Goal: Task Accomplishment & Management: Manage account settings

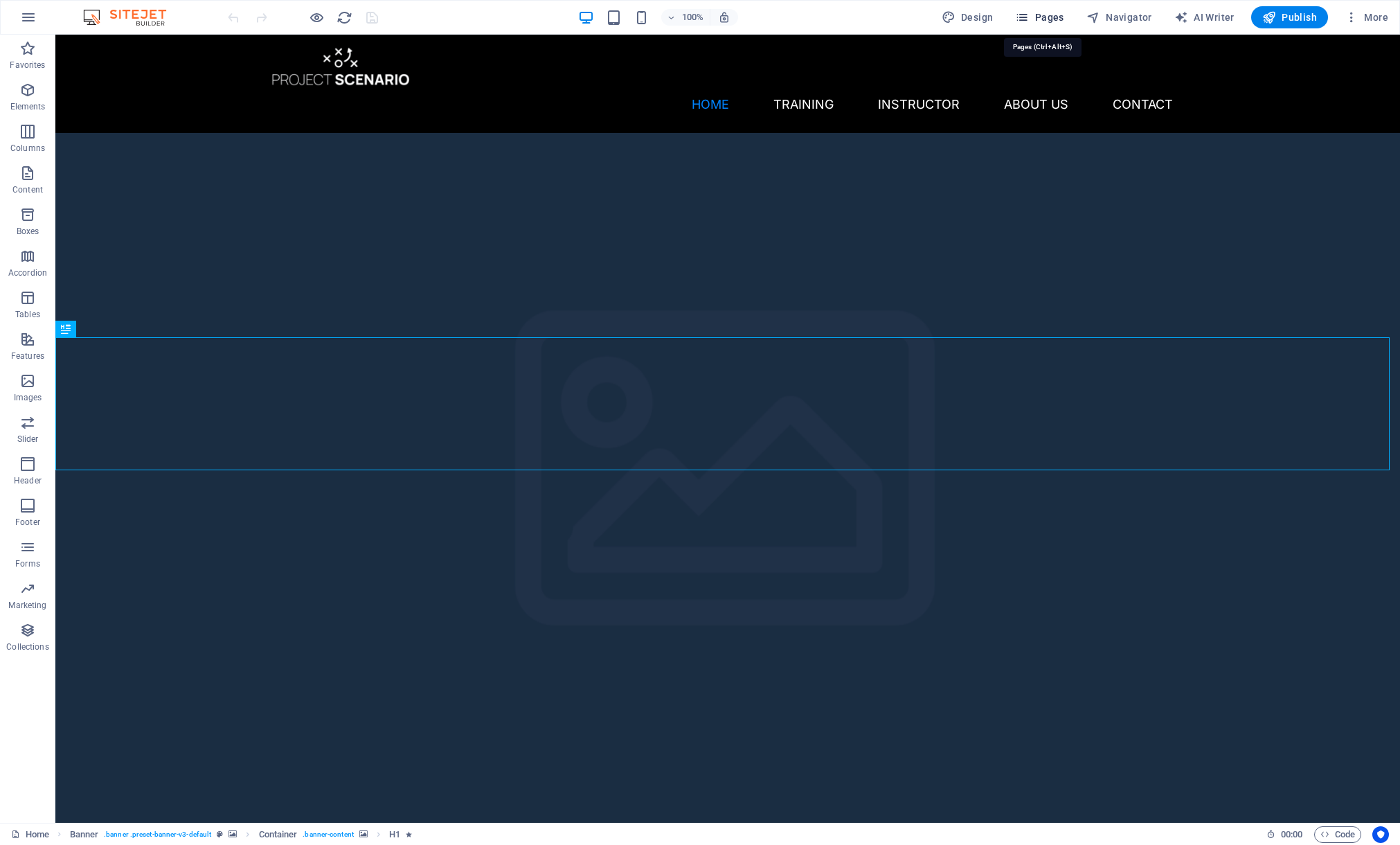
click at [1035, 17] on span "Pages" at bounding box center [1039, 17] width 49 height 14
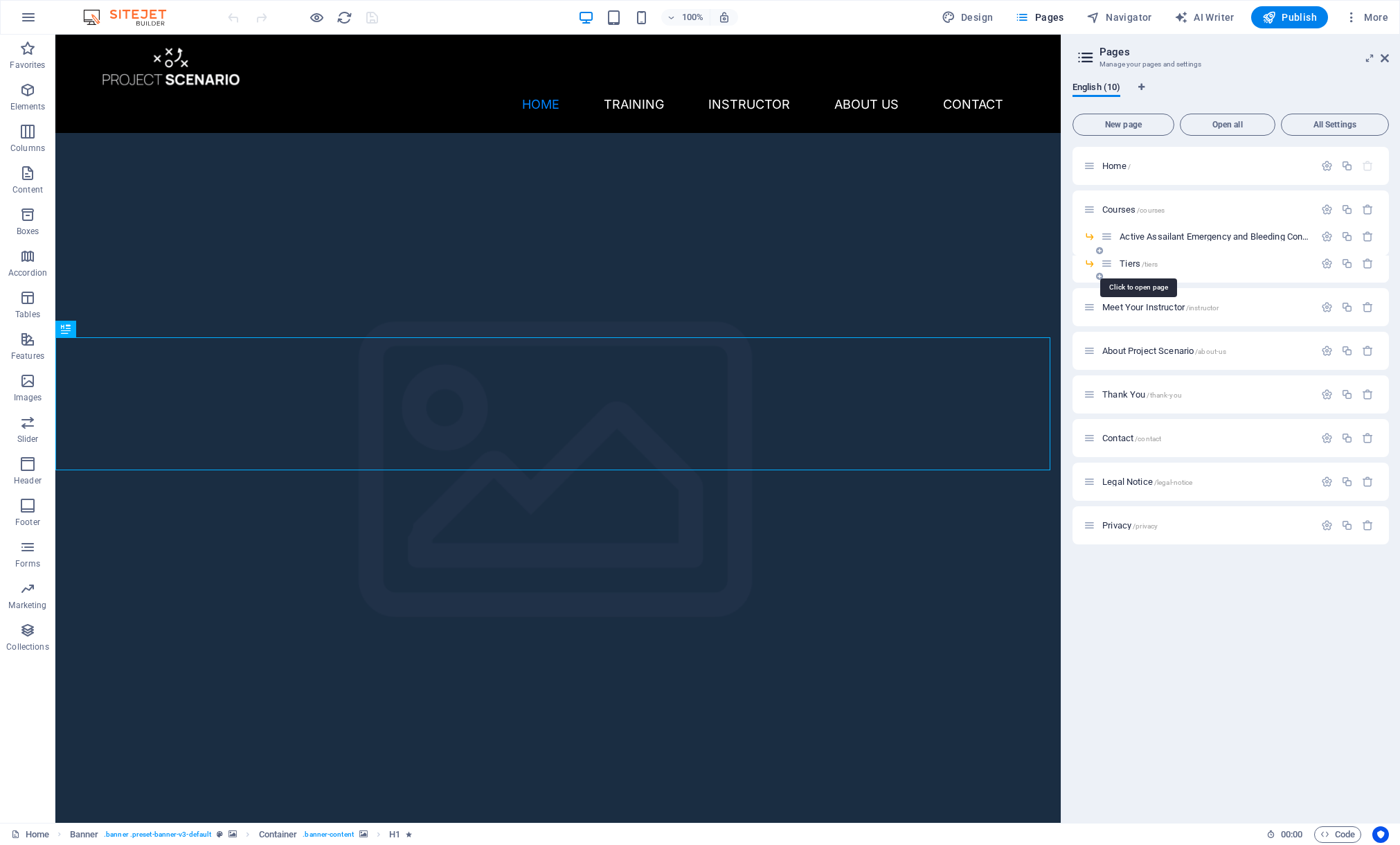
click at [1127, 262] on span "Tiers /tiers" at bounding box center [1139, 263] width 38 height 10
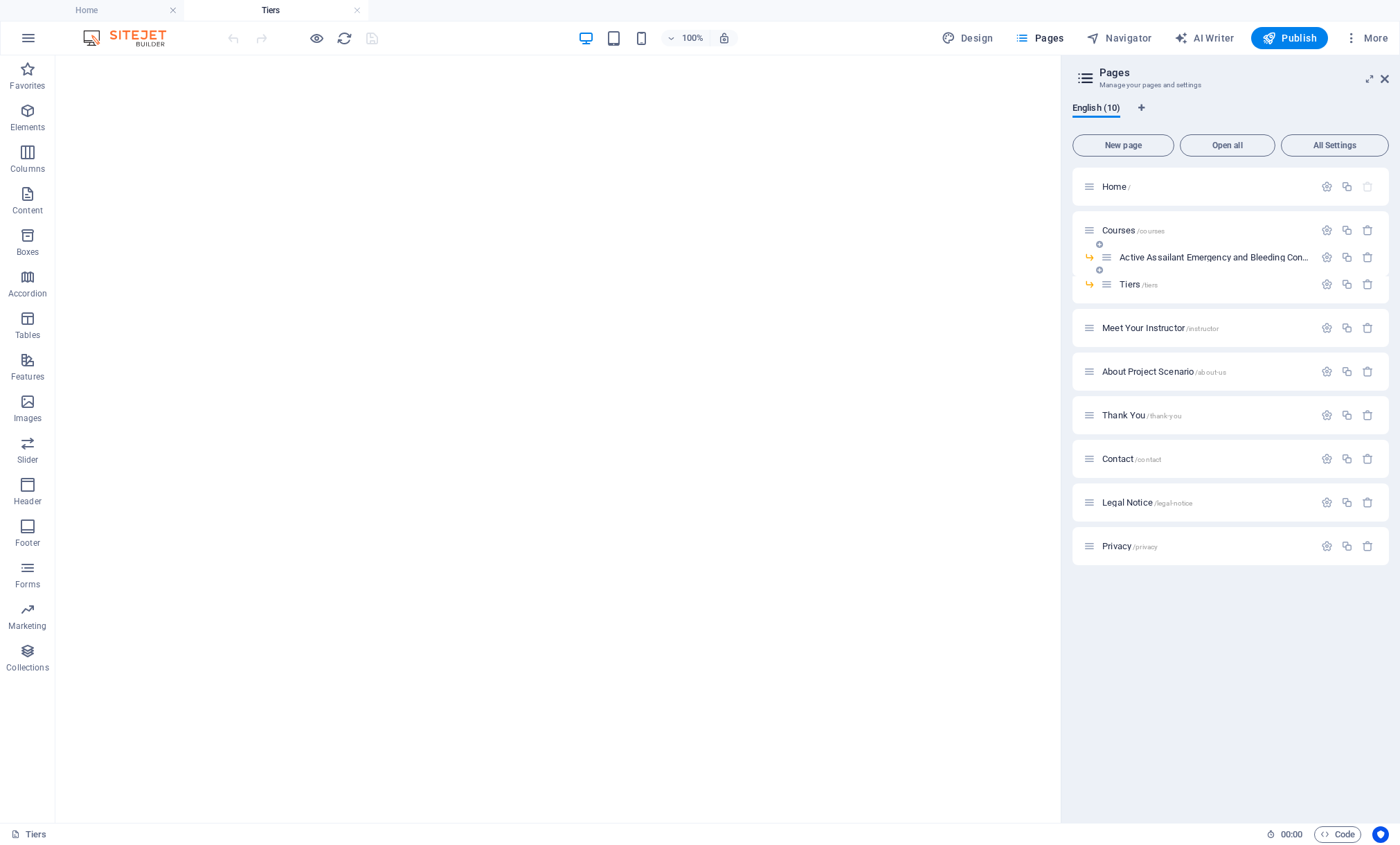
click at [1178, 259] on span "Active Assailant Emergency and Bleeding Control /active-assaailant-emergency-an…" at bounding box center [1298, 257] width 355 height 10
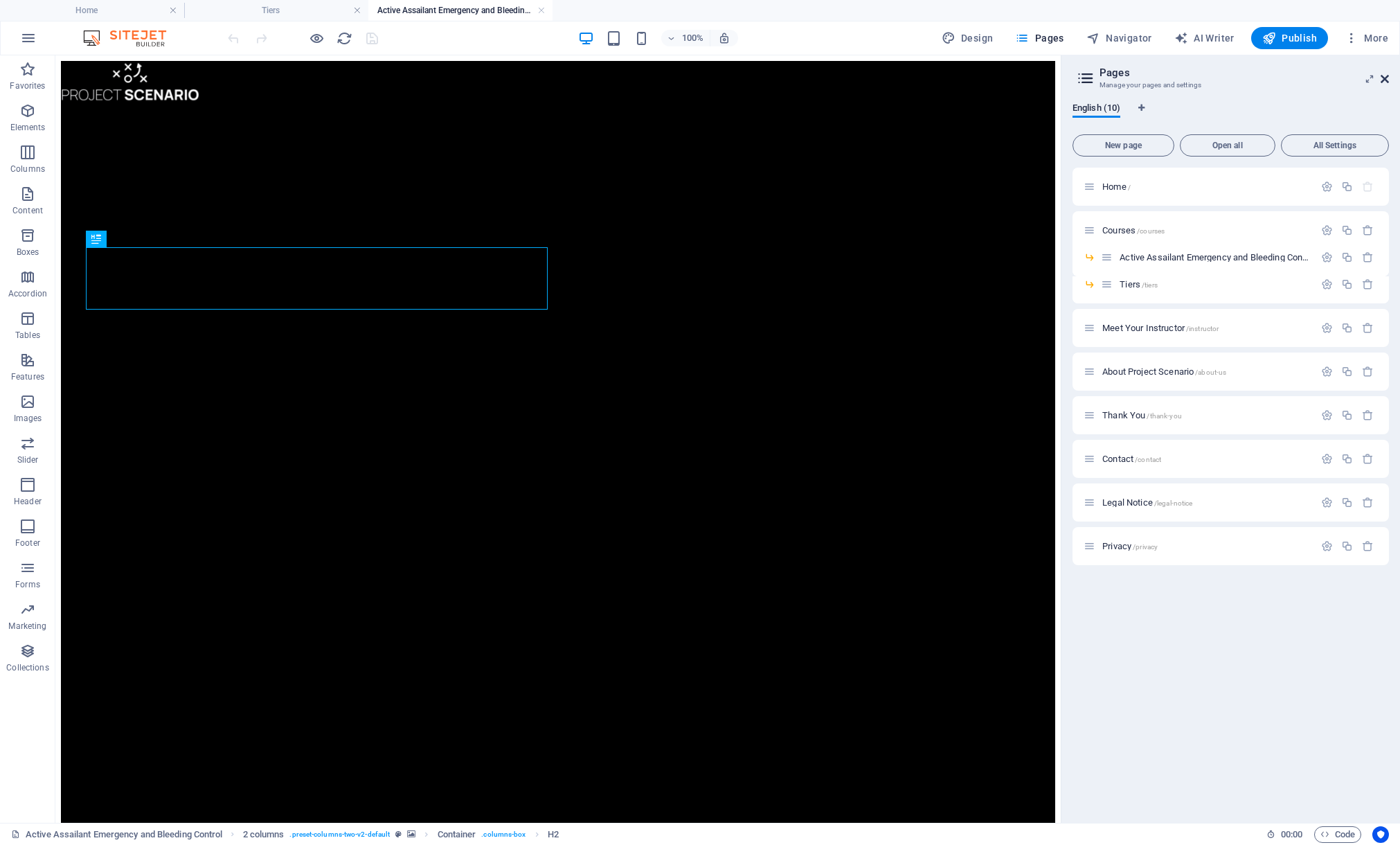
drag, startPoint x: 1383, startPoint y: 78, endPoint x: 1014, endPoint y: 206, distance: 390.6
click at [1383, 78] on icon at bounding box center [1385, 79] width 8 height 11
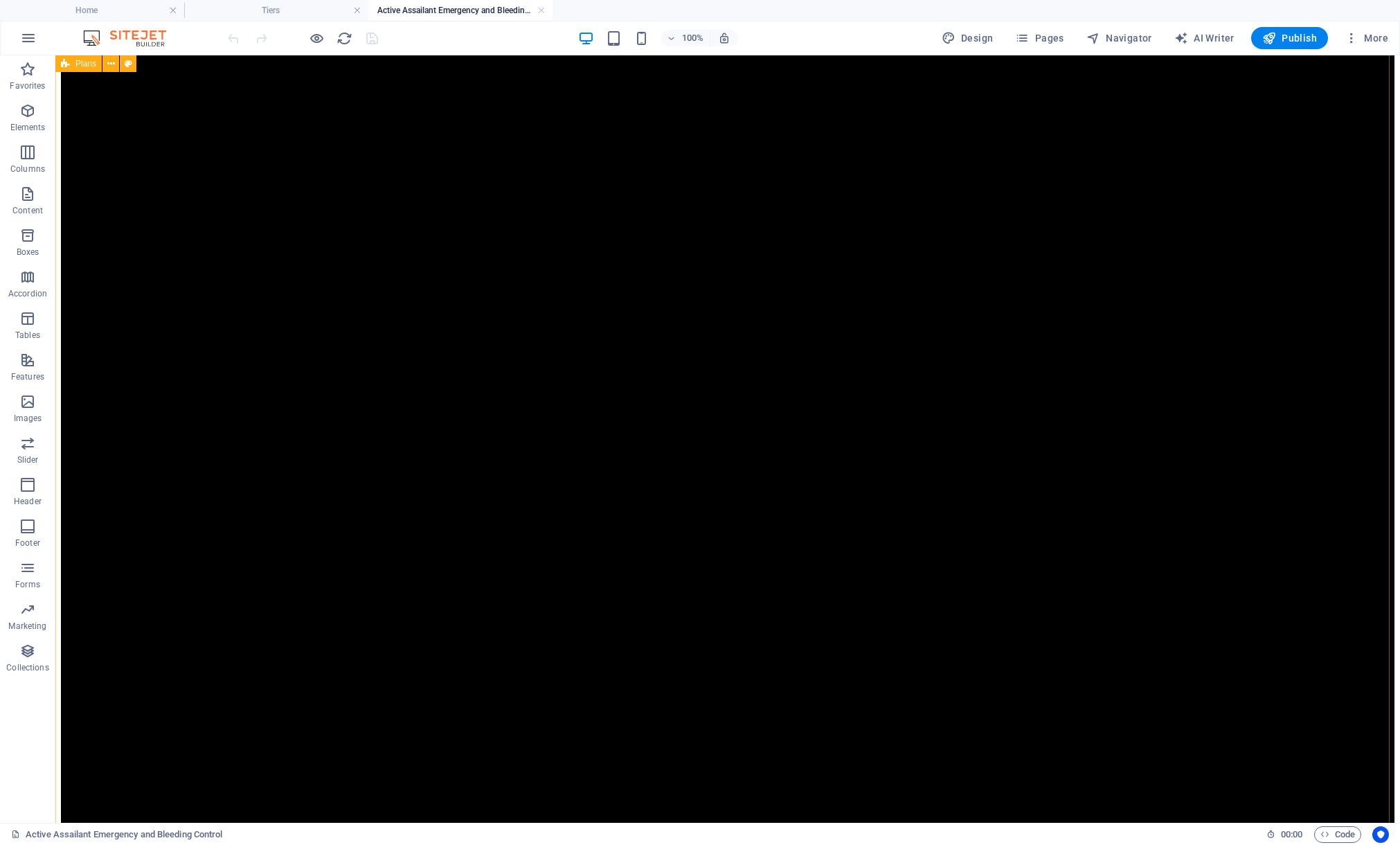
scroll to position [381, 0]
click at [897, 286] on div "Container" at bounding box center [913, 283] width 63 height 17
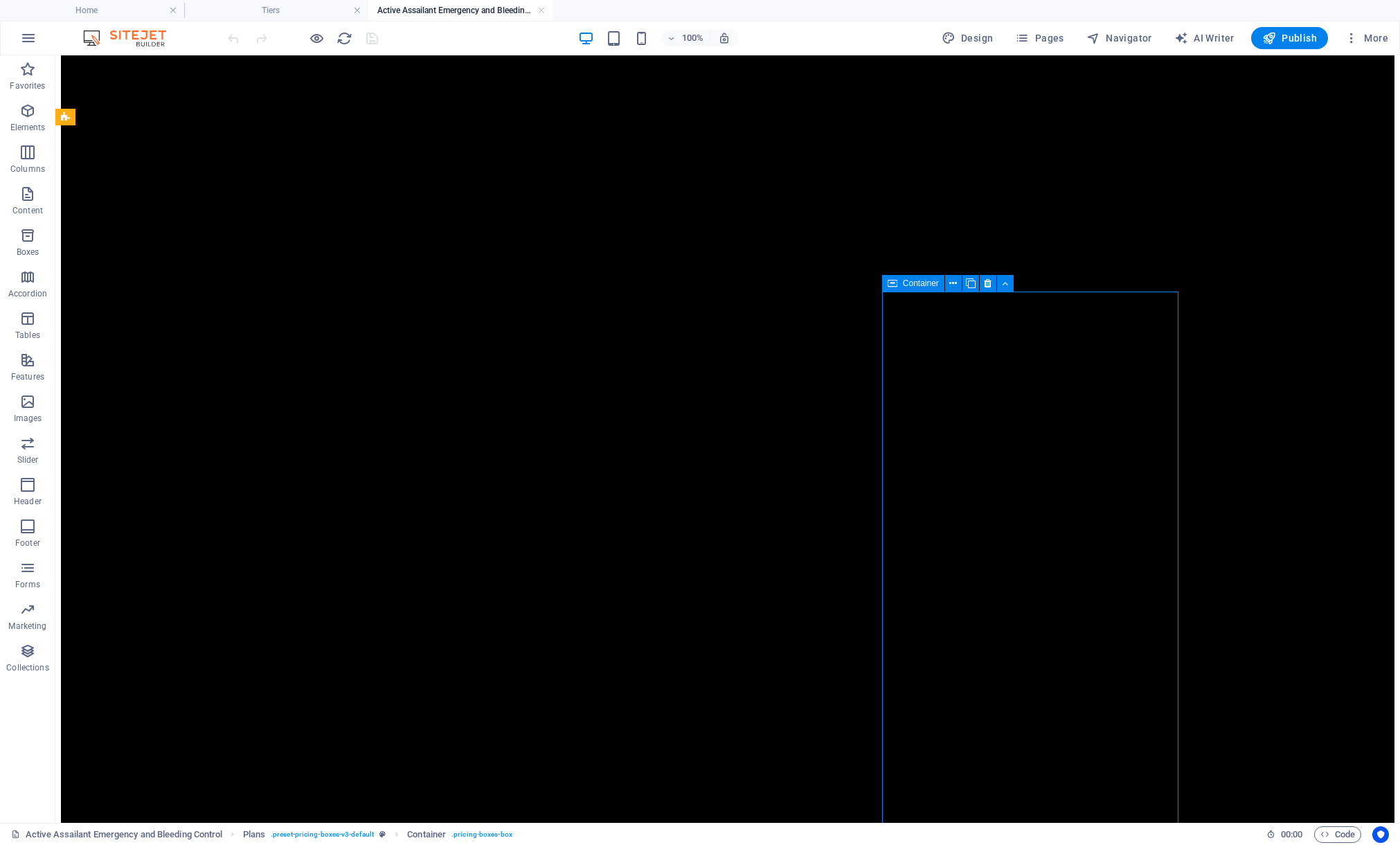
click at [903, 281] on span "Container" at bounding box center [921, 283] width 36 height 8
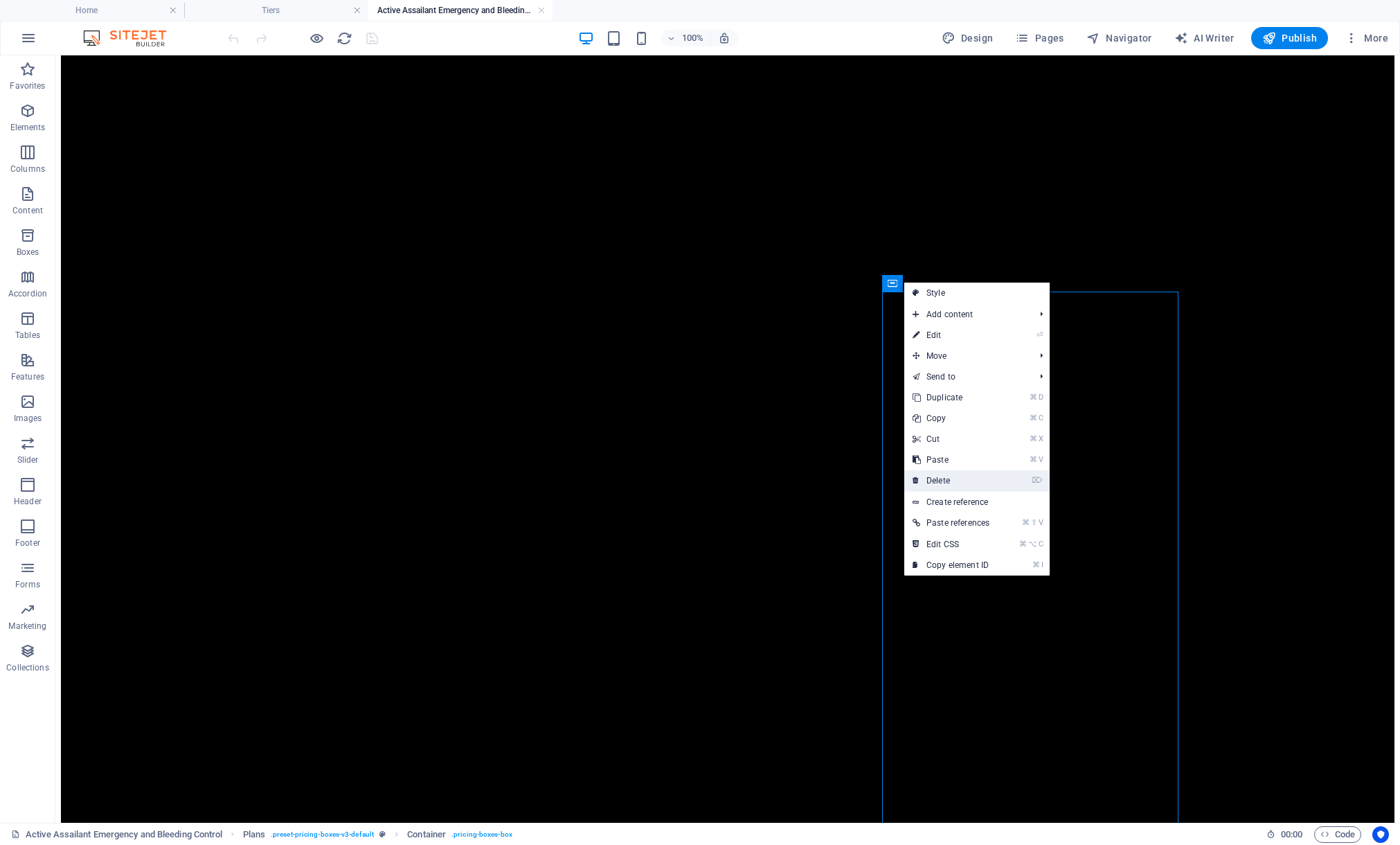
click at [980, 473] on link "⌦ Delete" at bounding box center [951, 480] width 93 height 21
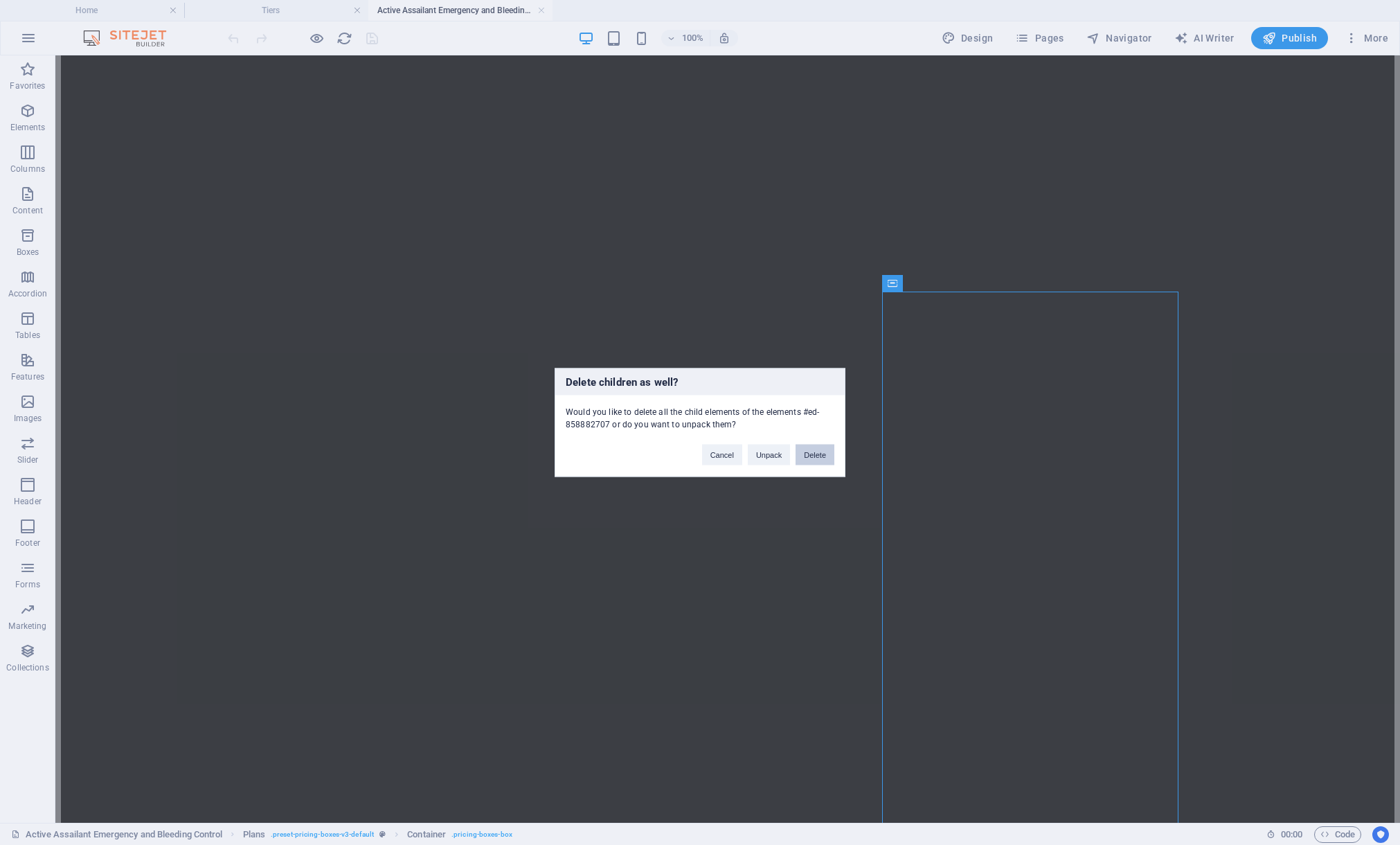
click at [808, 459] on button "Delete" at bounding box center [815, 455] width 39 height 21
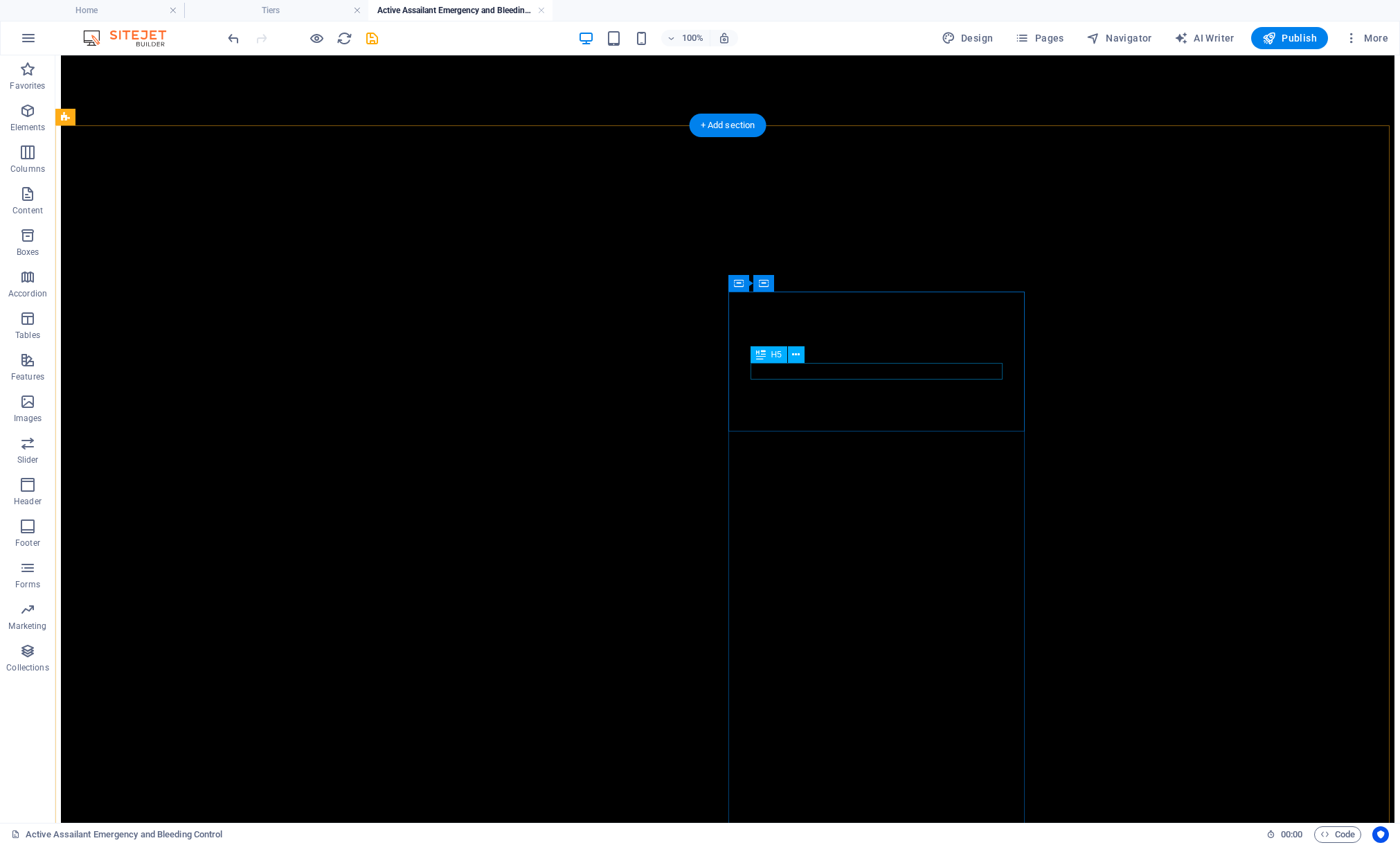
drag, startPoint x: 862, startPoint y: 369, endPoint x: 617, endPoint y: 370, distance: 245.0
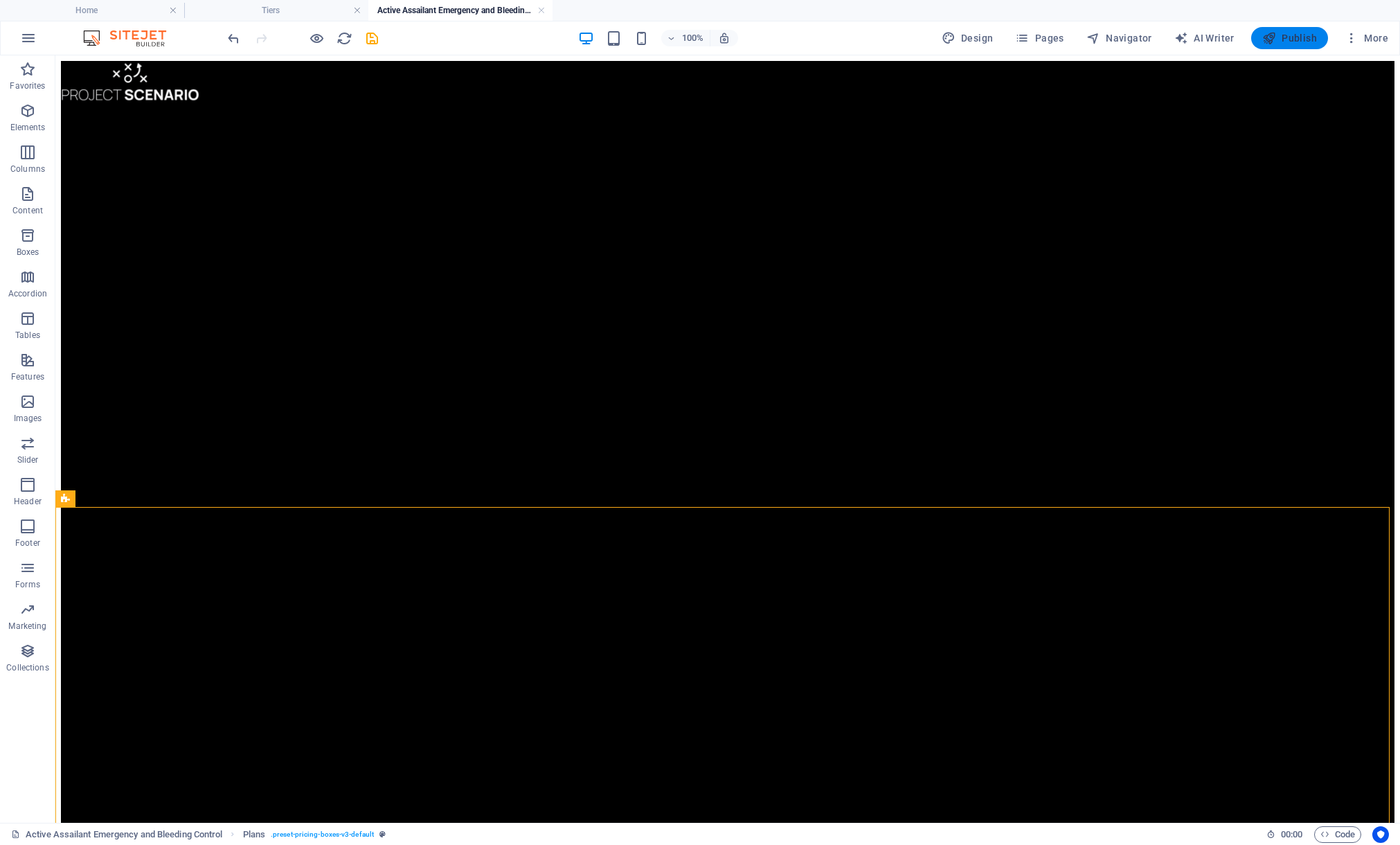
click at [1297, 37] on span "Publish" at bounding box center [1289, 38] width 55 height 14
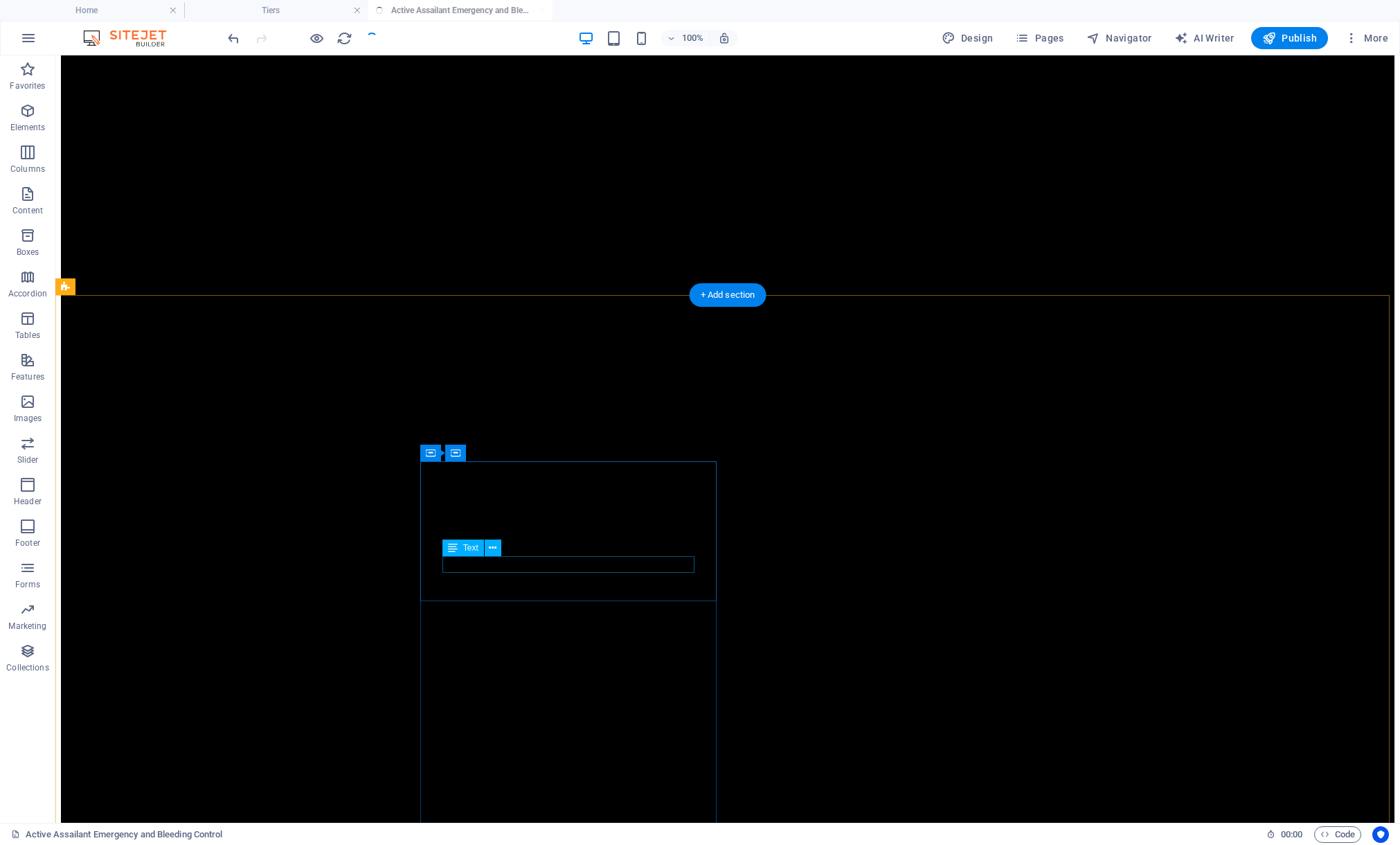
scroll to position [215, 0]
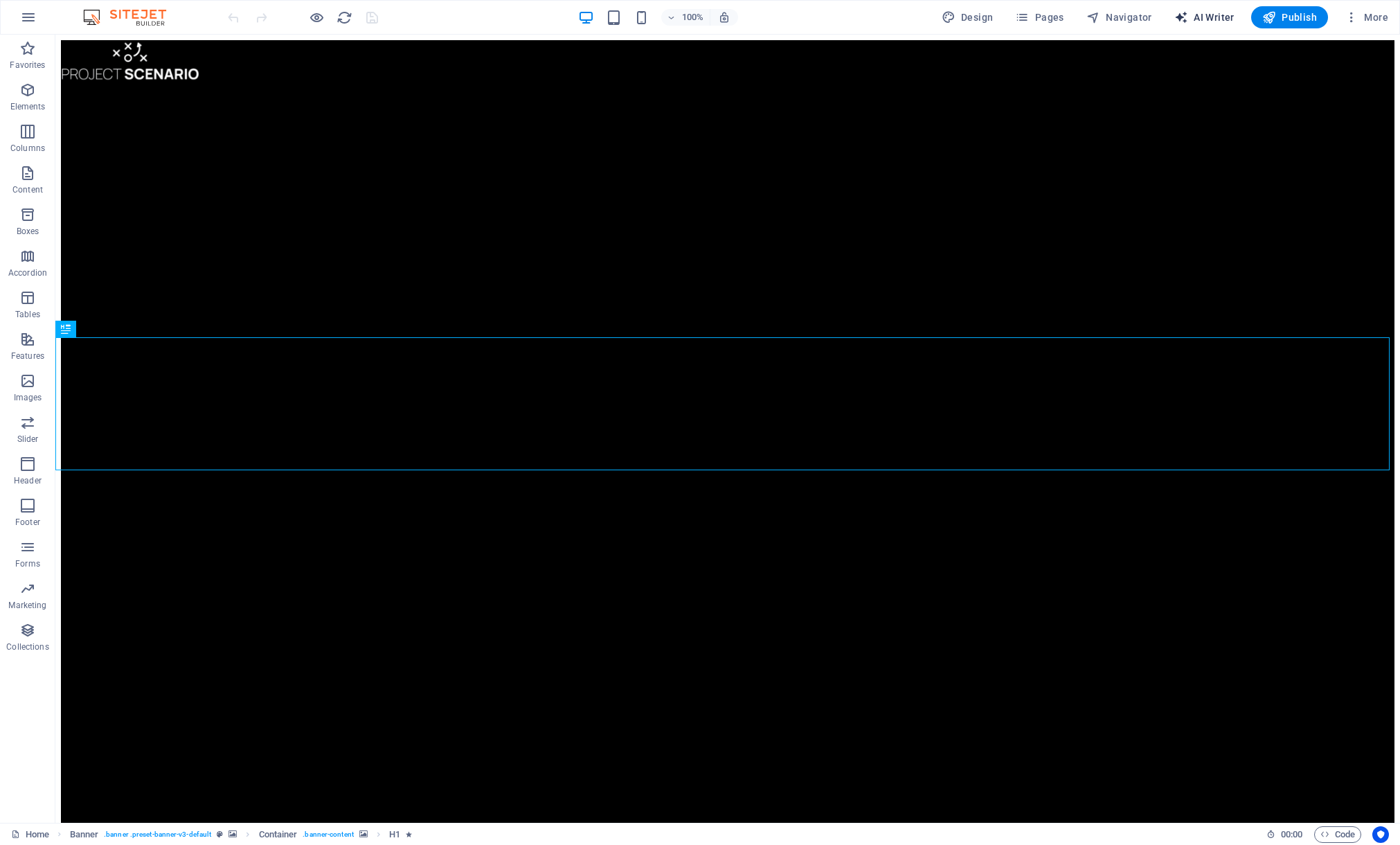
click at [1215, 18] on span "AI Writer" at bounding box center [1204, 17] width 61 height 14
select select "English"
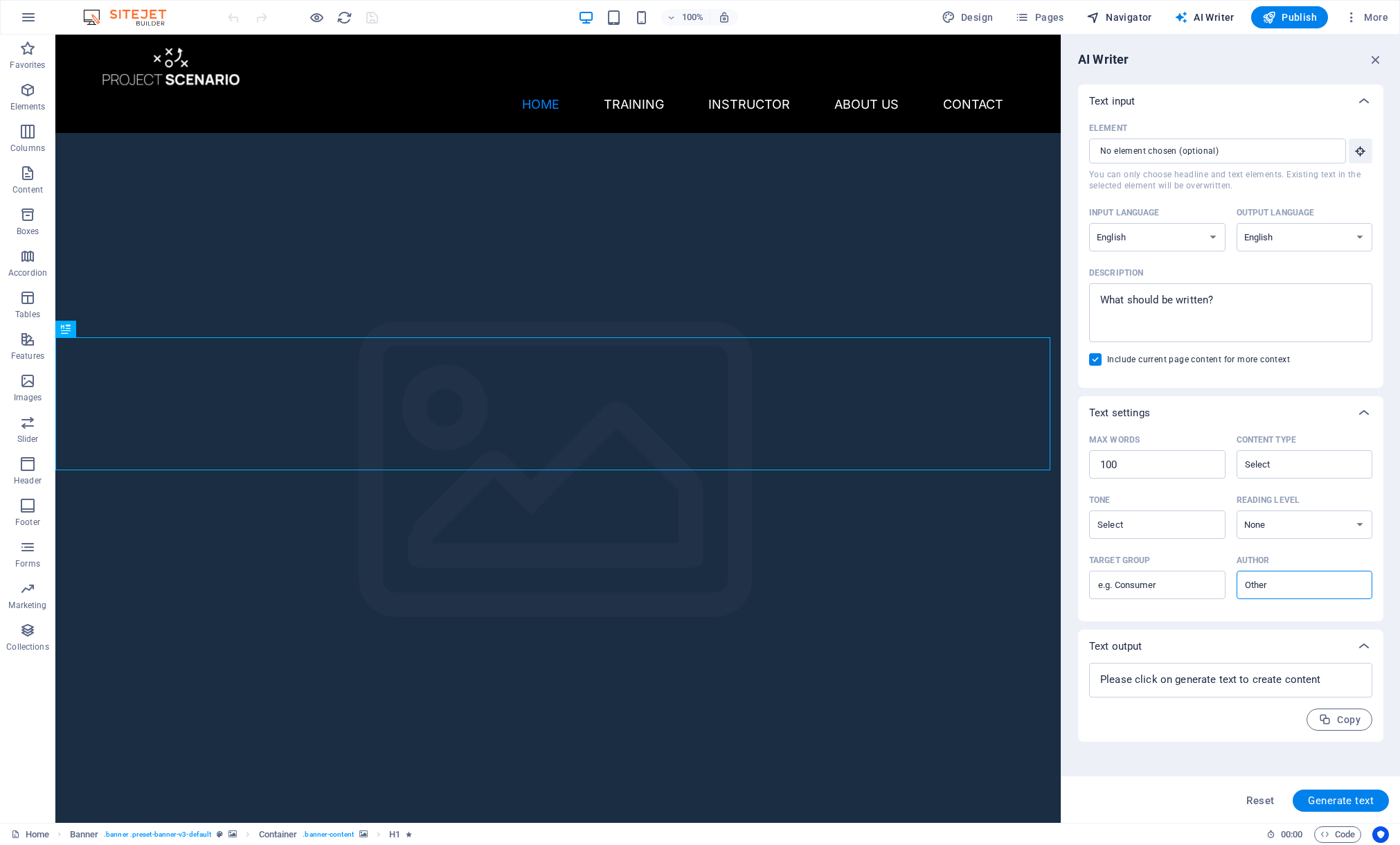
click at [1115, 23] on span "Navigator" at bounding box center [1119, 17] width 66 height 14
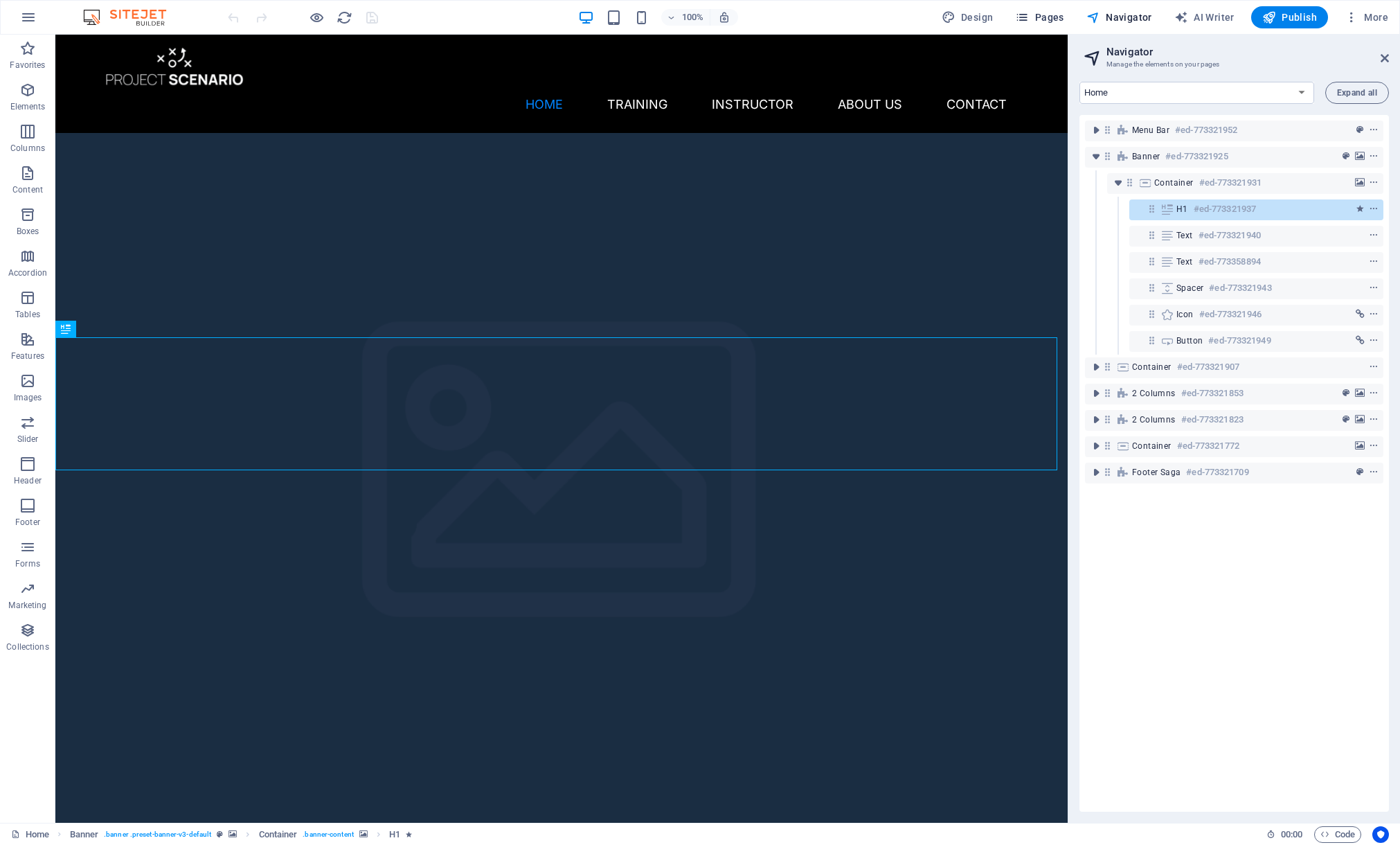
click at [1039, 22] on span "Pages" at bounding box center [1039, 17] width 49 height 14
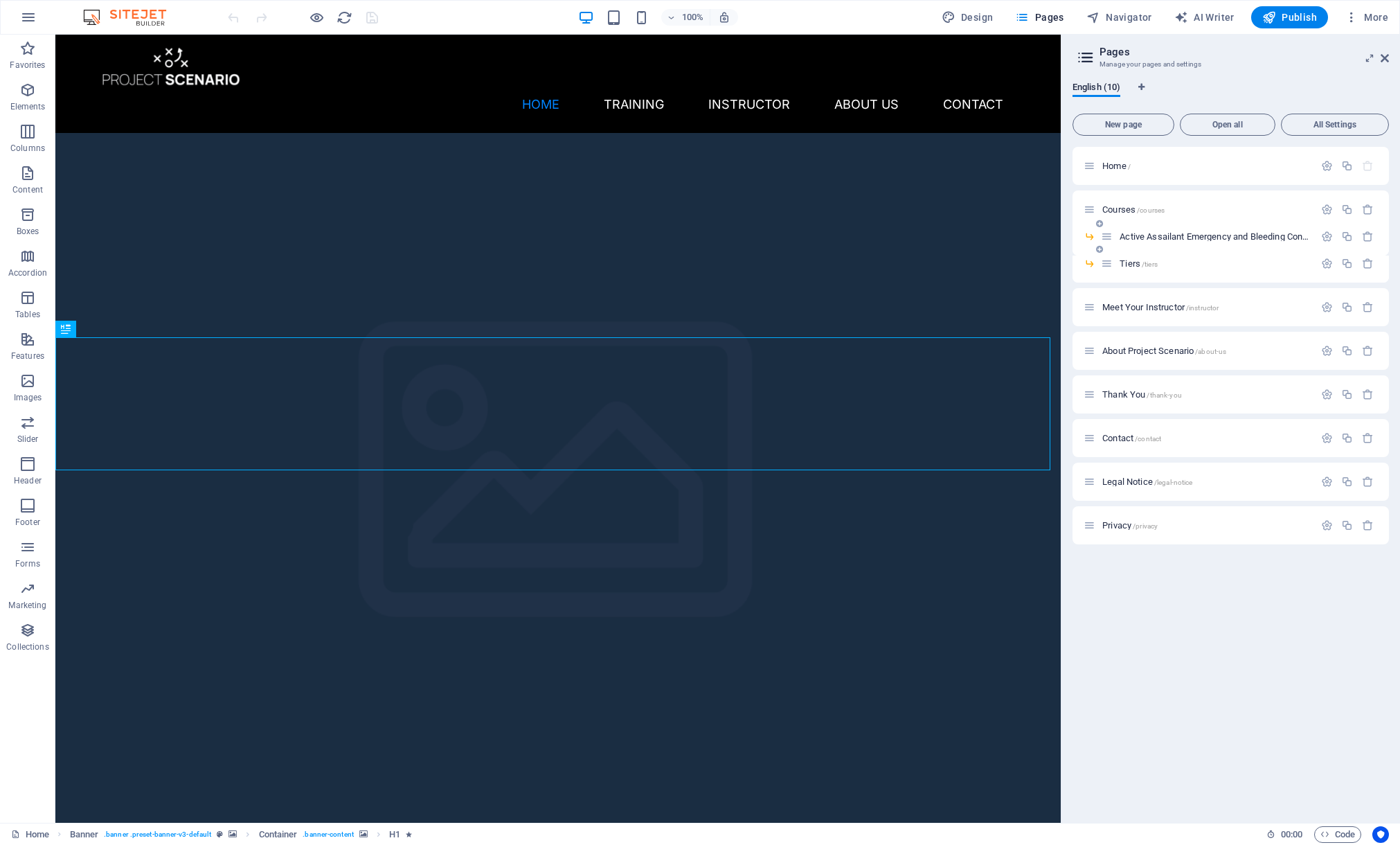
click at [1193, 230] on div "Active Assailant Emergency and Bleeding Control /active-assaailant-emergency-an…" at bounding box center [1208, 236] width 213 height 16
click at [1193, 230] on div "Active Assailant Emergency and Bleeding Control /active-assaailant-emergency-an…" at bounding box center [1208, 236] width 213 height 16
click at [1193, 232] on span "Active Assailant Emergency and Bleeding Control /active-assaailant-emergency-an…" at bounding box center [1298, 236] width 355 height 10
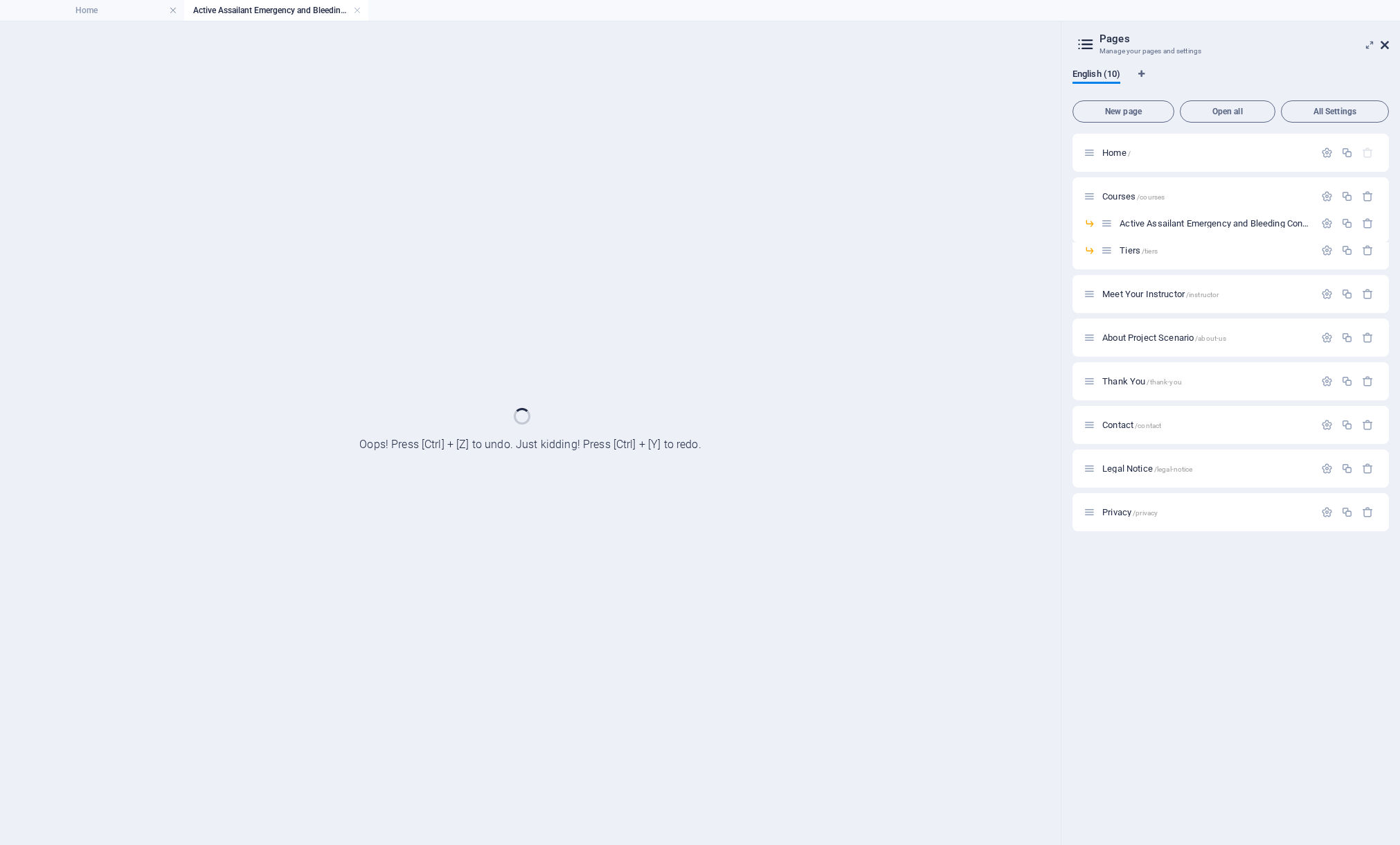
click at [1387, 44] on icon at bounding box center [1385, 45] width 8 height 11
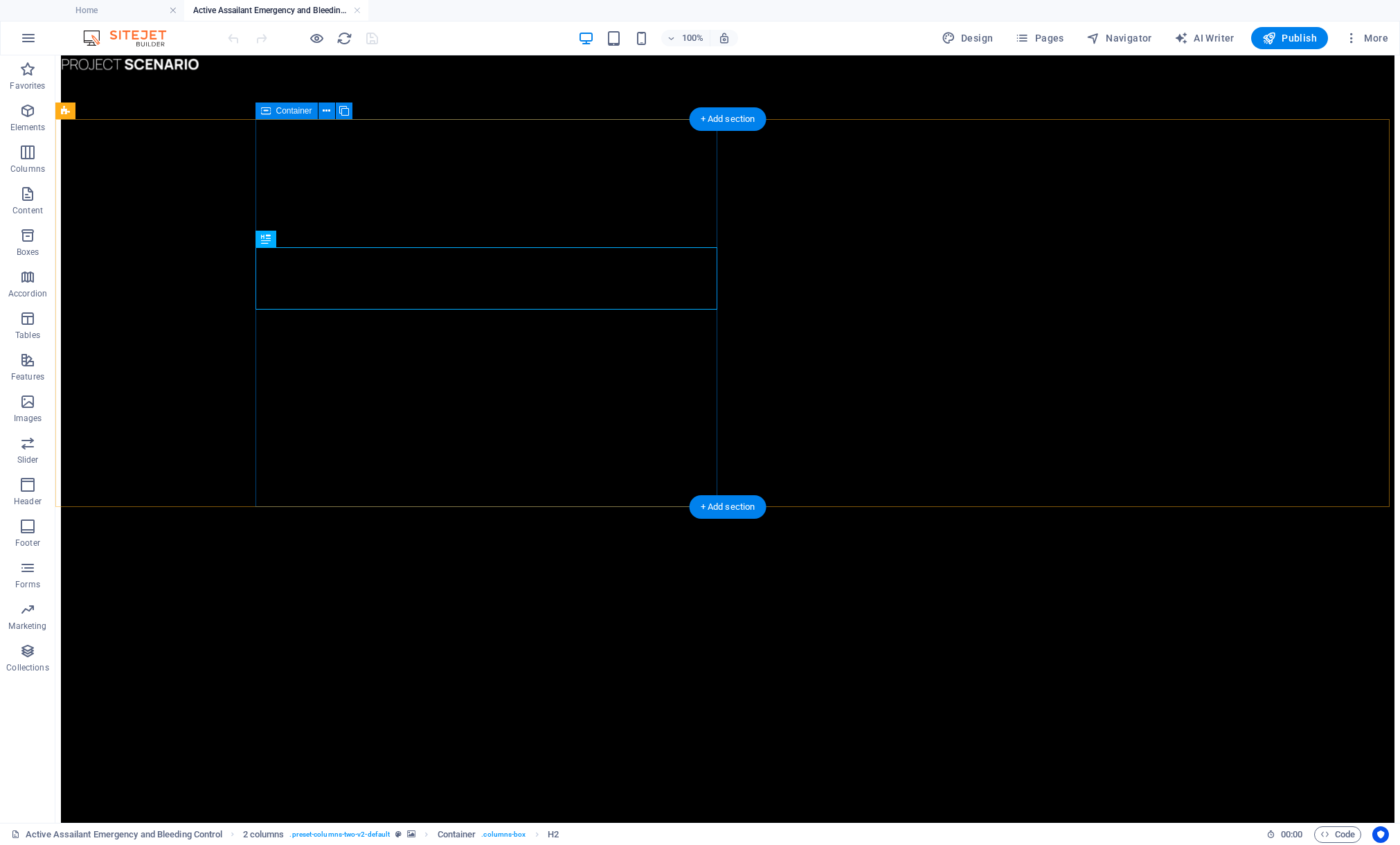
scroll to position [391, 0]
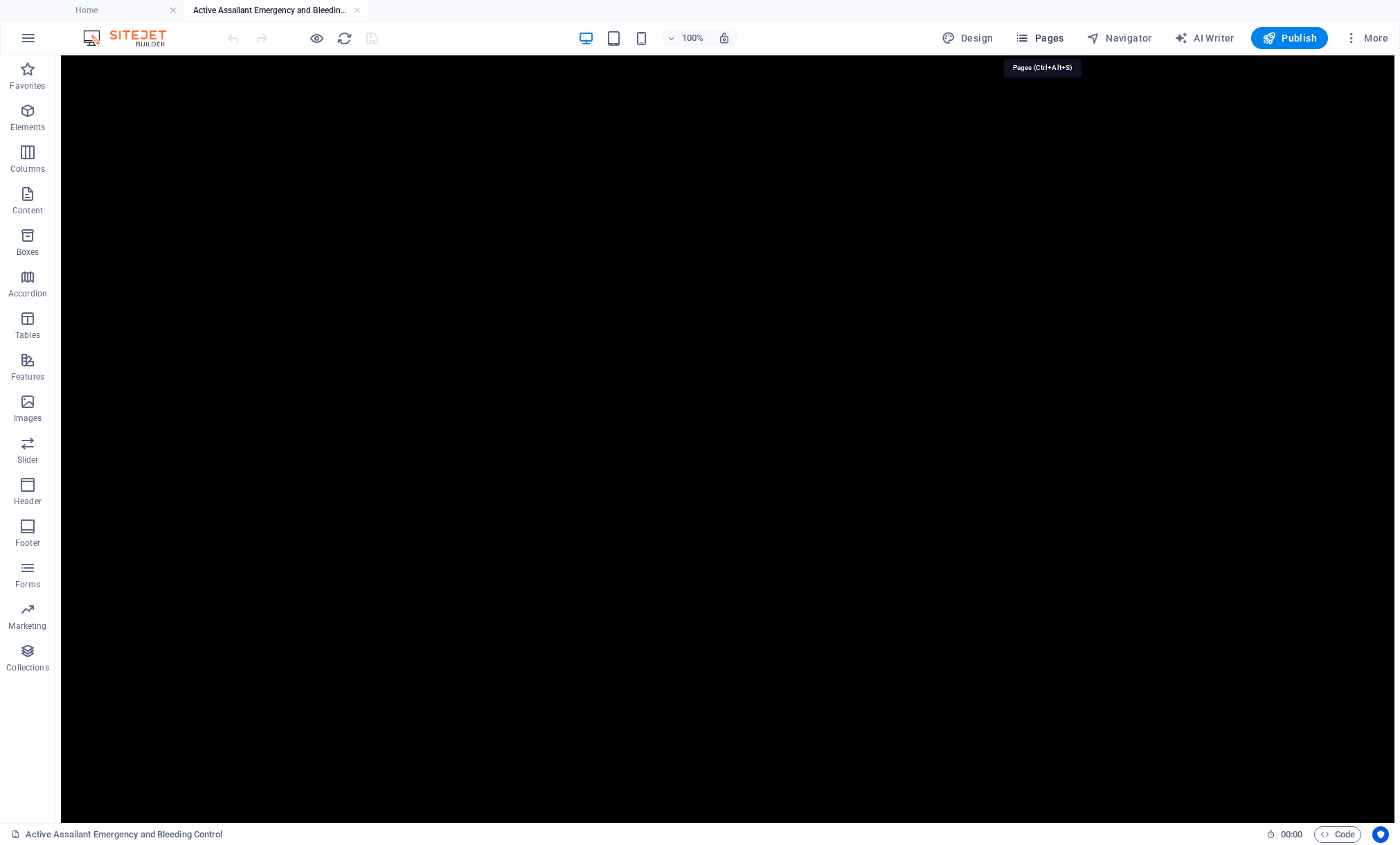
click at [1029, 40] on icon "button" at bounding box center [1022, 38] width 14 height 14
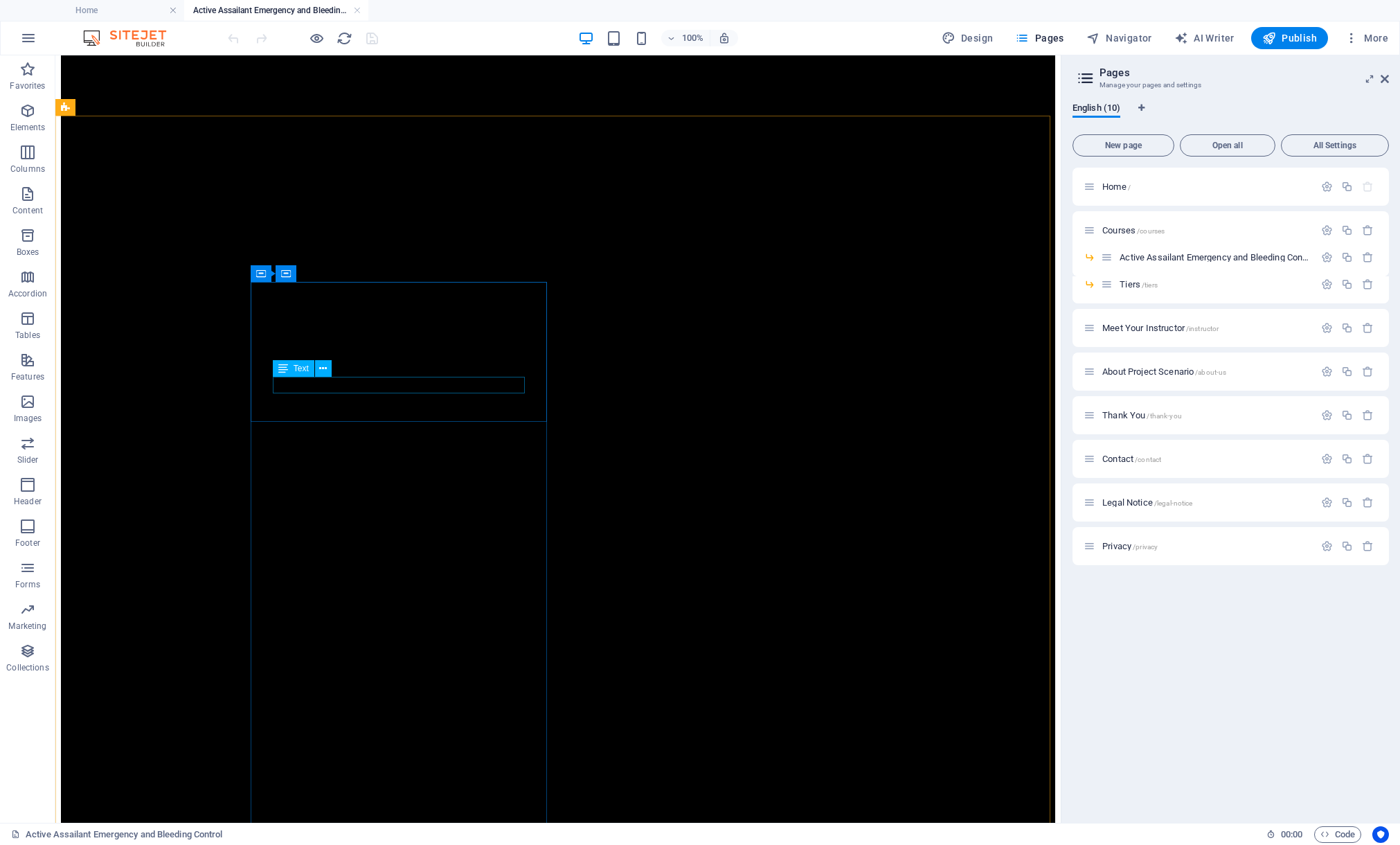
click at [336, 363] on div "Text" at bounding box center [306, 368] width 68 height 17
click at [336, 362] on div "Text" at bounding box center [306, 368] width 68 height 17
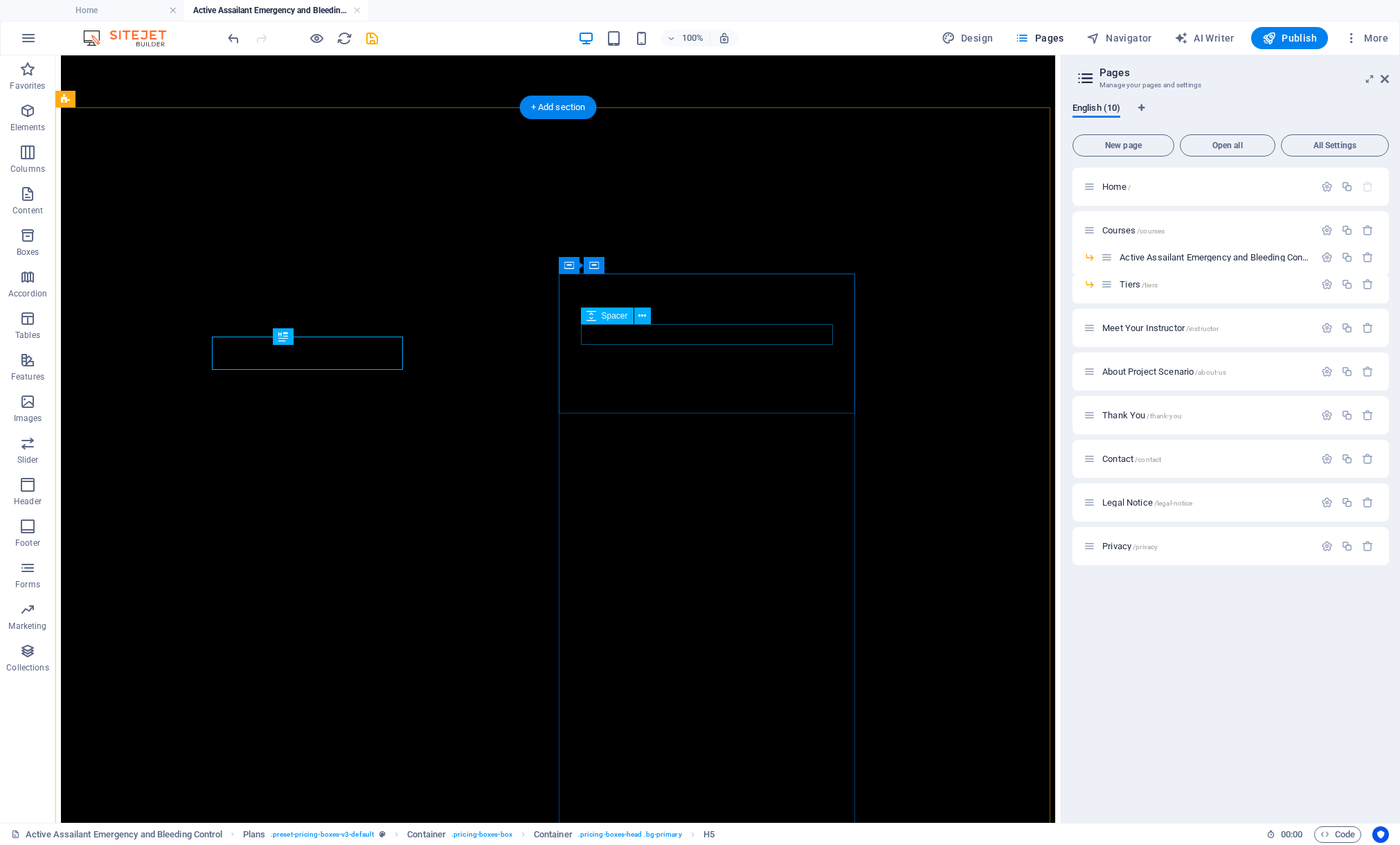
scroll to position [400, 0]
click at [1382, 77] on icon at bounding box center [1385, 79] width 8 height 11
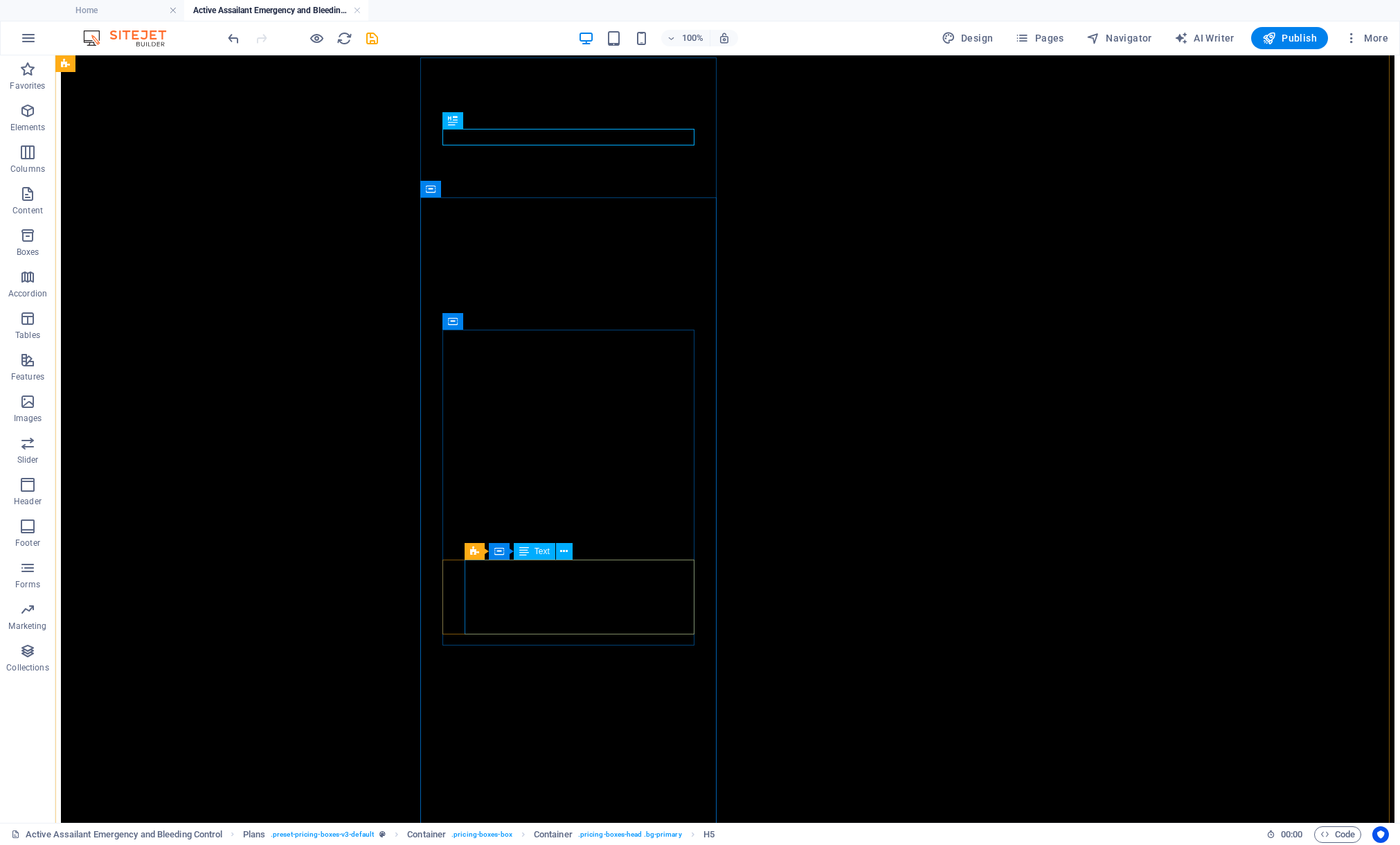
scroll to position [770, 0]
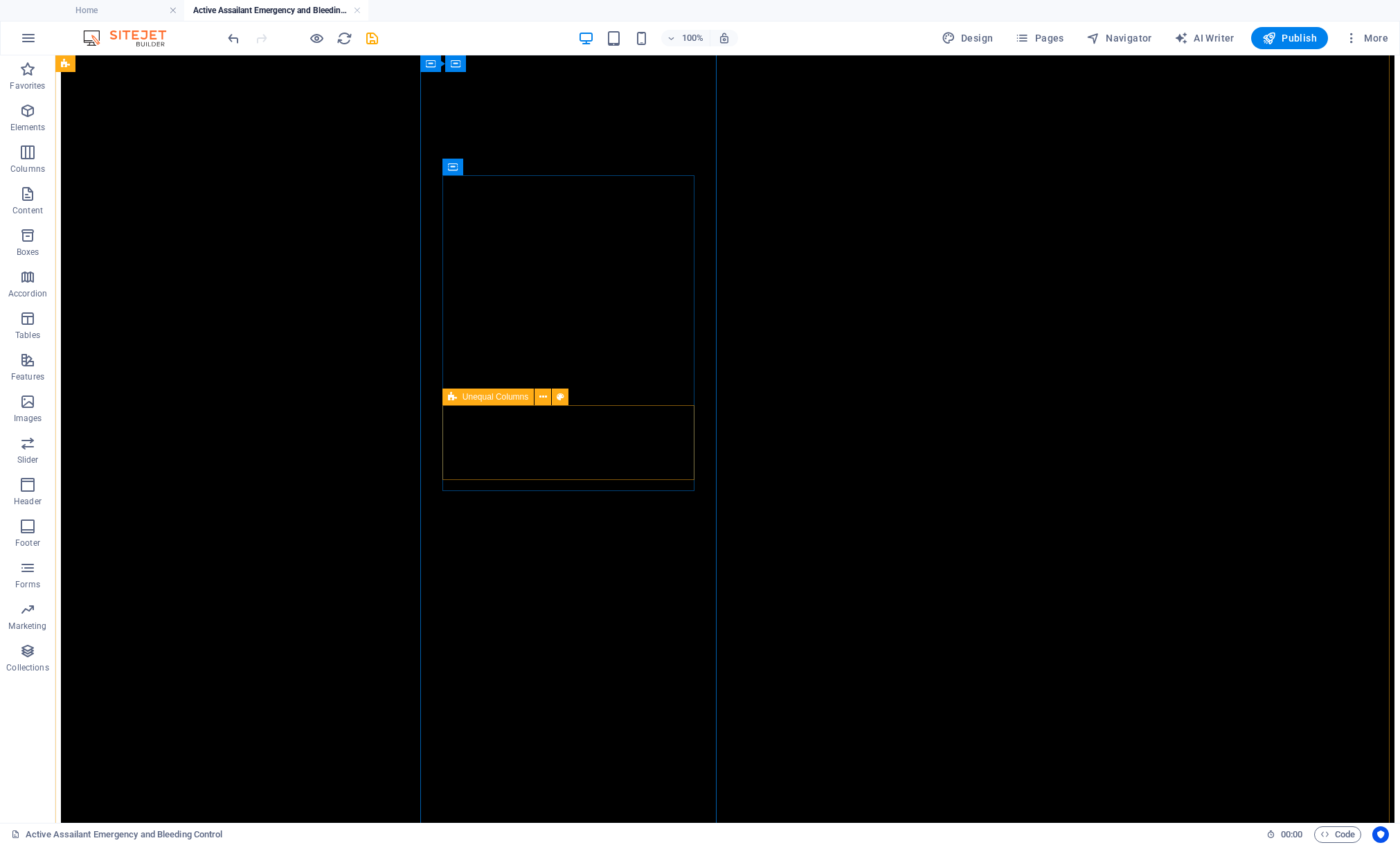
click at [453, 396] on icon at bounding box center [453, 397] width 9 height 17
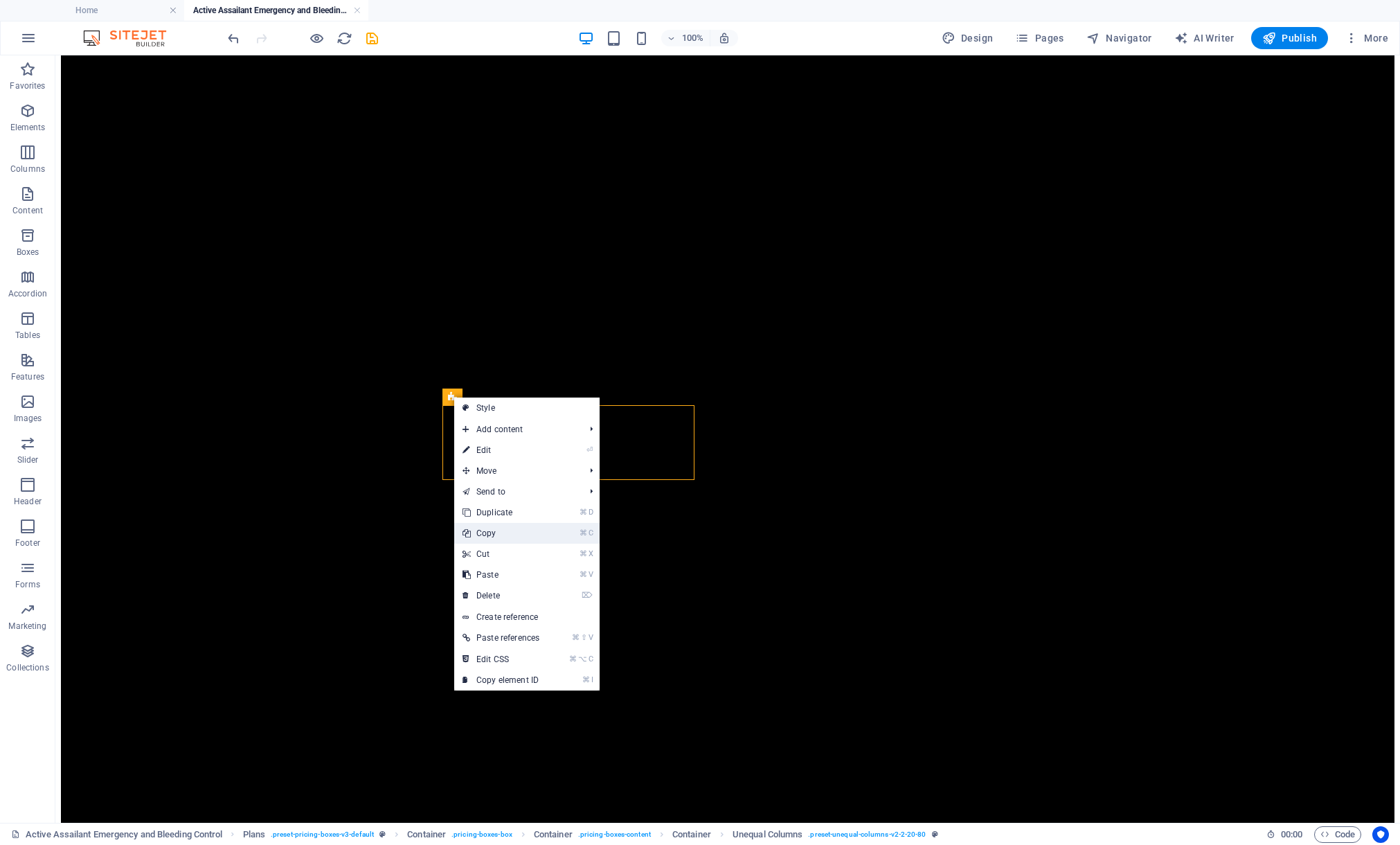
click at [483, 532] on link "⌘ C Copy" at bounding box center [501, 533] width 93 height 21
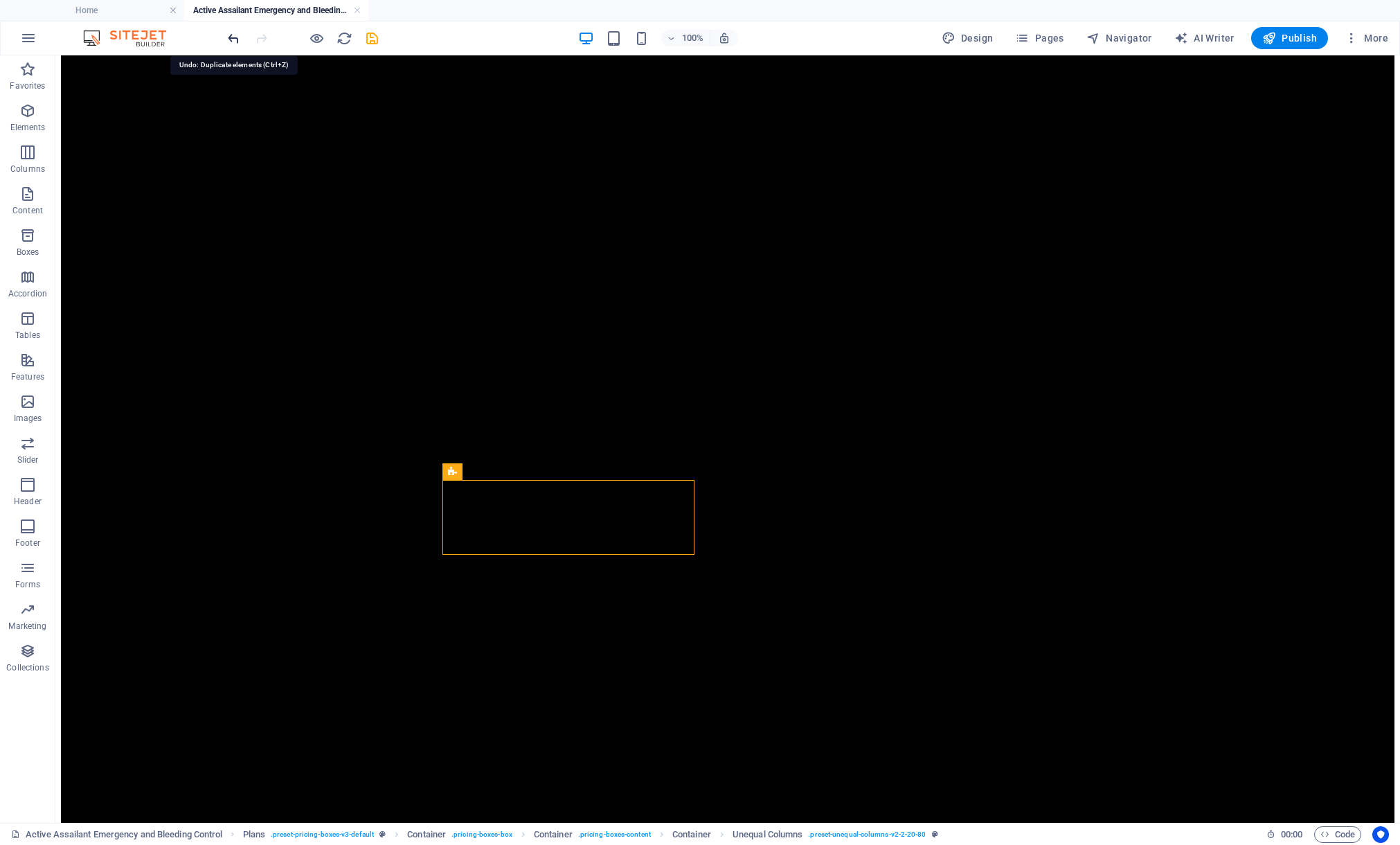
click at [231, 41] on icon "undo" at bounding box center [233, 38] width 16 height 16
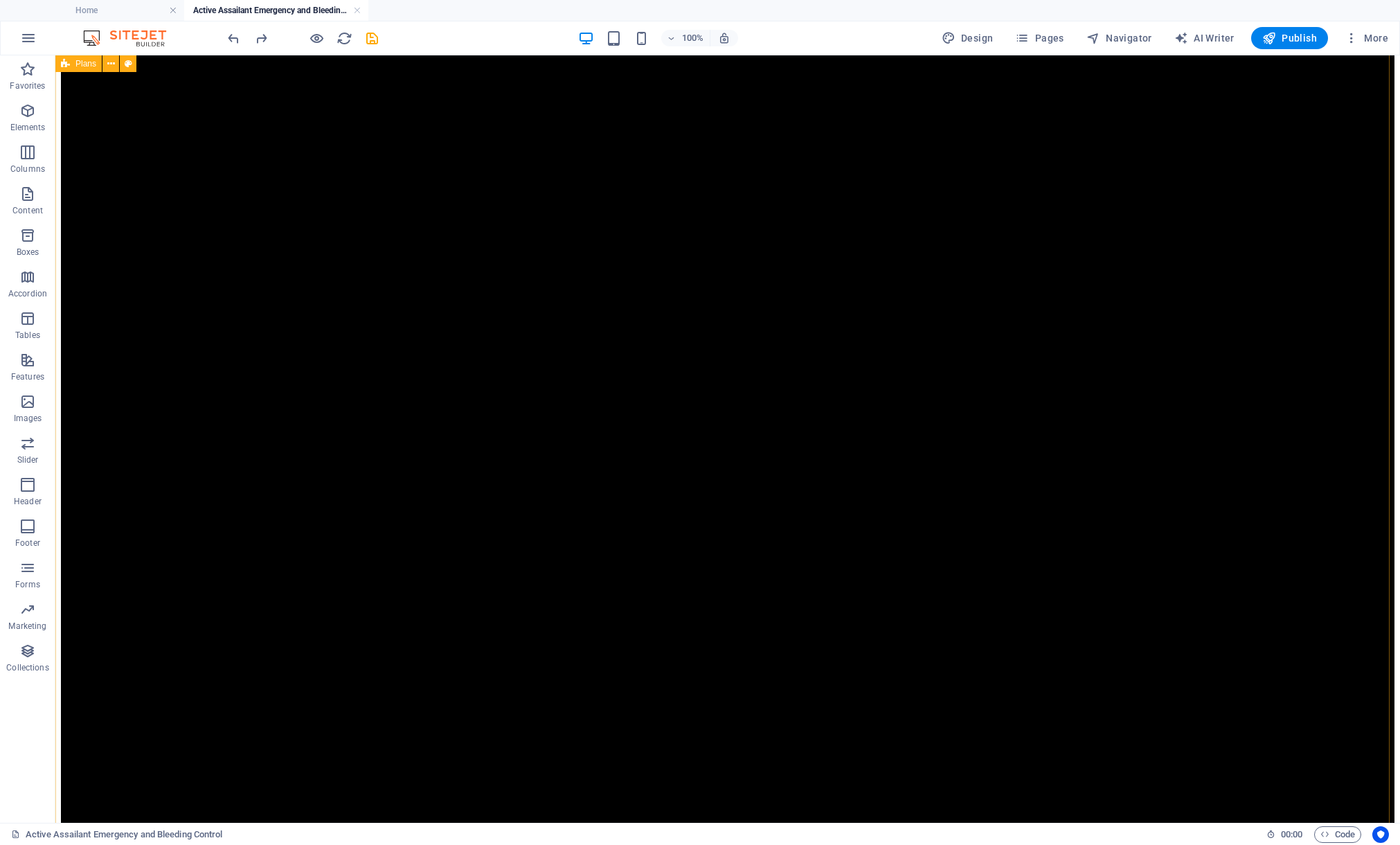
scroll to position [721, 0]
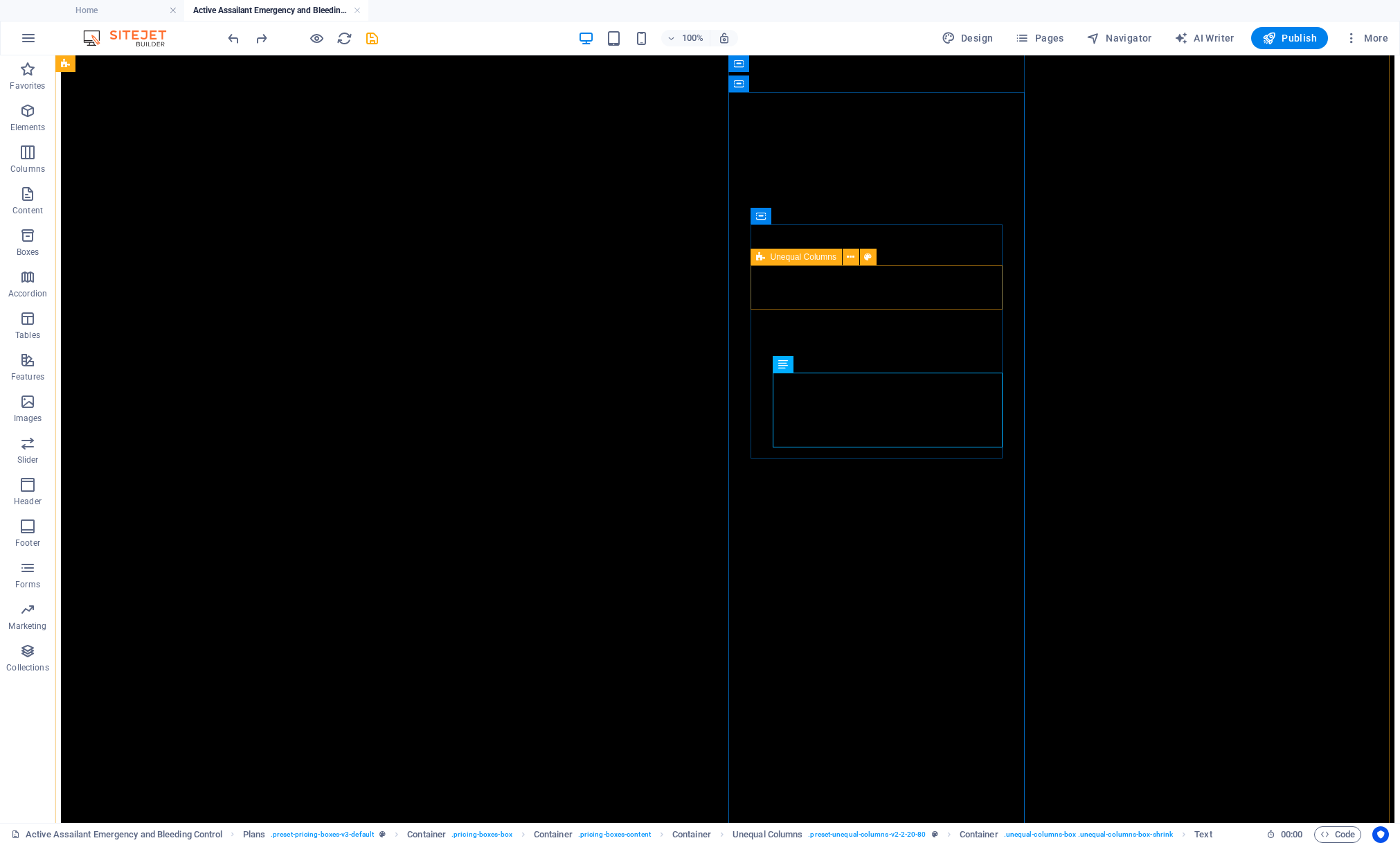
click at [764, 261] on div "Unequal Columns" at bounding box center [796, 257] width 91 height 17
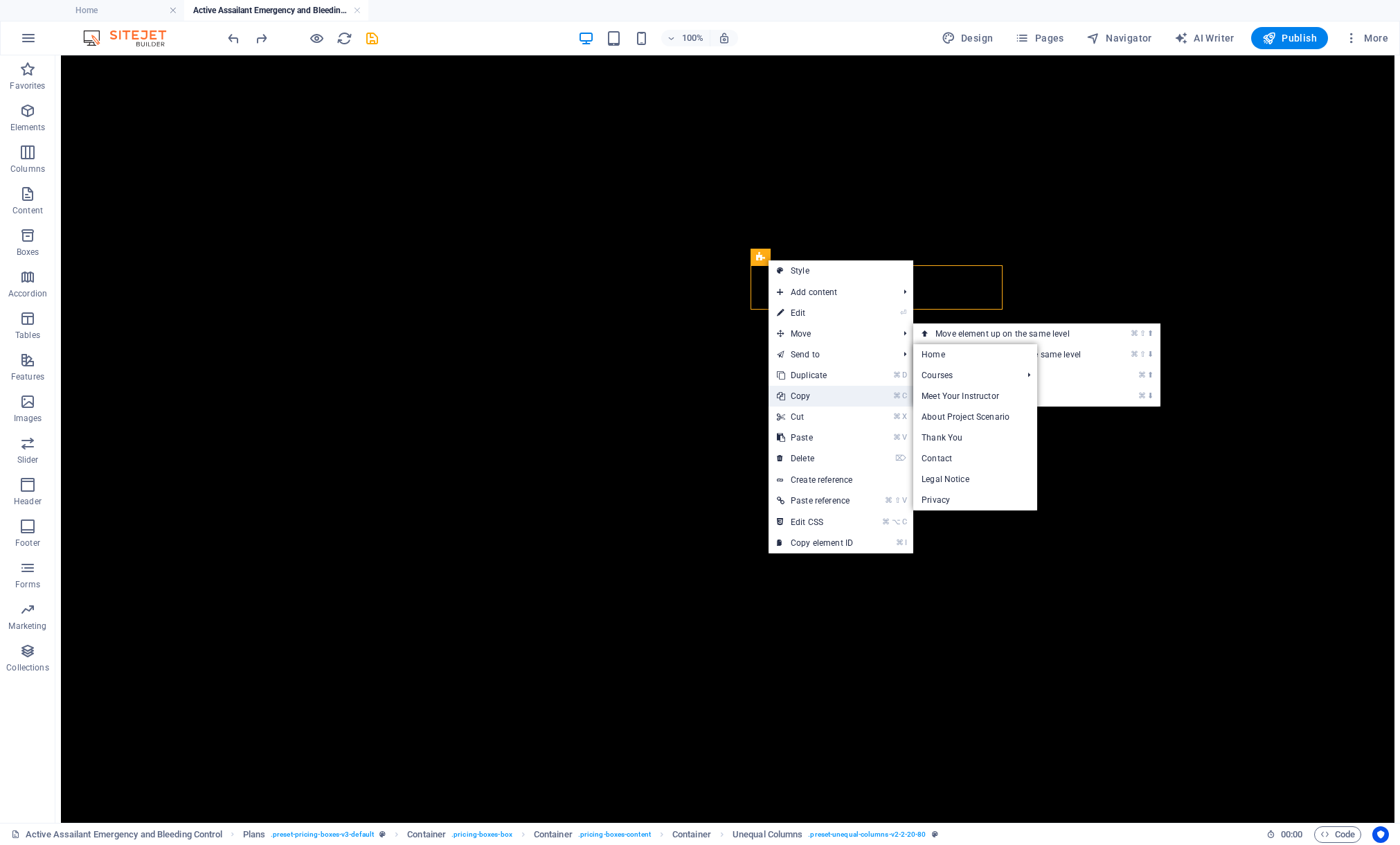
click at [788, 390] on link "⌘ C Copy" at bounding box center [815, 396] width 93 height 21
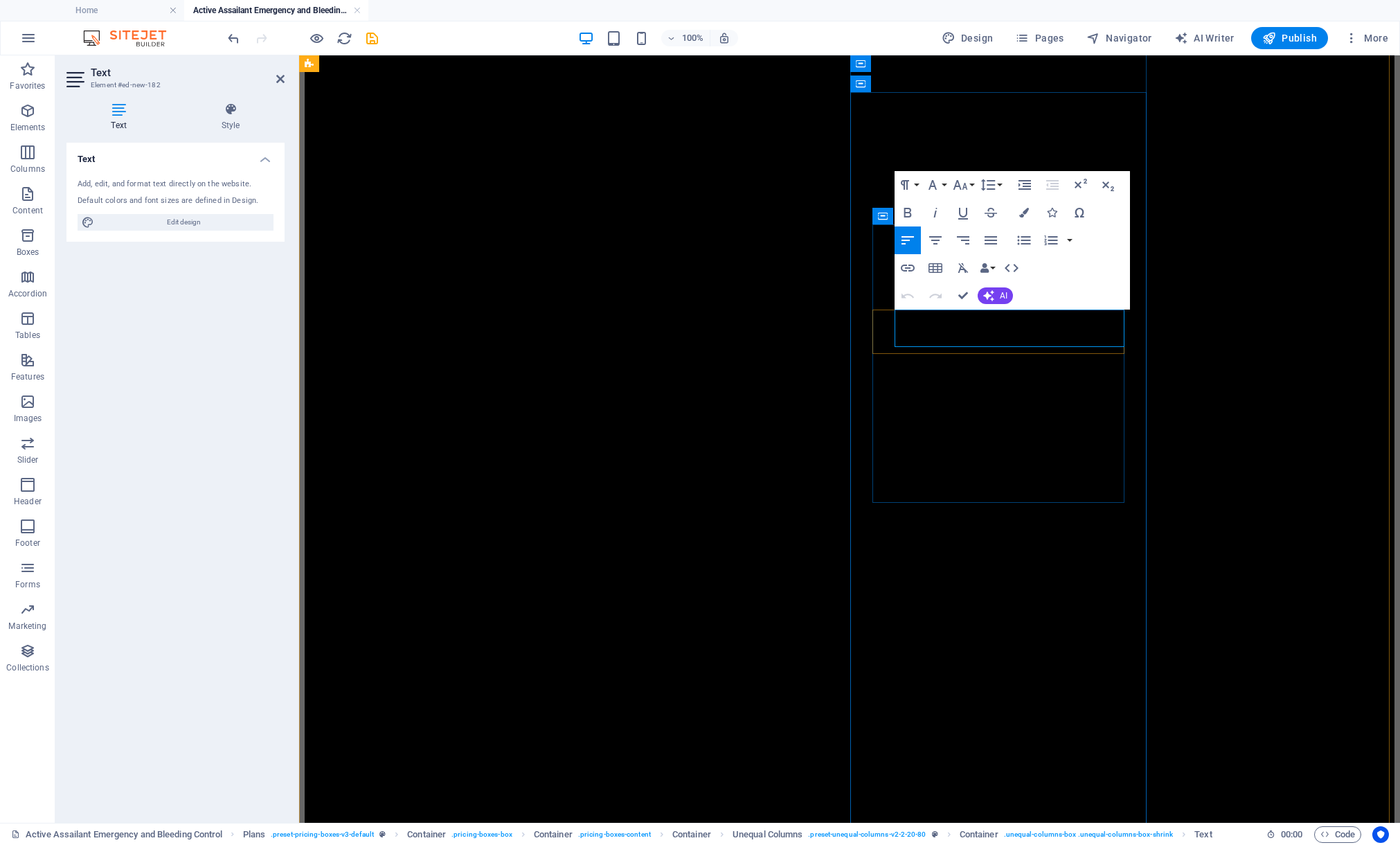
drag, startPoint x: 1078, startPoint y: 333, endPoint x: 898, endPoint y: 320, distance: 180.5
drag, startPoint x: 963, startPoint y: 297, endPoint x: 907, endPoint y: 242, distance: 78.5
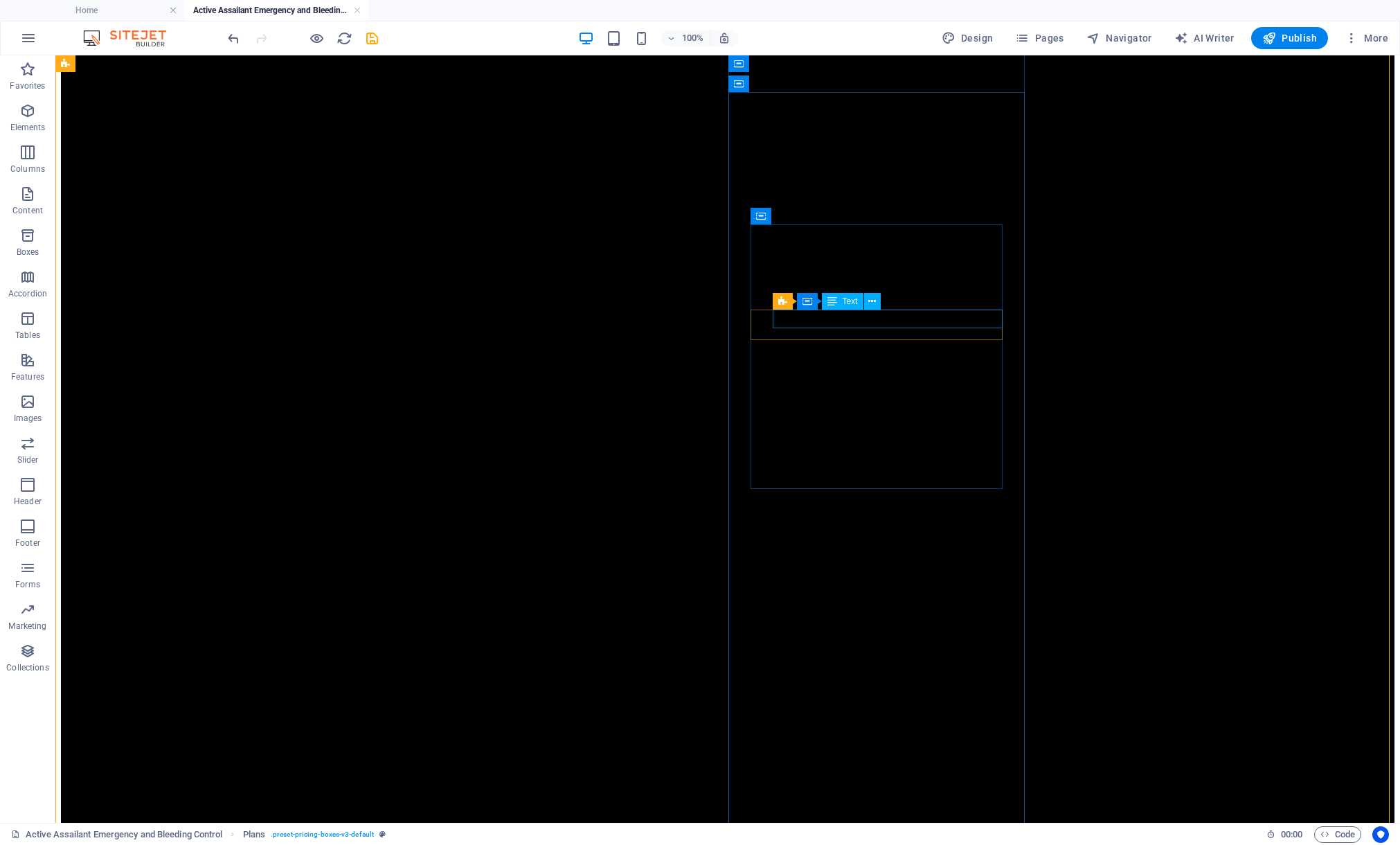
drag, startPoint x: 926, startPoint y: 319, endPoint x: 682, endPoint y: 319, distance: 244.0
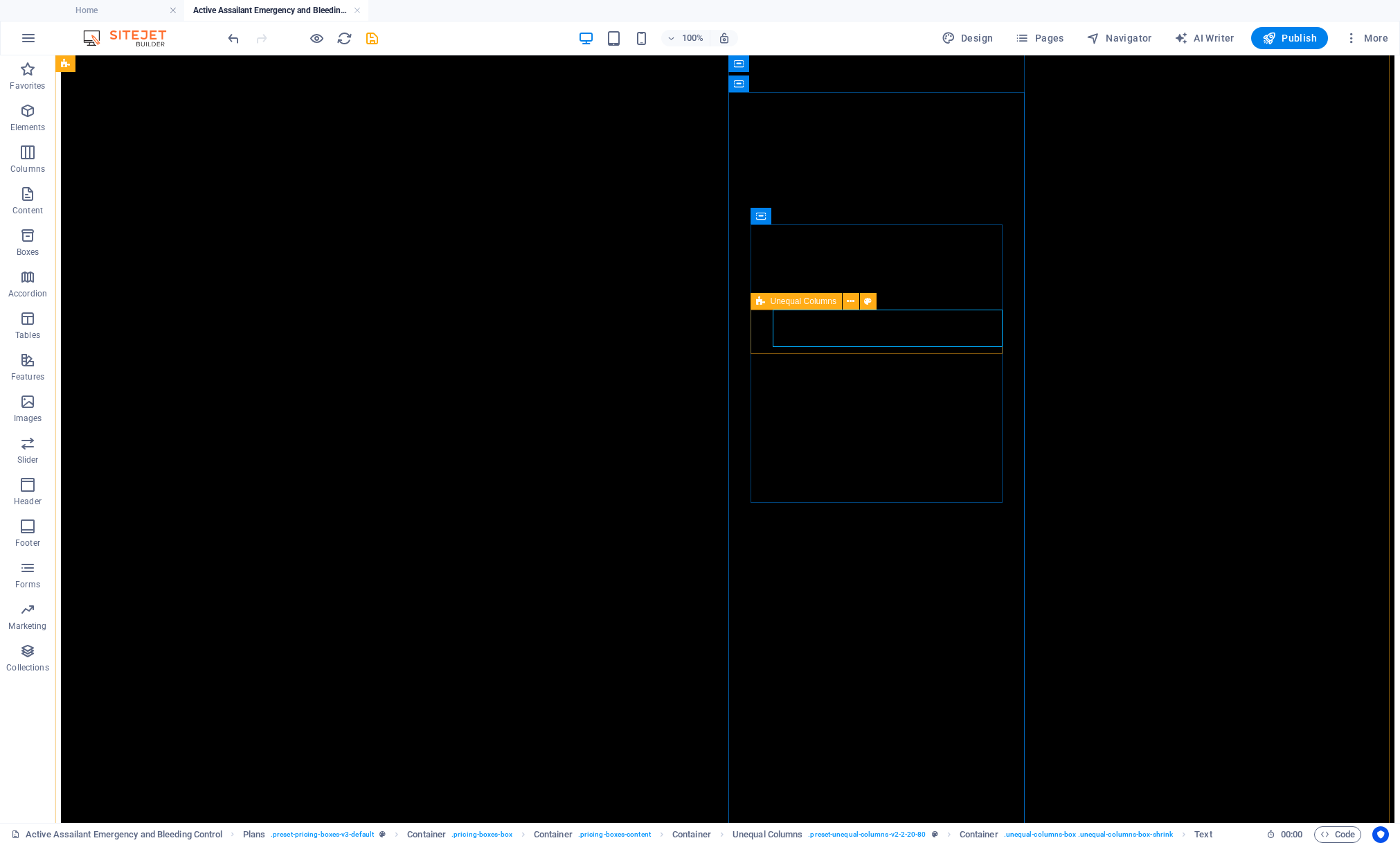
click at [764, 302] on div "Unequal Columns" at bounding box center [796, 301] width 91 height 17
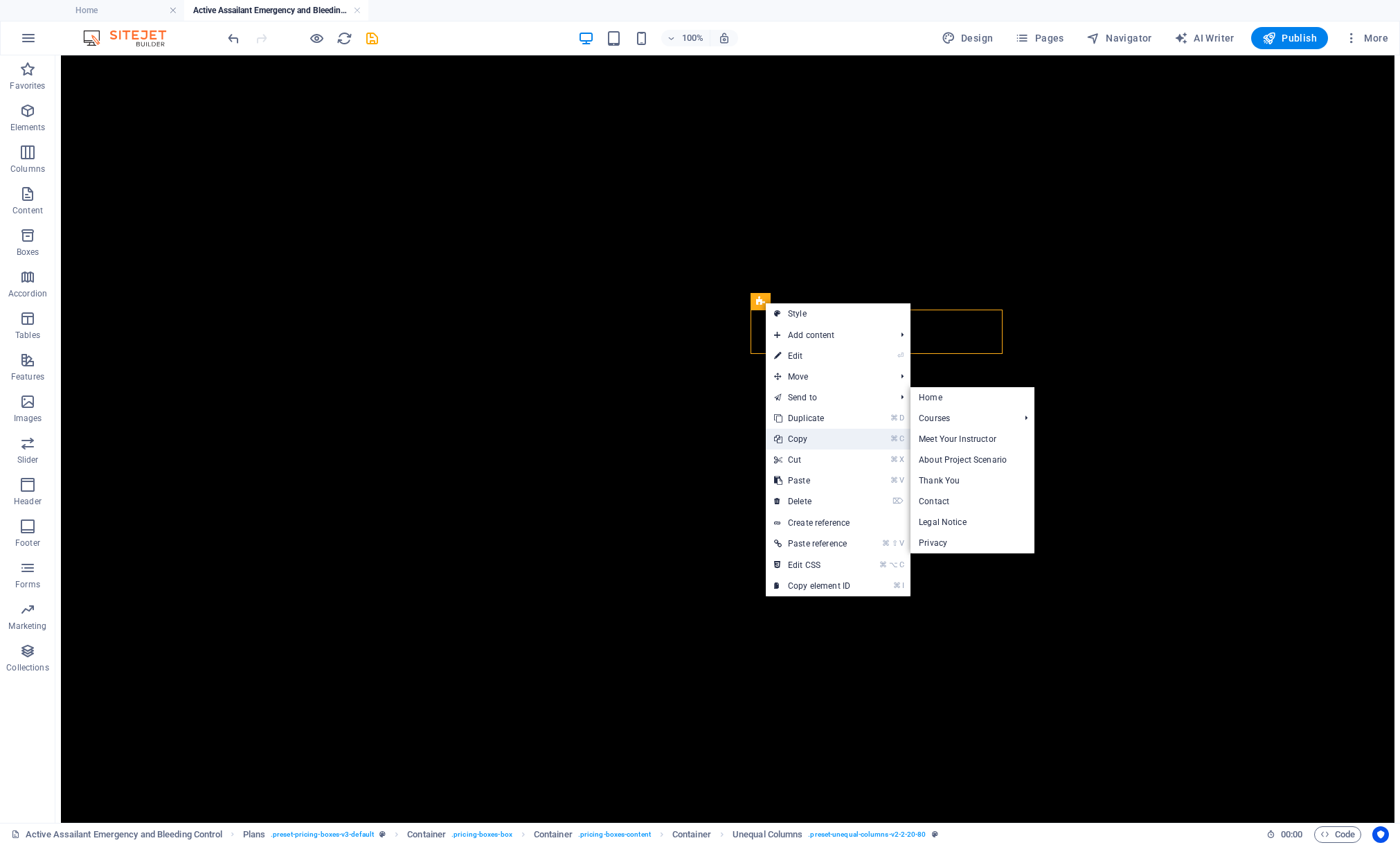
click at [808, 433] on link "⌘ C Copy" at bounding box center [812, 439] width 93 height 21
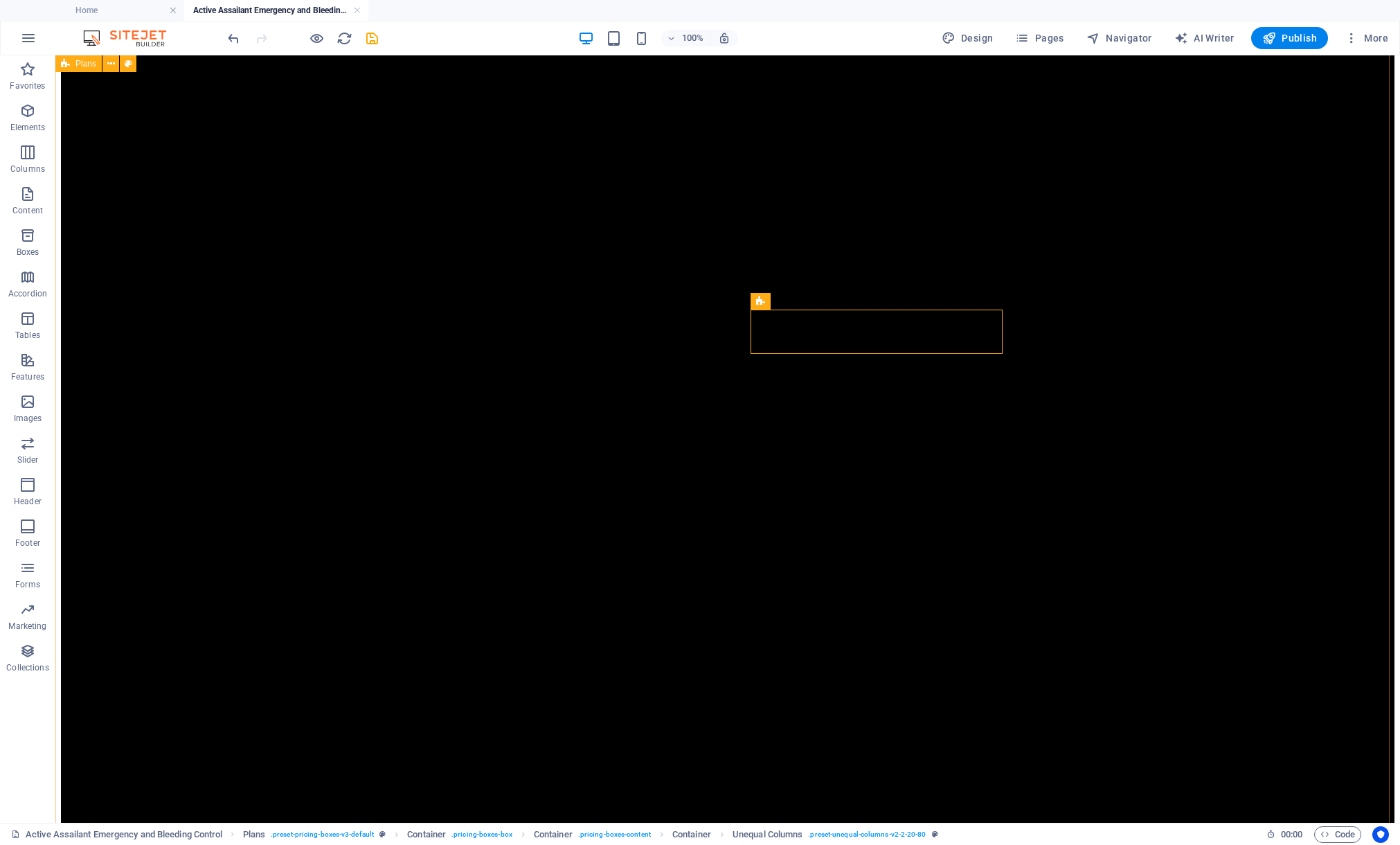
drag, startPoint x: 286, startPoint y: 329, endPoint x: 308, endPoint y: 328, distance: 22.0
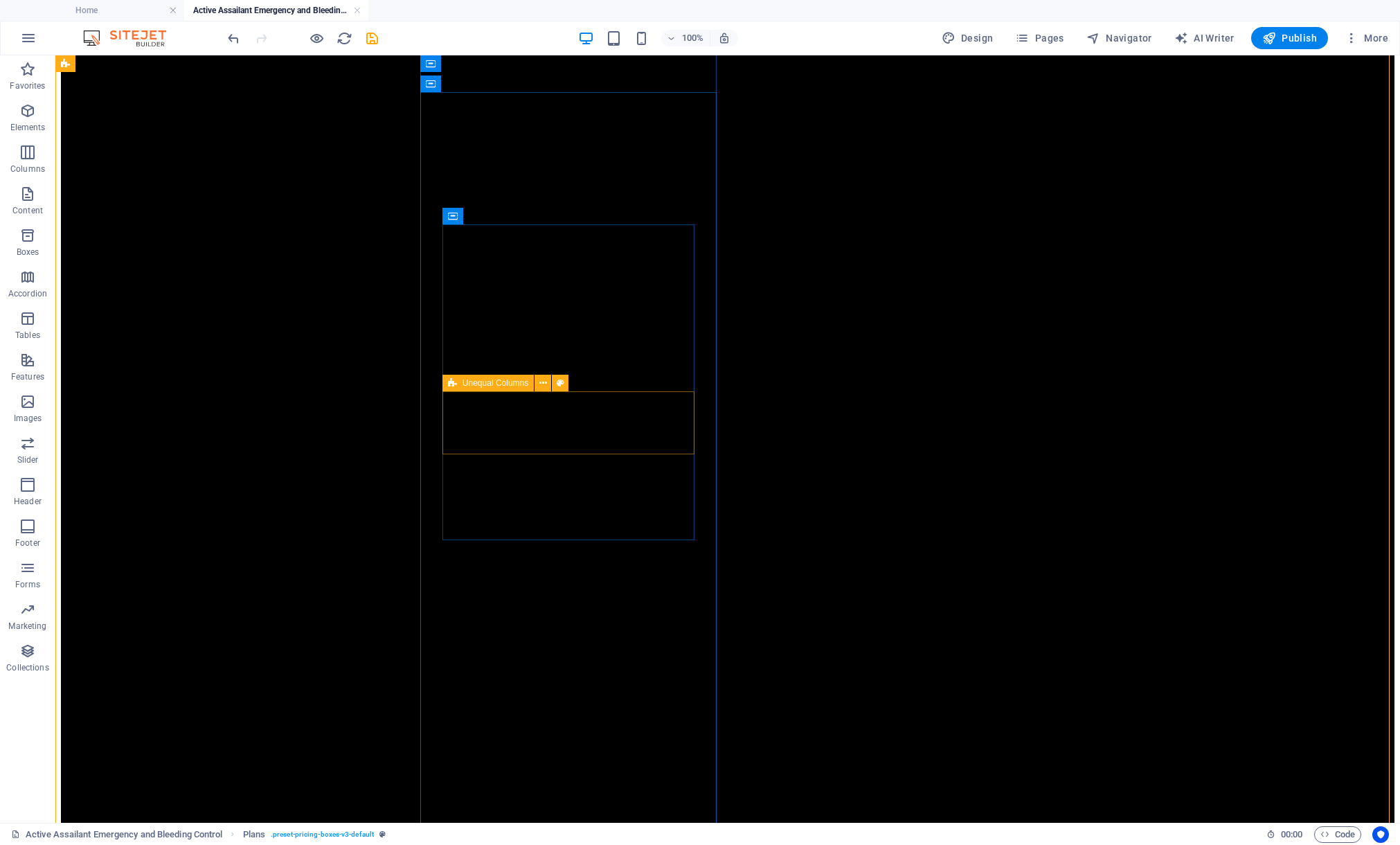
click at [455, 382] on icon at bounding box center [453, 383] width 9 height 17
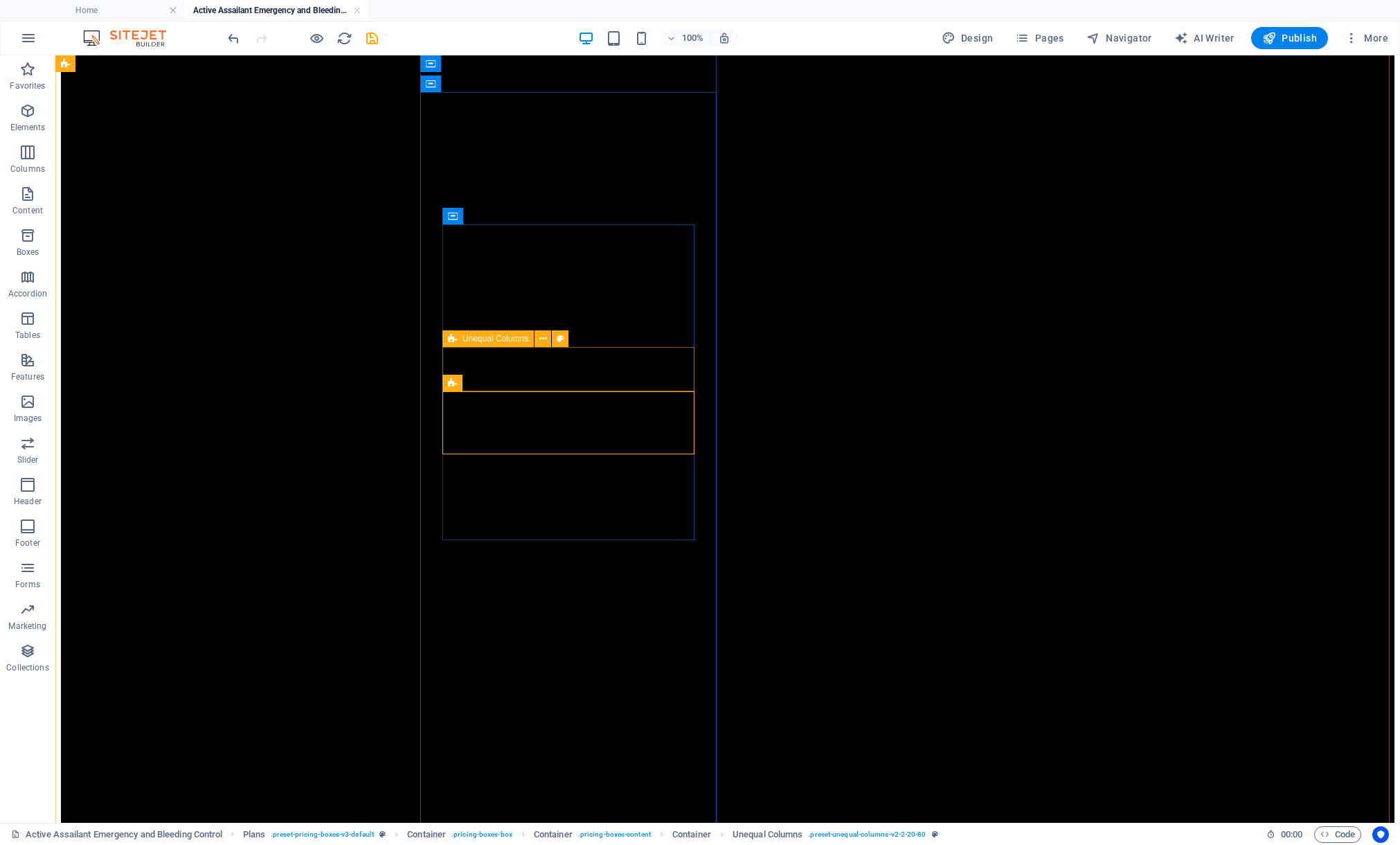
click at [451, 340] on icon at bounding box center [453, 339] width 9 height 17
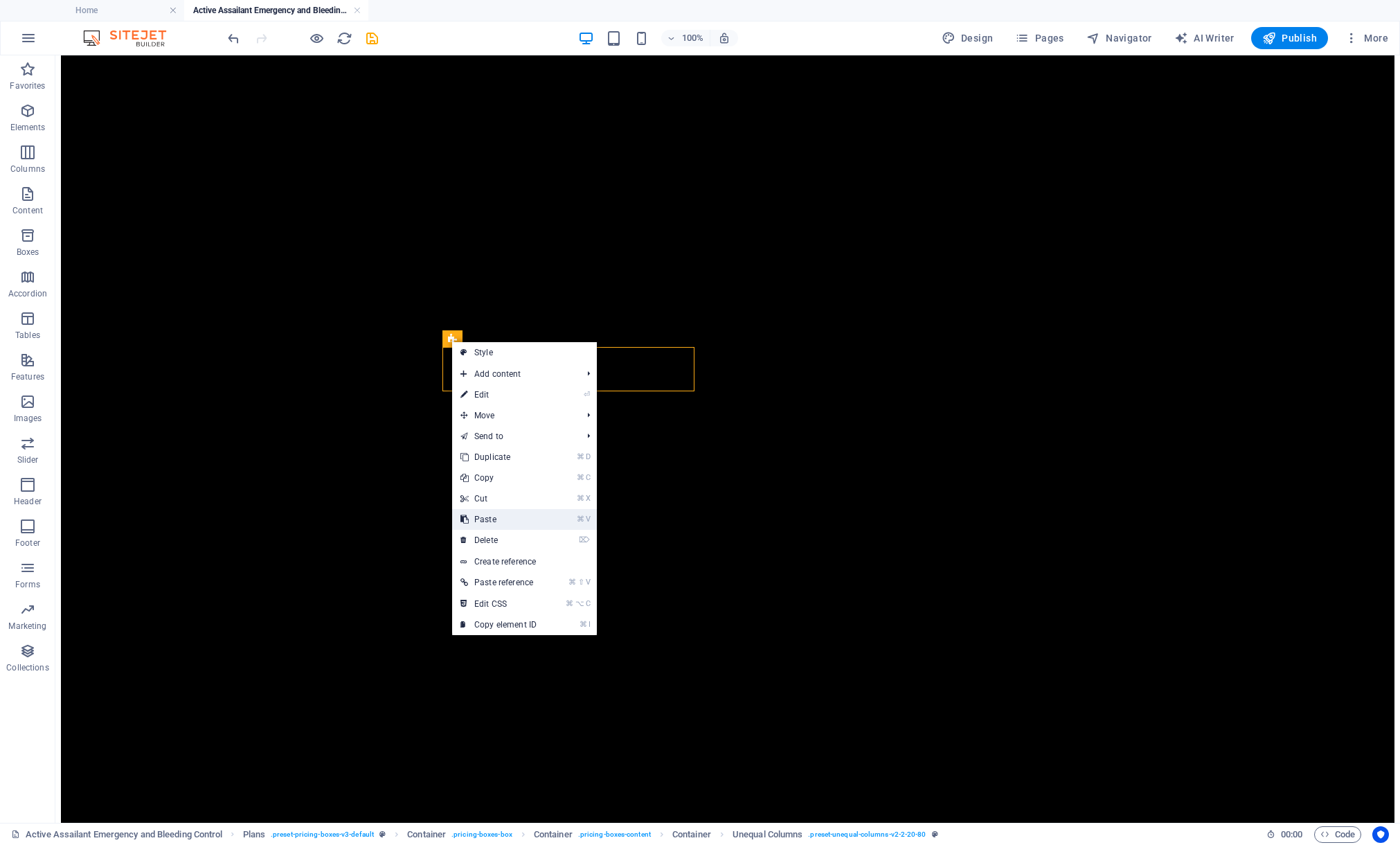
click at [495, 520] on link "⌘ V Paste" at bounding box center [498, 519] width 93 height 21
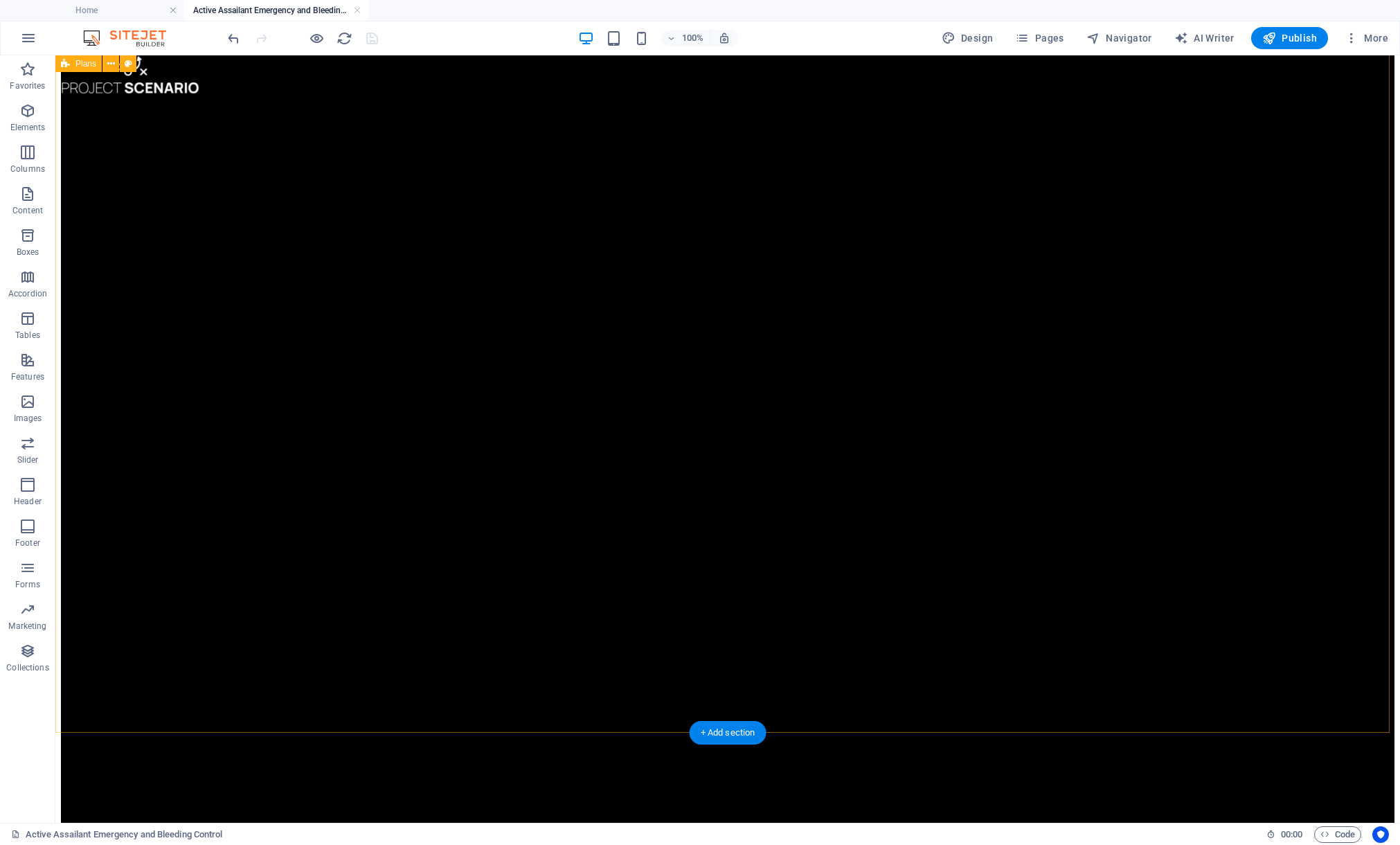
scroll to position [0, 0]
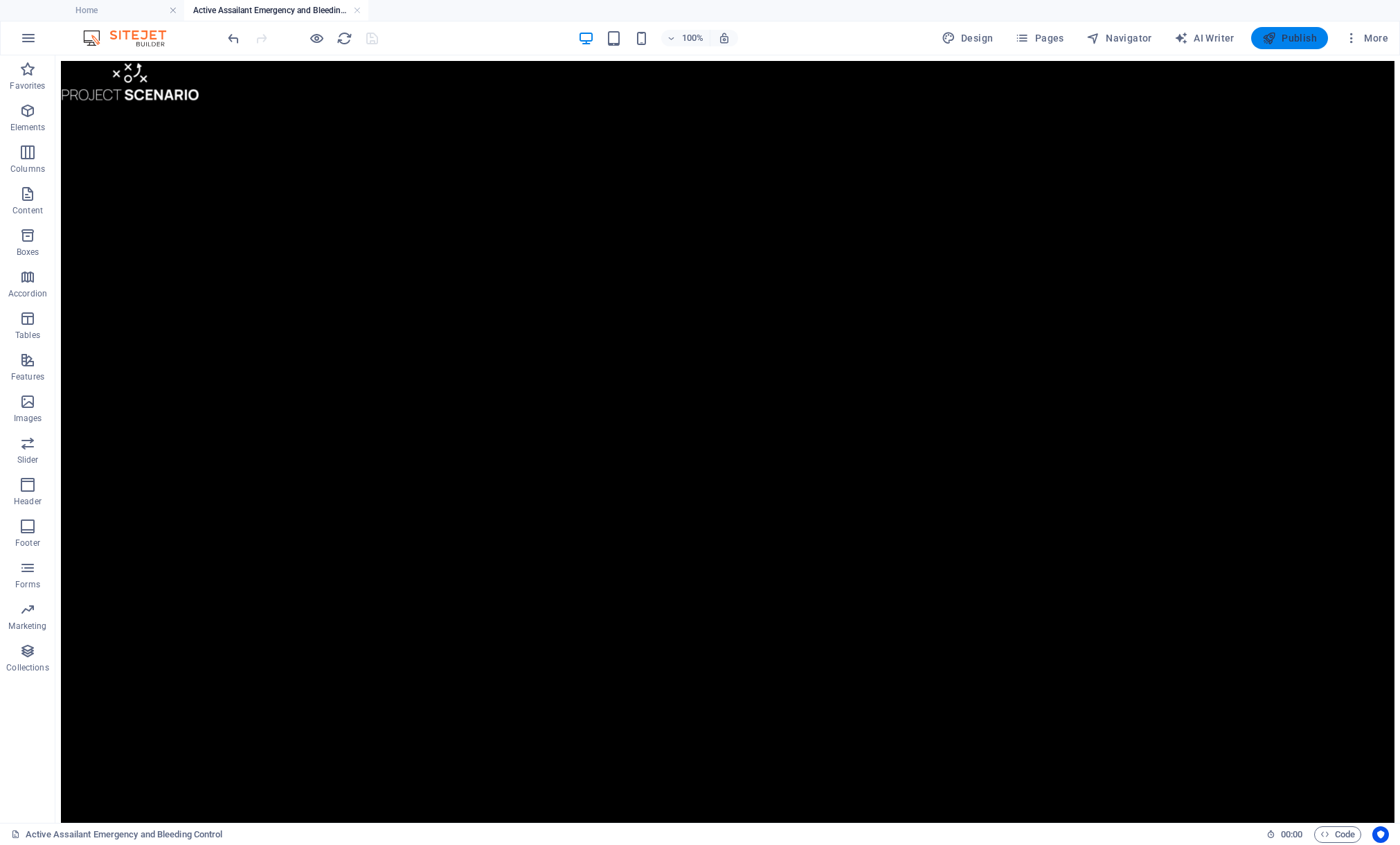
click at [1282, 44] on span "Publish" at bounding box center [1289, 38] width 55 height 14
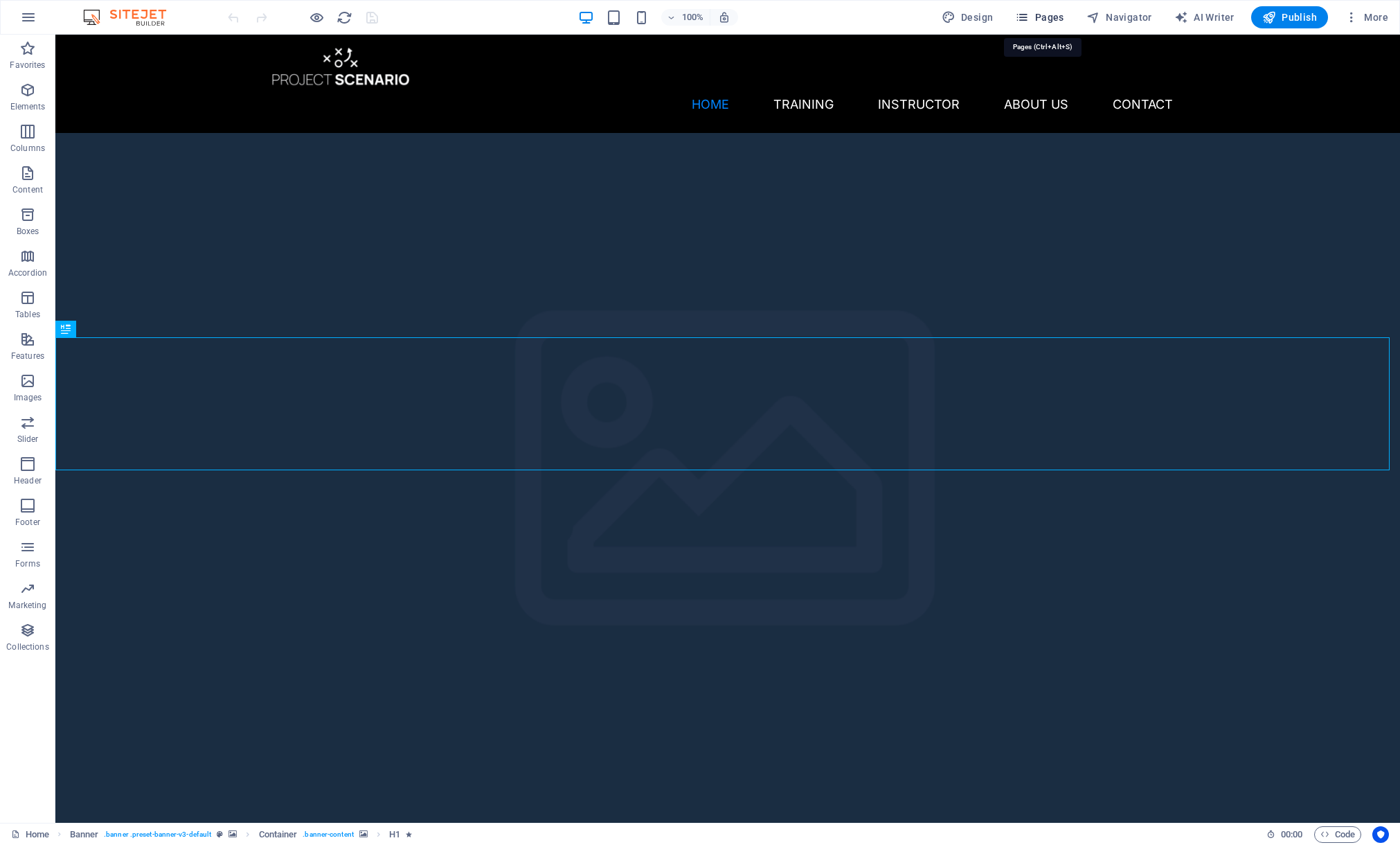
click at [1062, 19] on span "Pages" at bounding box center [1039, 17] width 49 height 14
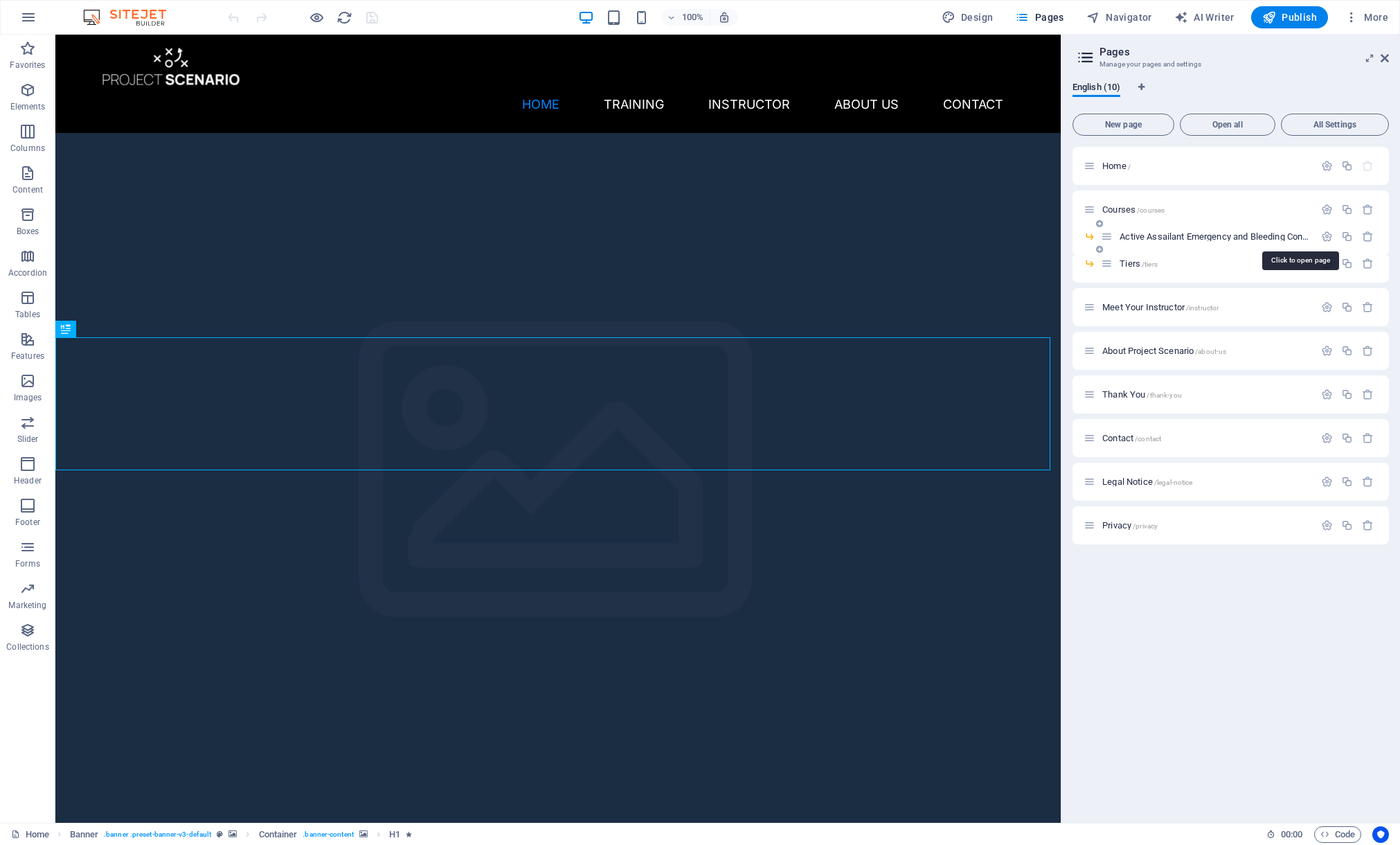
click at [1147, 236] on span "Active Assailant Emergency and Bleeding Control /active-assaailant-emergency-an…" at bounding box center [1298, 236] width 355 height 10
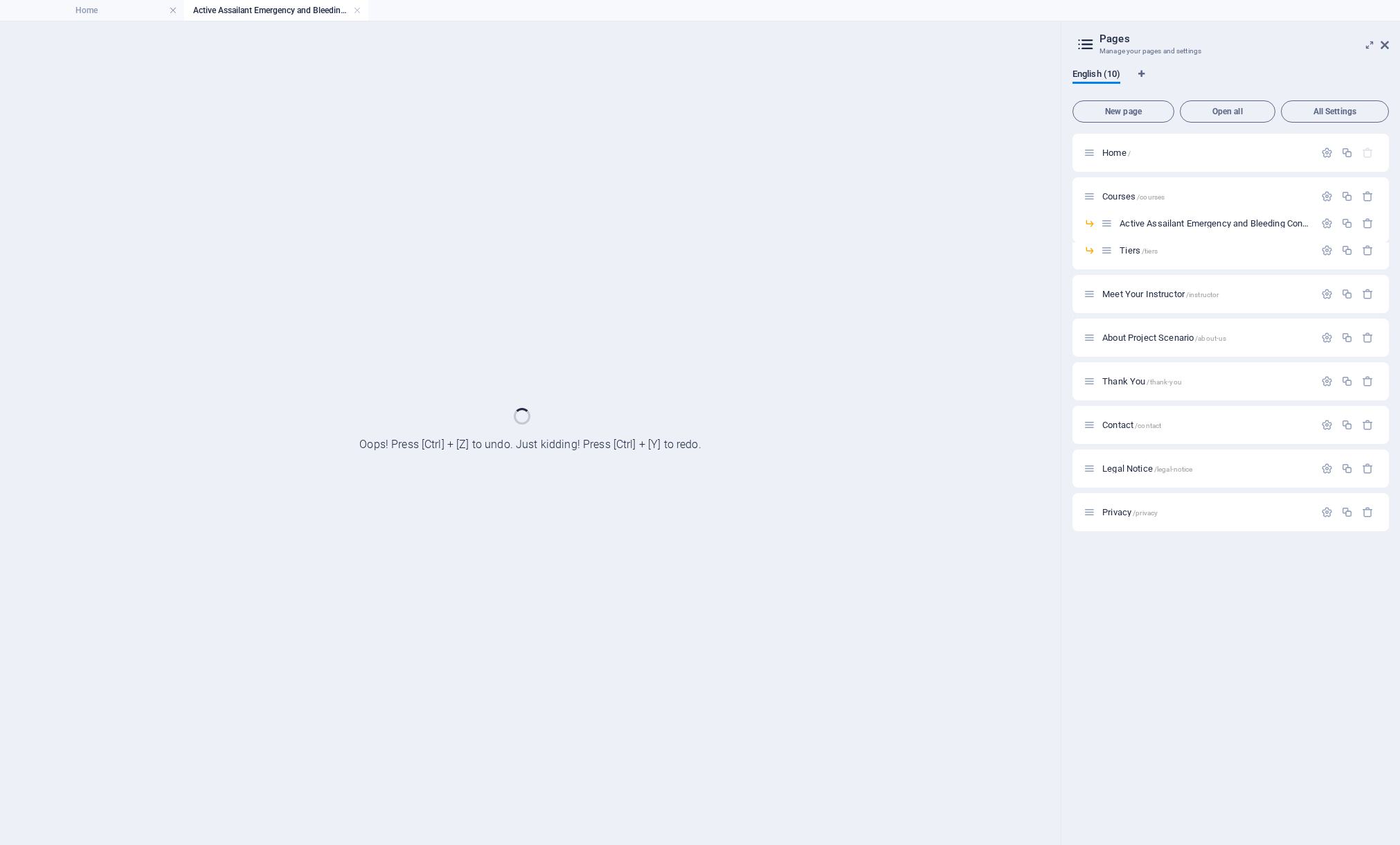
click at [1383, 47] on div "Home Active Assailant Emergency and Bleeding Control Favorites Elements Columns…" at bounding box center [700, 433] width 1400 height 824
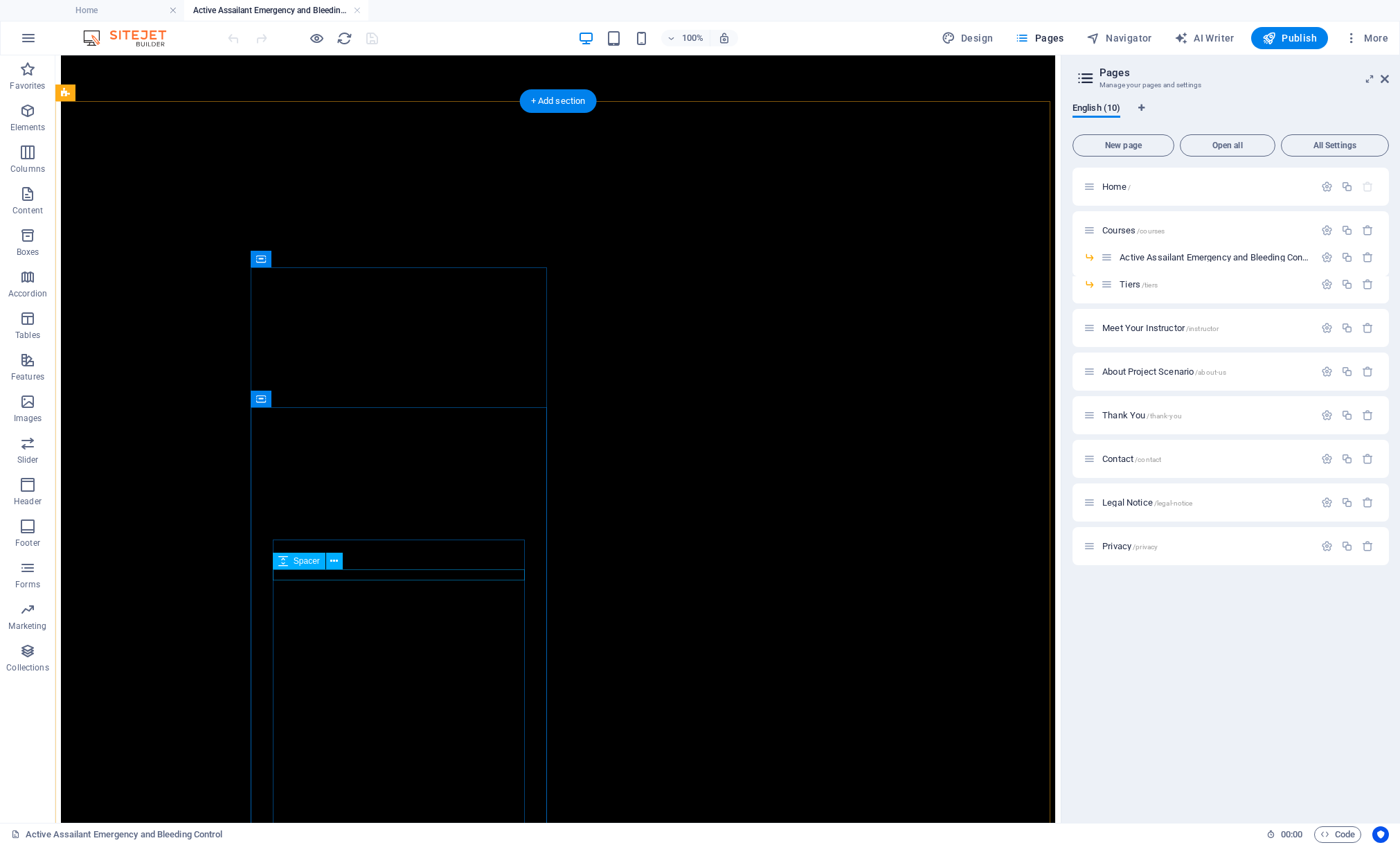
scroll to position [499, 0]
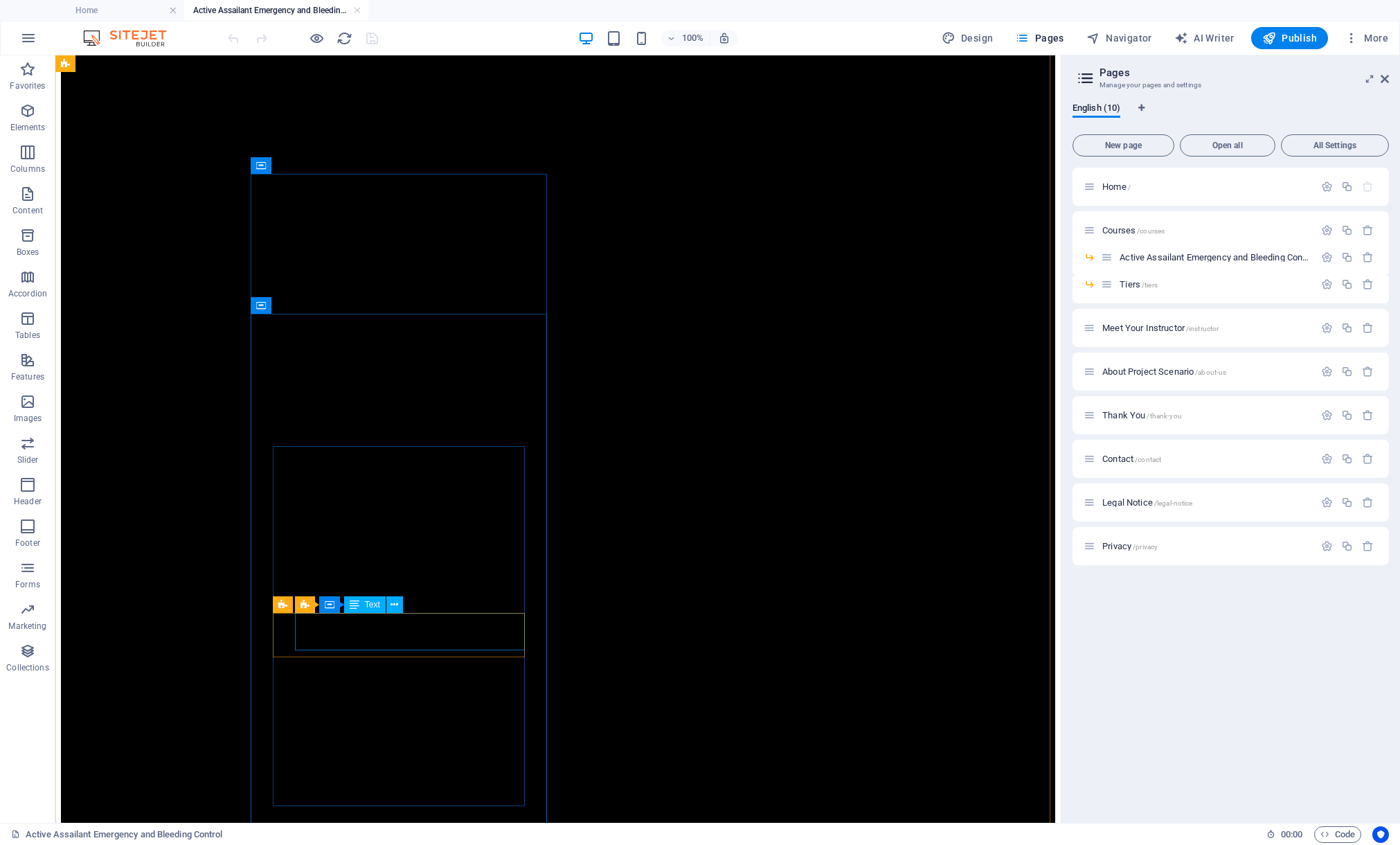
drag, startPoint x: 315, startPoint y: 639, endPoint x: 72, endPoint y: 635, distance: 243.0
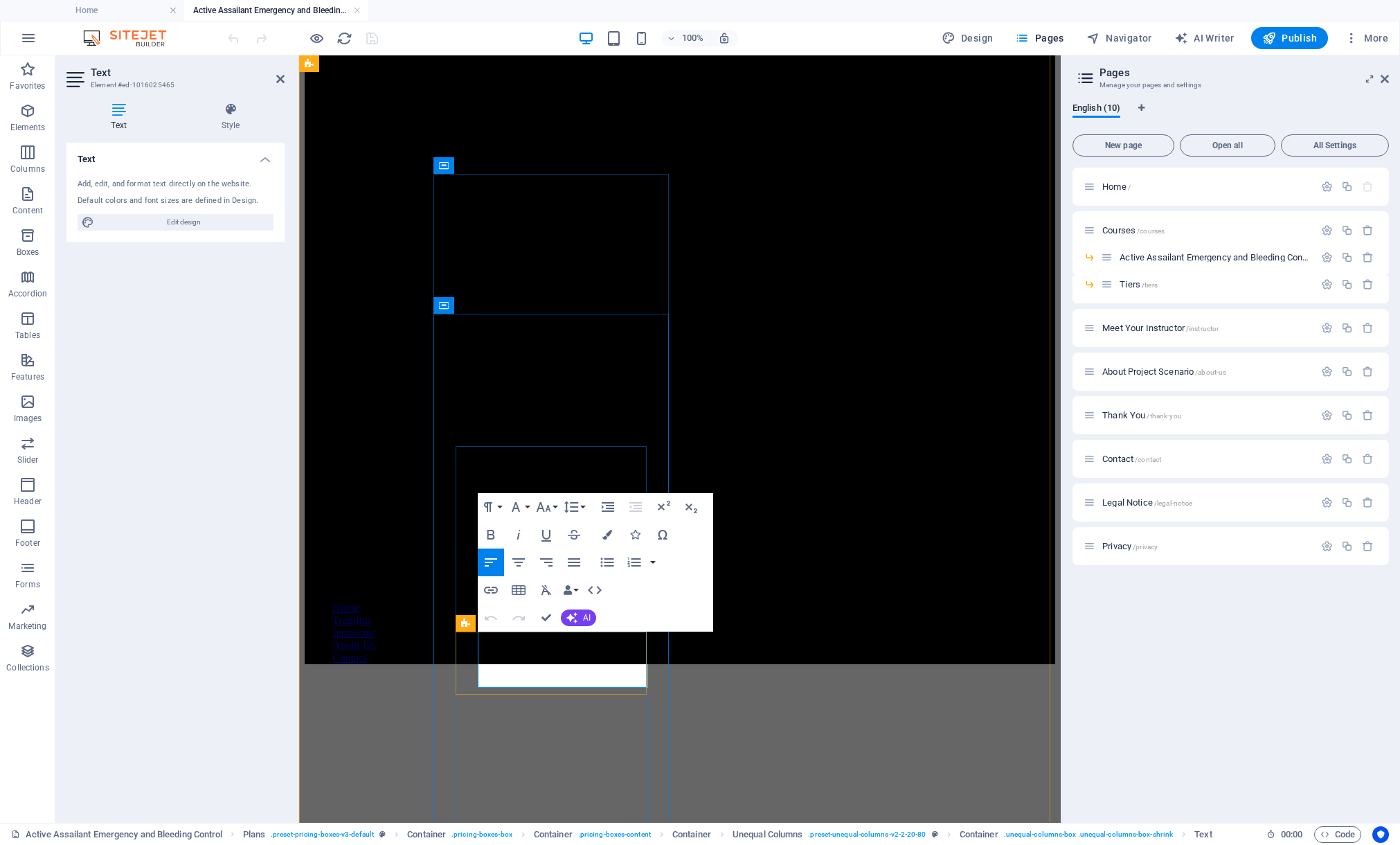
drag, startPoint x: 503, startPoint y: 640, endPoint x: 587, endPoint y: 633, distance: 84.3
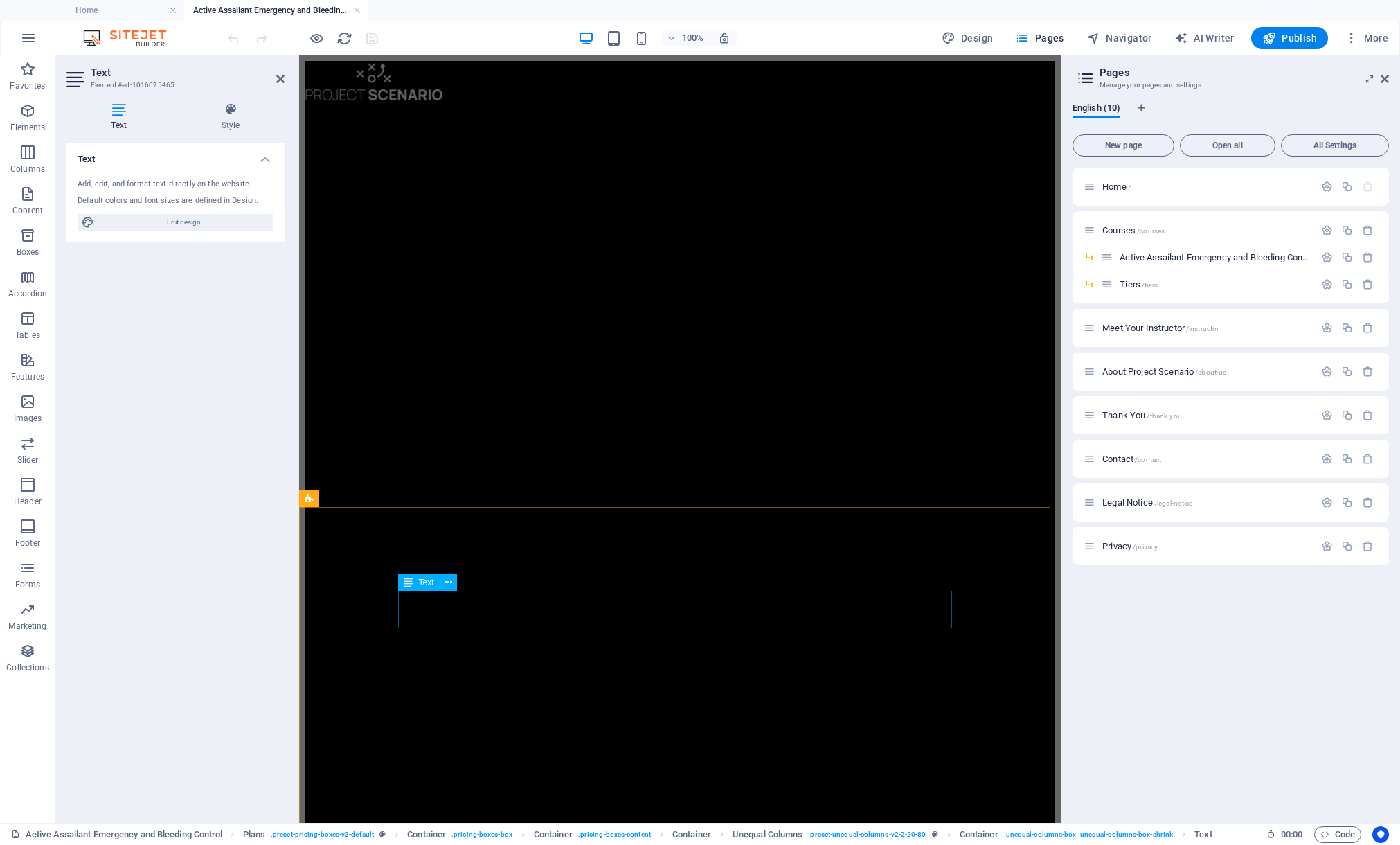
scroll to position [739, 0]
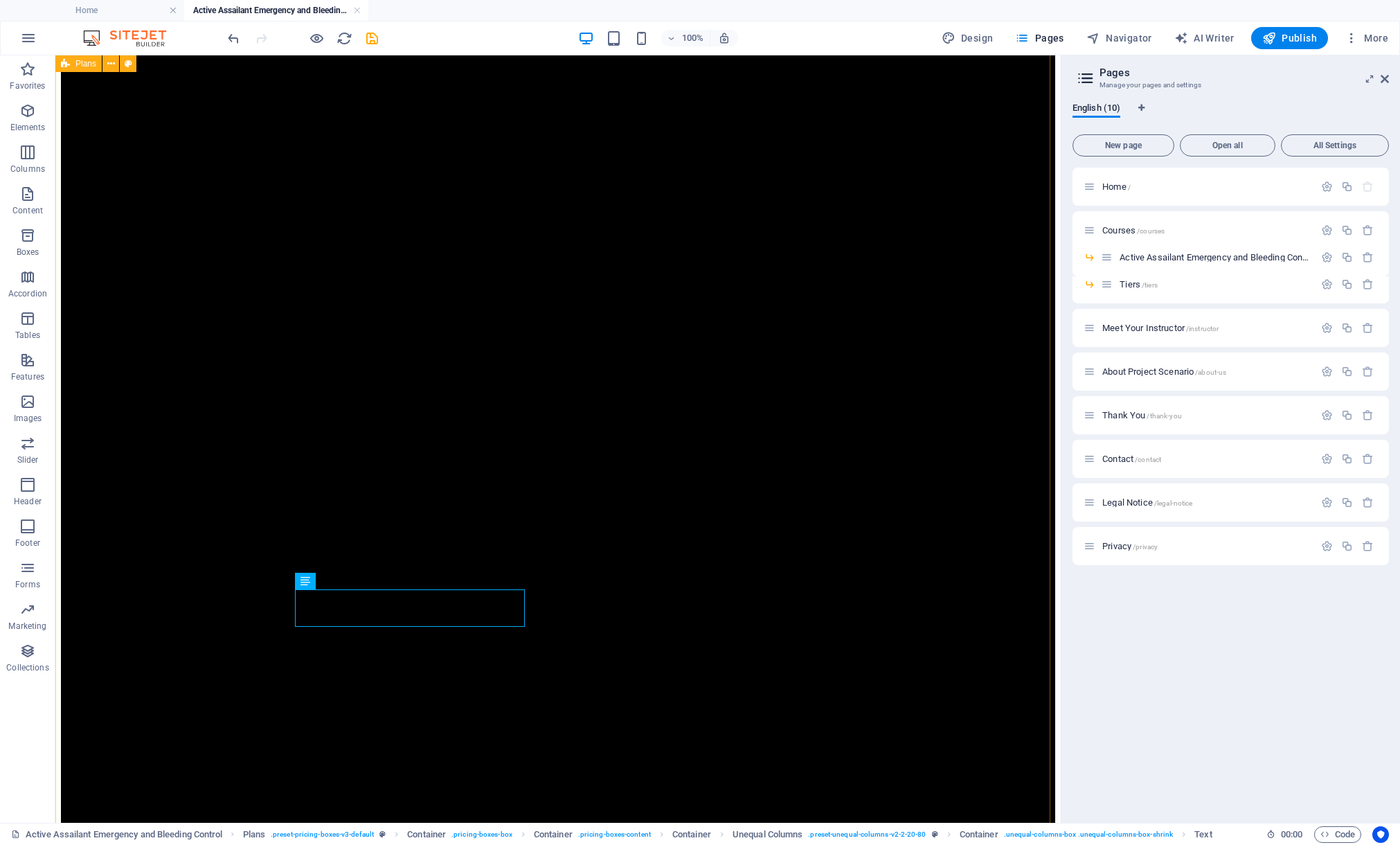
scroll to position [166, 0]
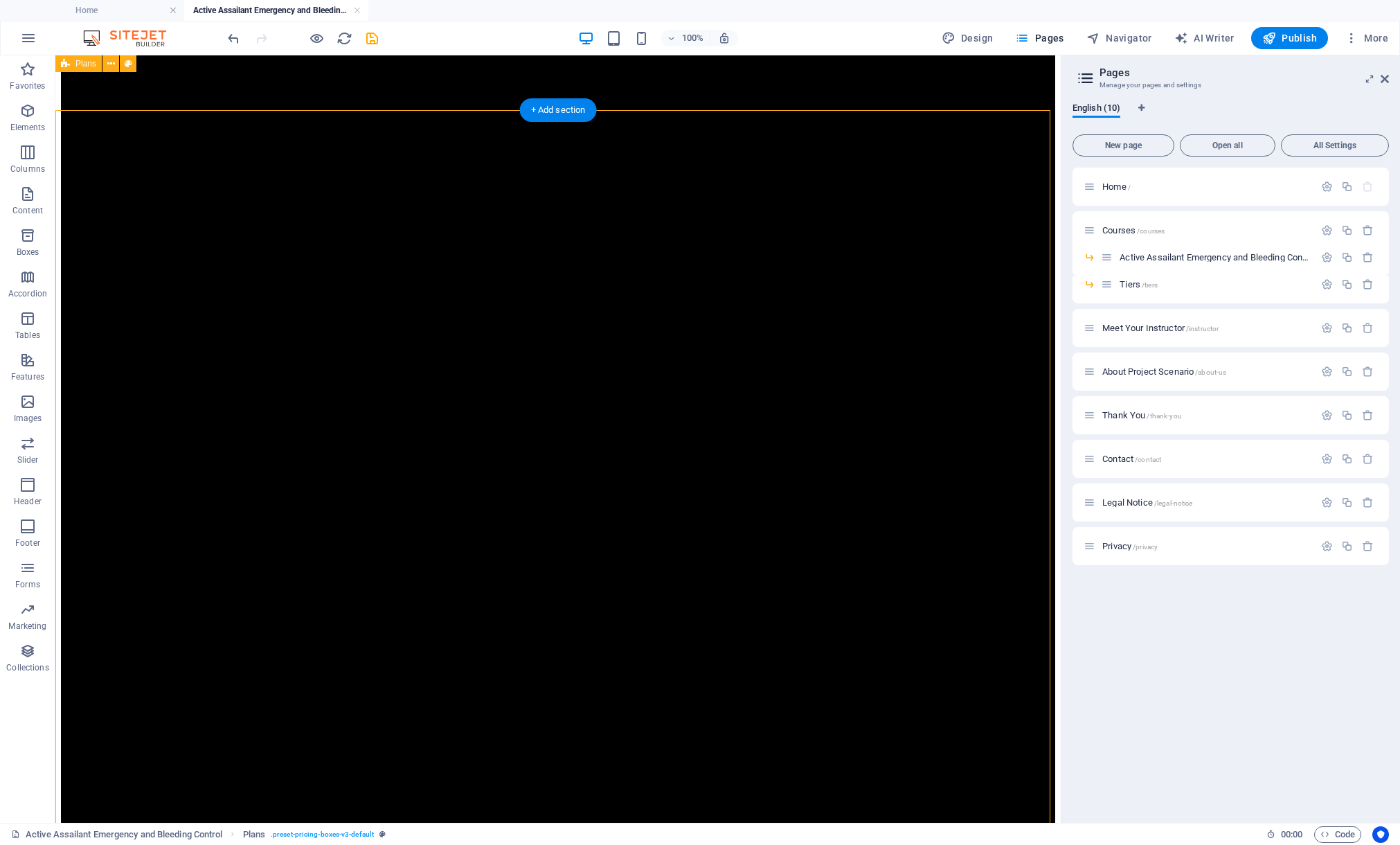
scroll to position [216, 0]
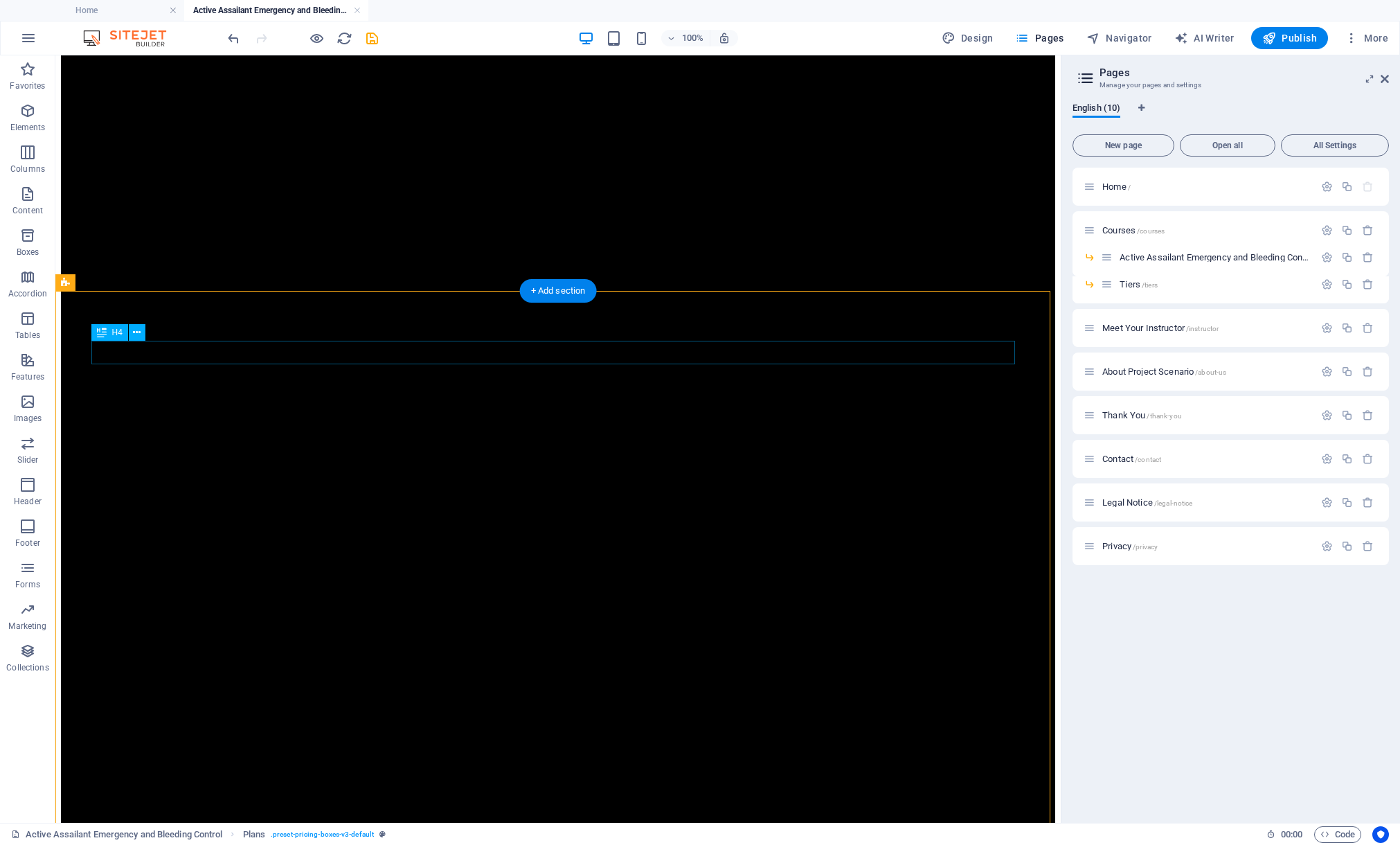
drag, startPoint x: 430, startPoint y: 350, endPoint x: 485, endPoint y: 406, distance: 78.5
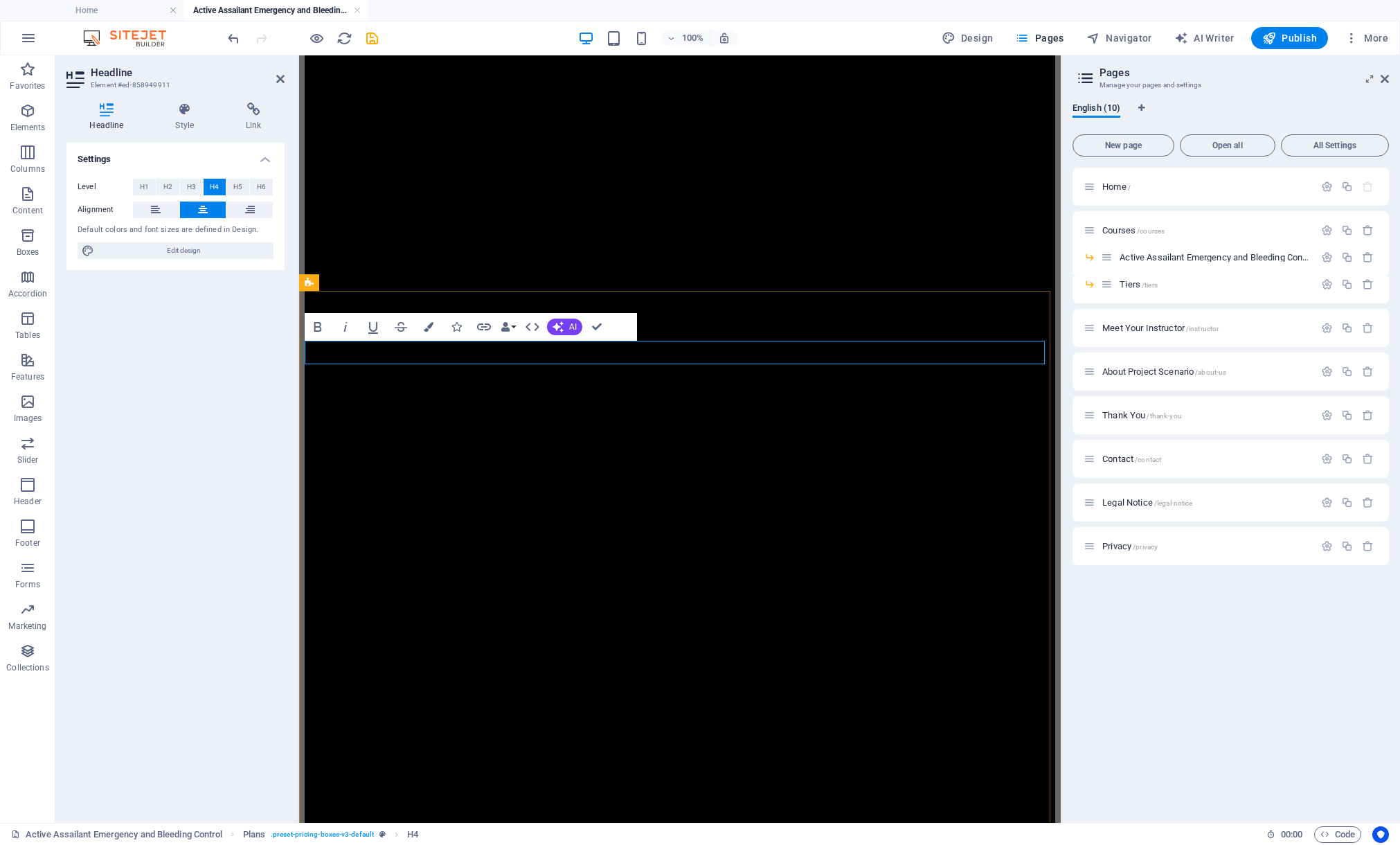
click at [375, 35] on icon "save" at bounding box center [372, 38] width 16 height 16
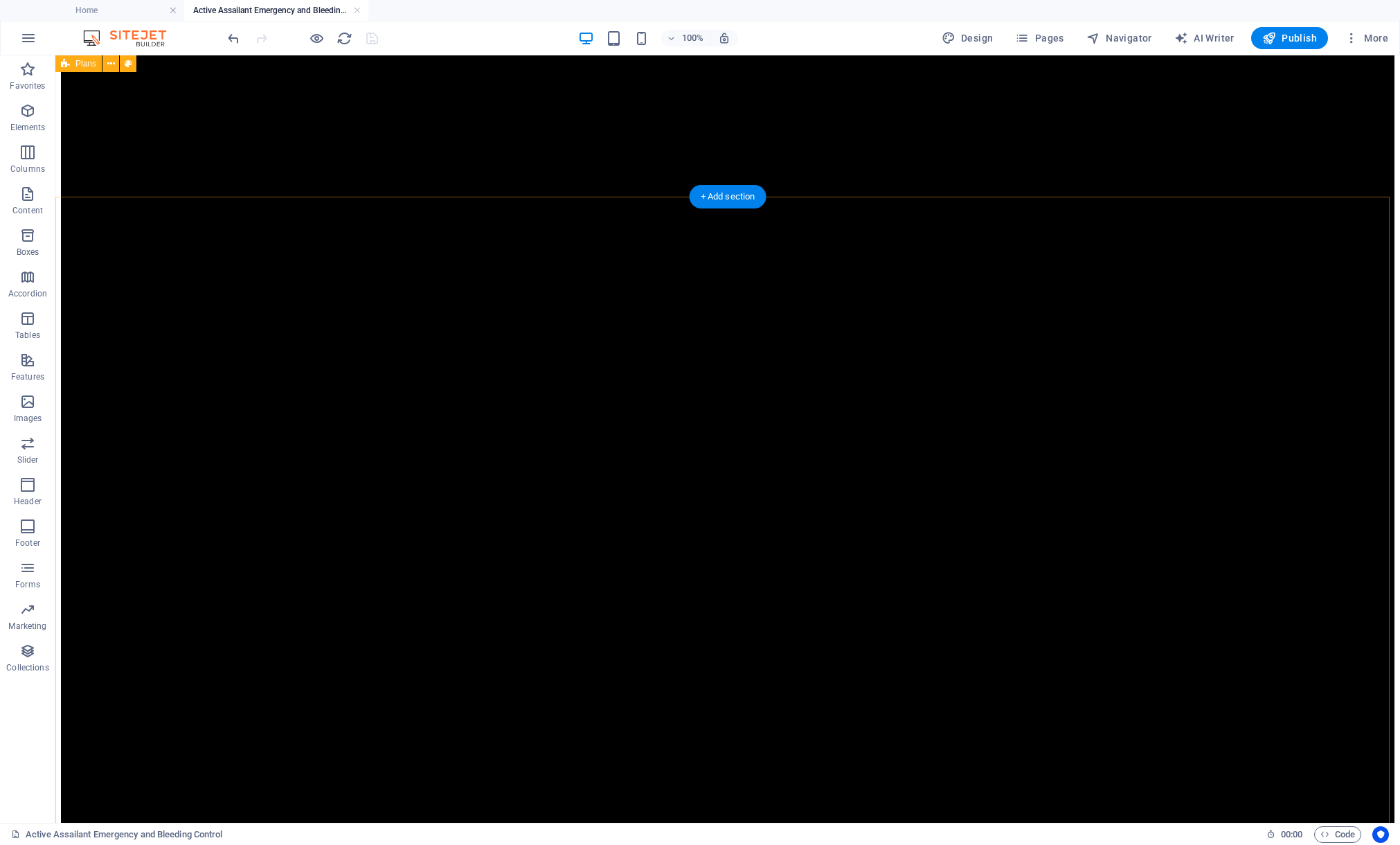
scroll to position [310, 0]
click at [1291, 42] on span "Publish" at bounding box center [1289, 38] width 55 height 14
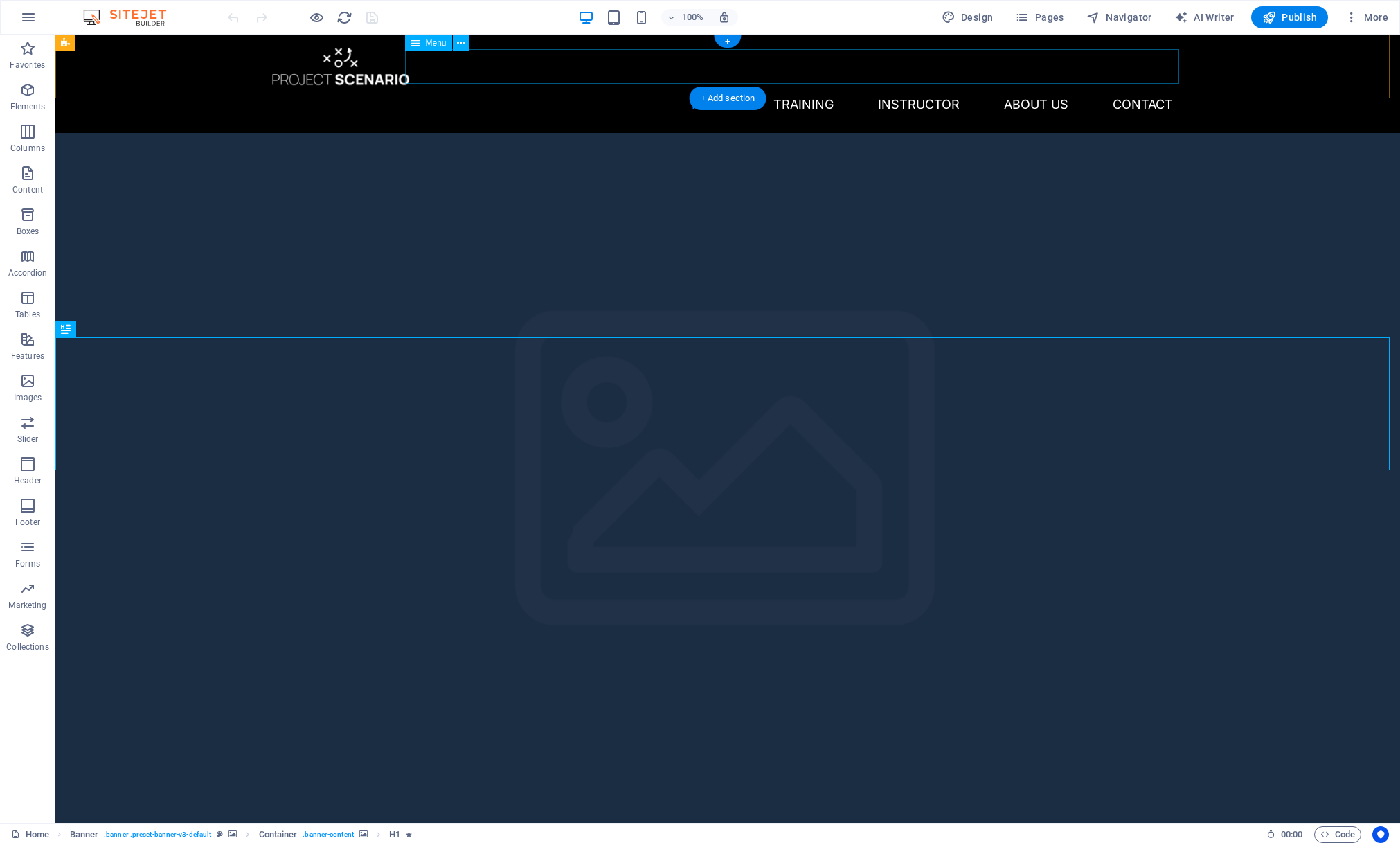
click at [802, 87] on nav "Home Training Instructor About Us Contact" at bounding box center [727, 104] width 913 height 35
click at [1038, 16] on span "Pages" at bounding box center [1039, 17] width 49 height 14
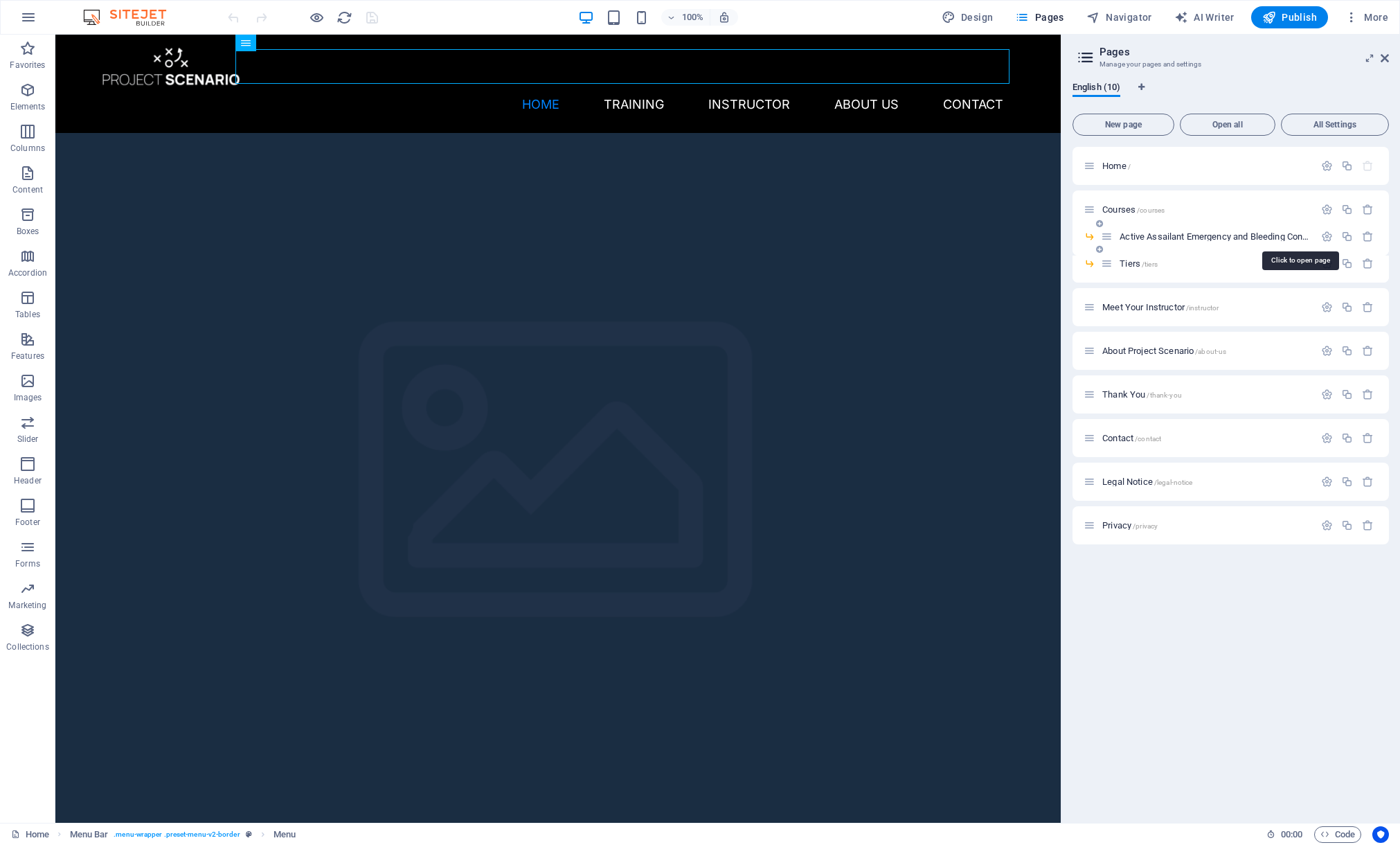
click at [1138, 238] on span "Active Assailant Emergency and Bleeding Control /active-assaailant-emergency-an…" at bounding box center [1298, 236] width 355 height 10
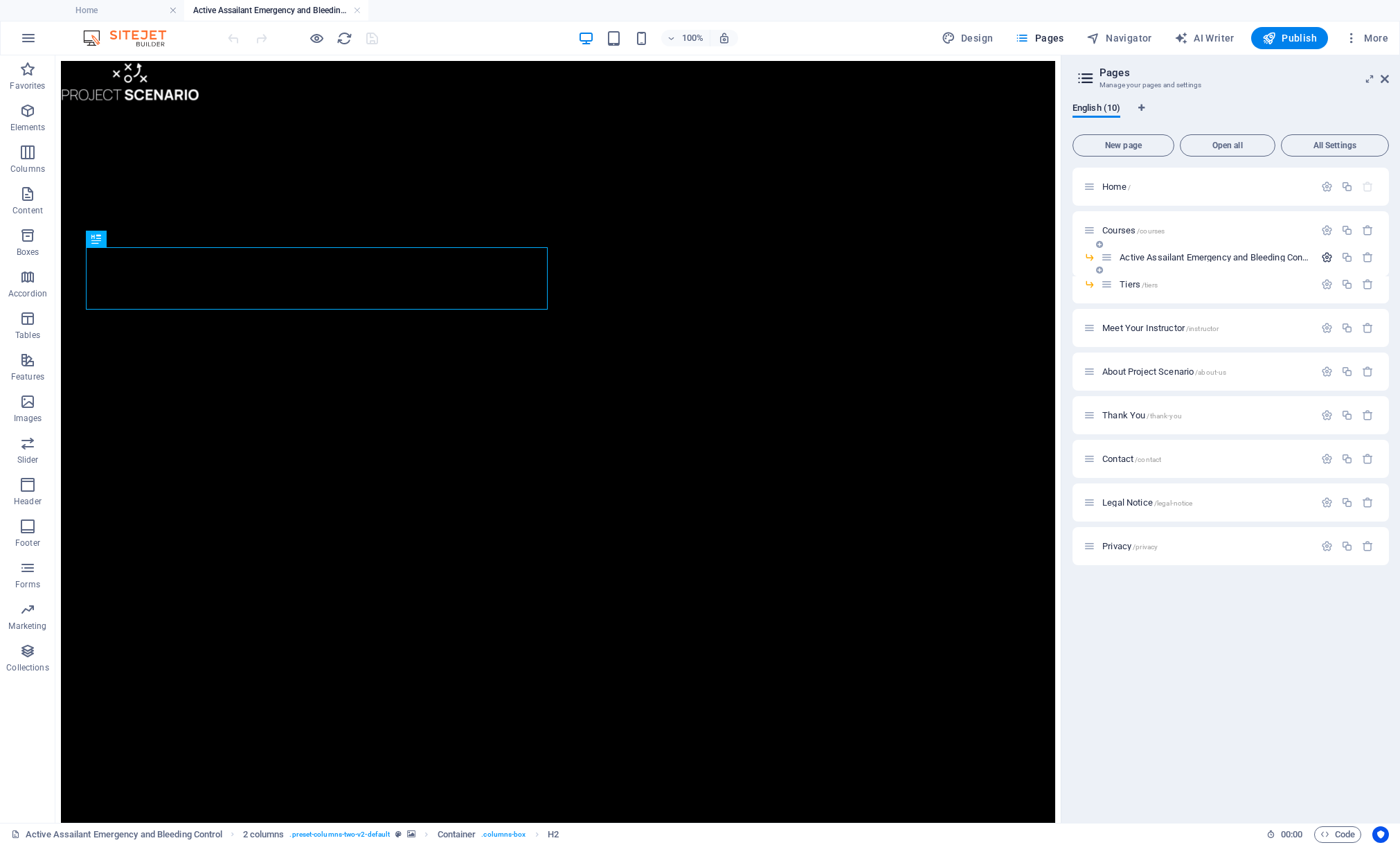
click at [1326, 254] on icon "button" at bounding box center [1327, 257] width 12 height 12
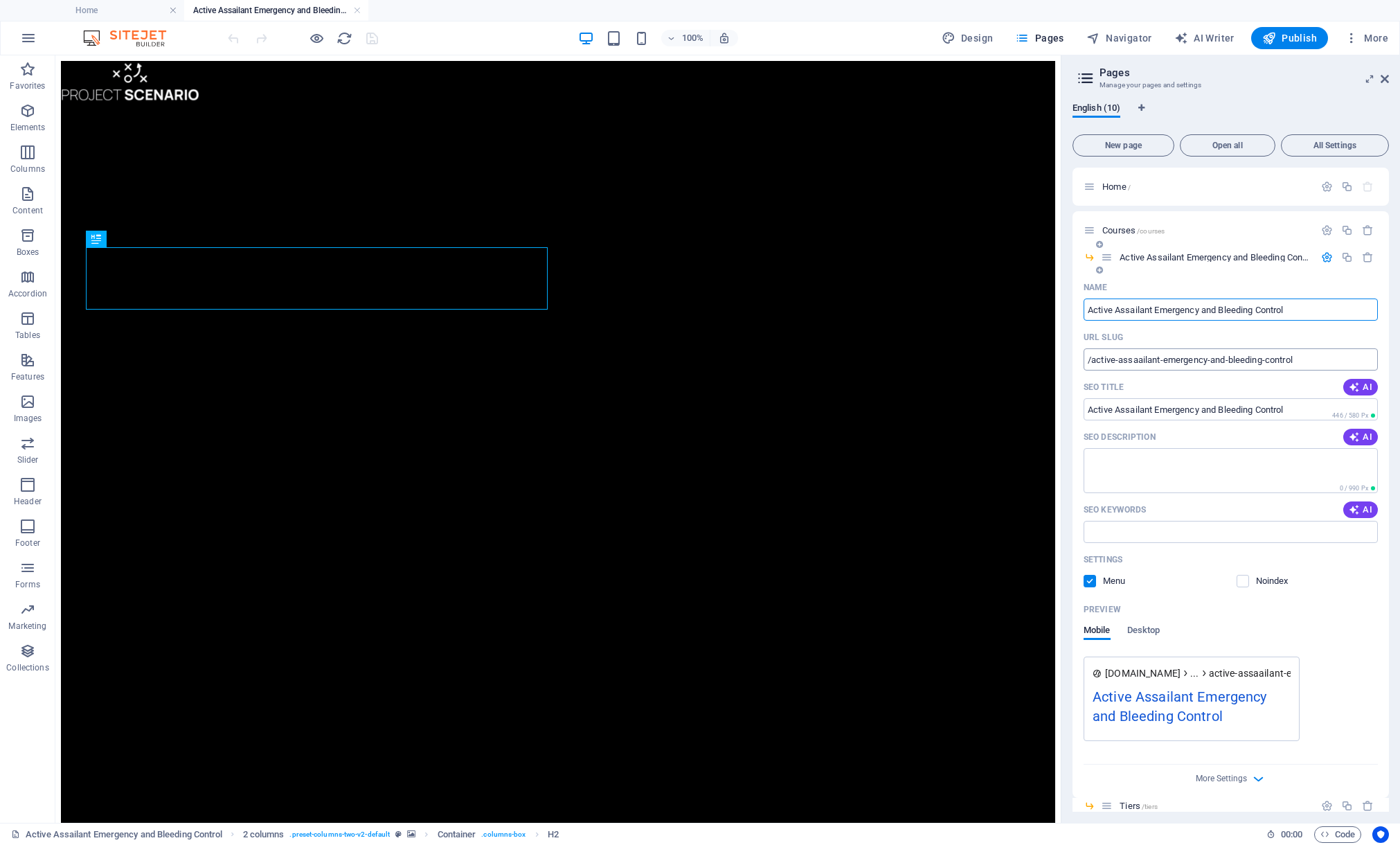
click at [1140, 360] on input "/active-assaailant-emergency-and-bleeding-control" at bounding box center [1231, 359] width 294 height 22
type input "/active-assailant-emergency-and-bleeding-control"
click at [370, 37] on icon "save" at bounding box center [372, 38] width 16 height 16
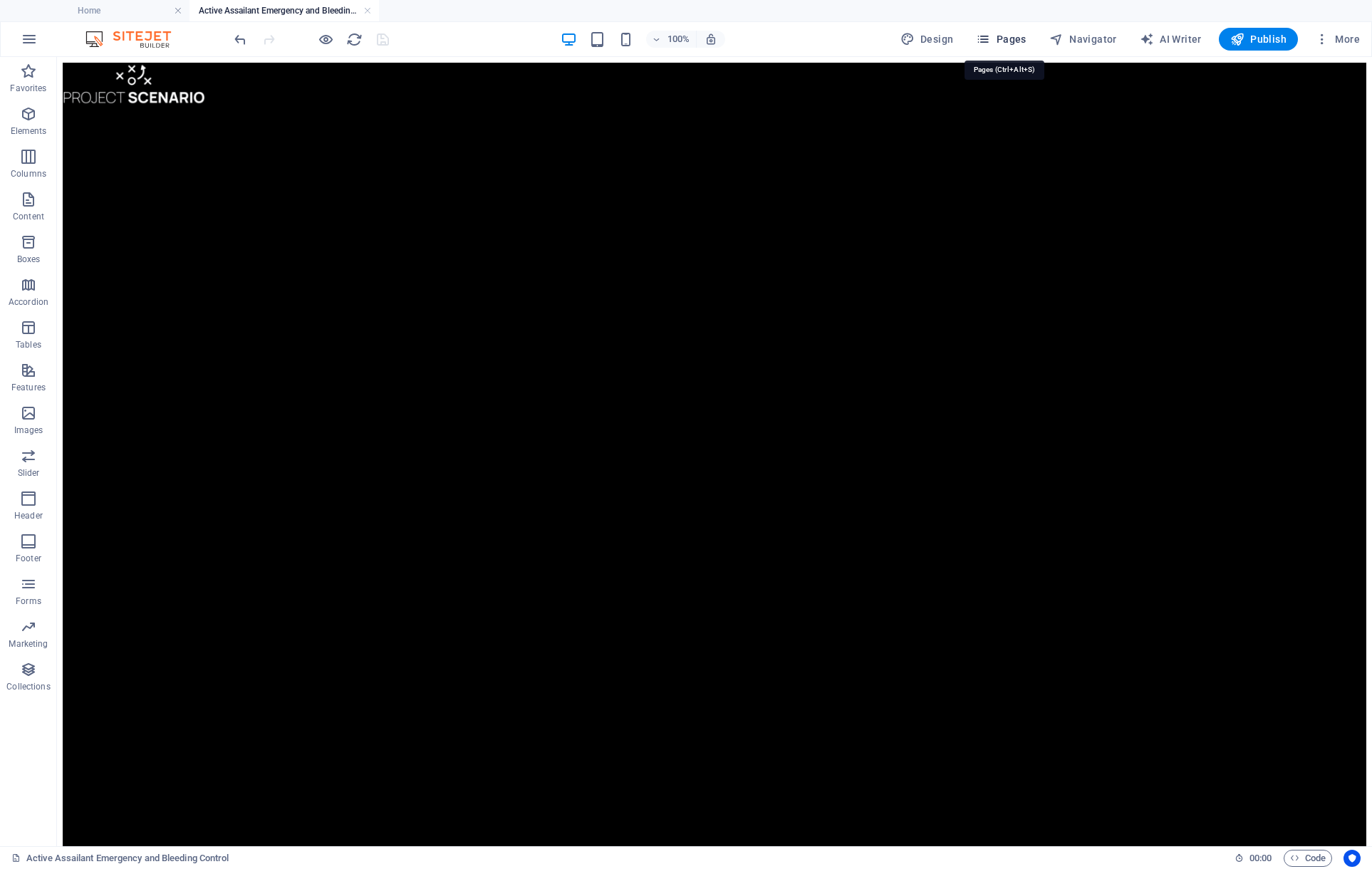
click at [1018, 43] on span "Pages" at bounding box center [1001, 39] width 50 height 14
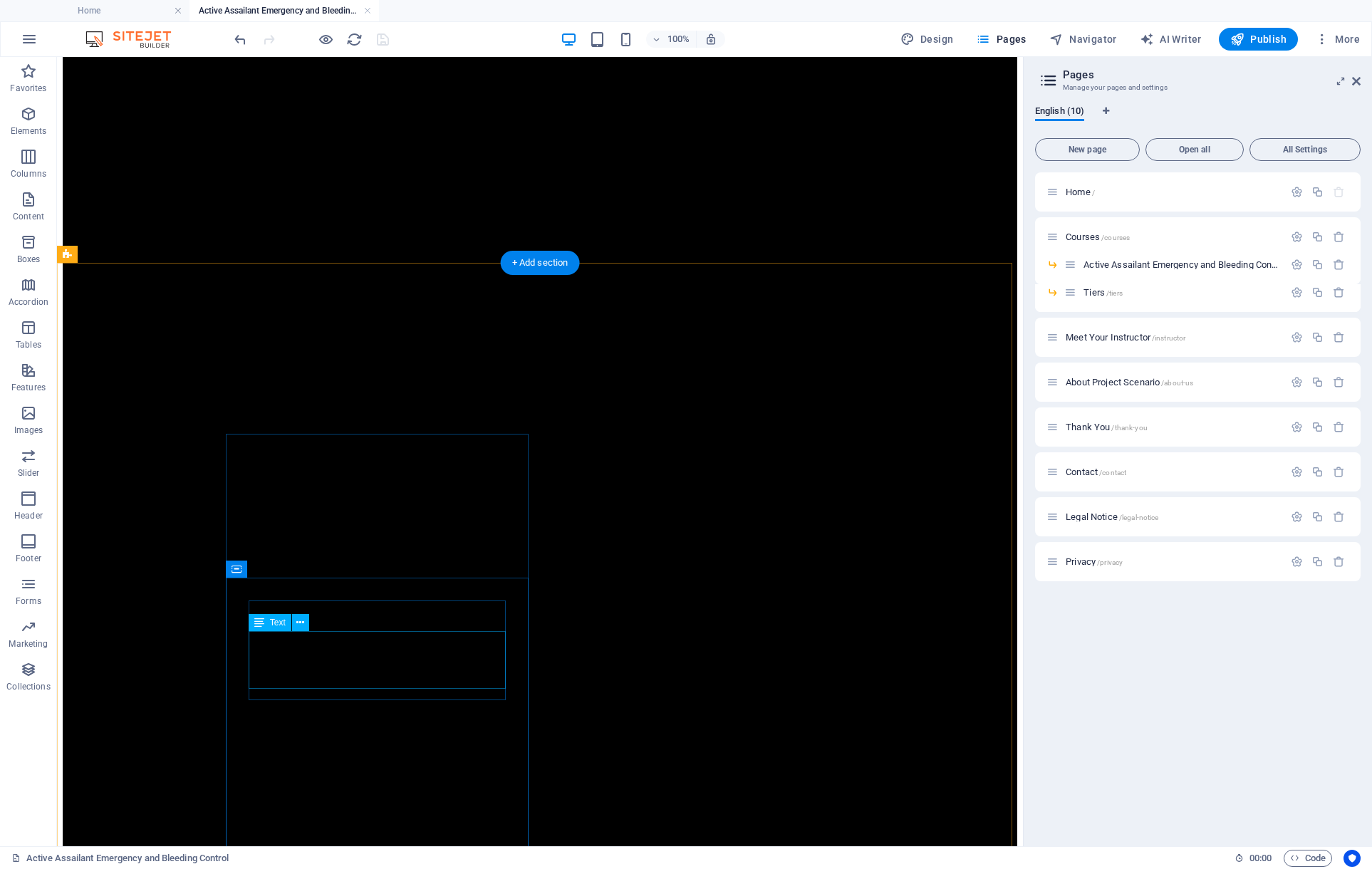
scroll to position [34, 0]
click at [1061, 195] on div "Home /" at bounding box center [1172, 192] width 222 height 9
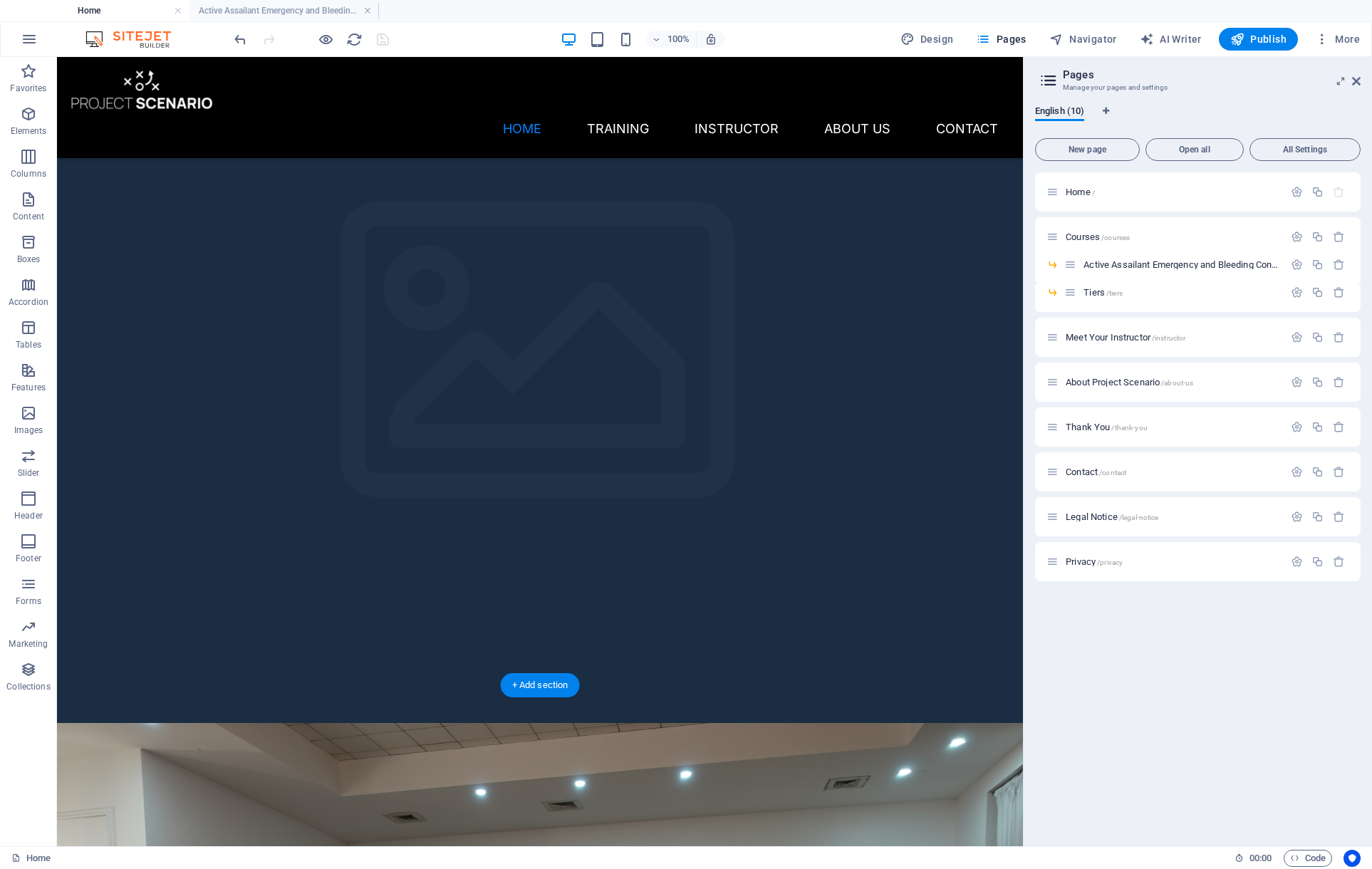
scroll to position [103, 0]
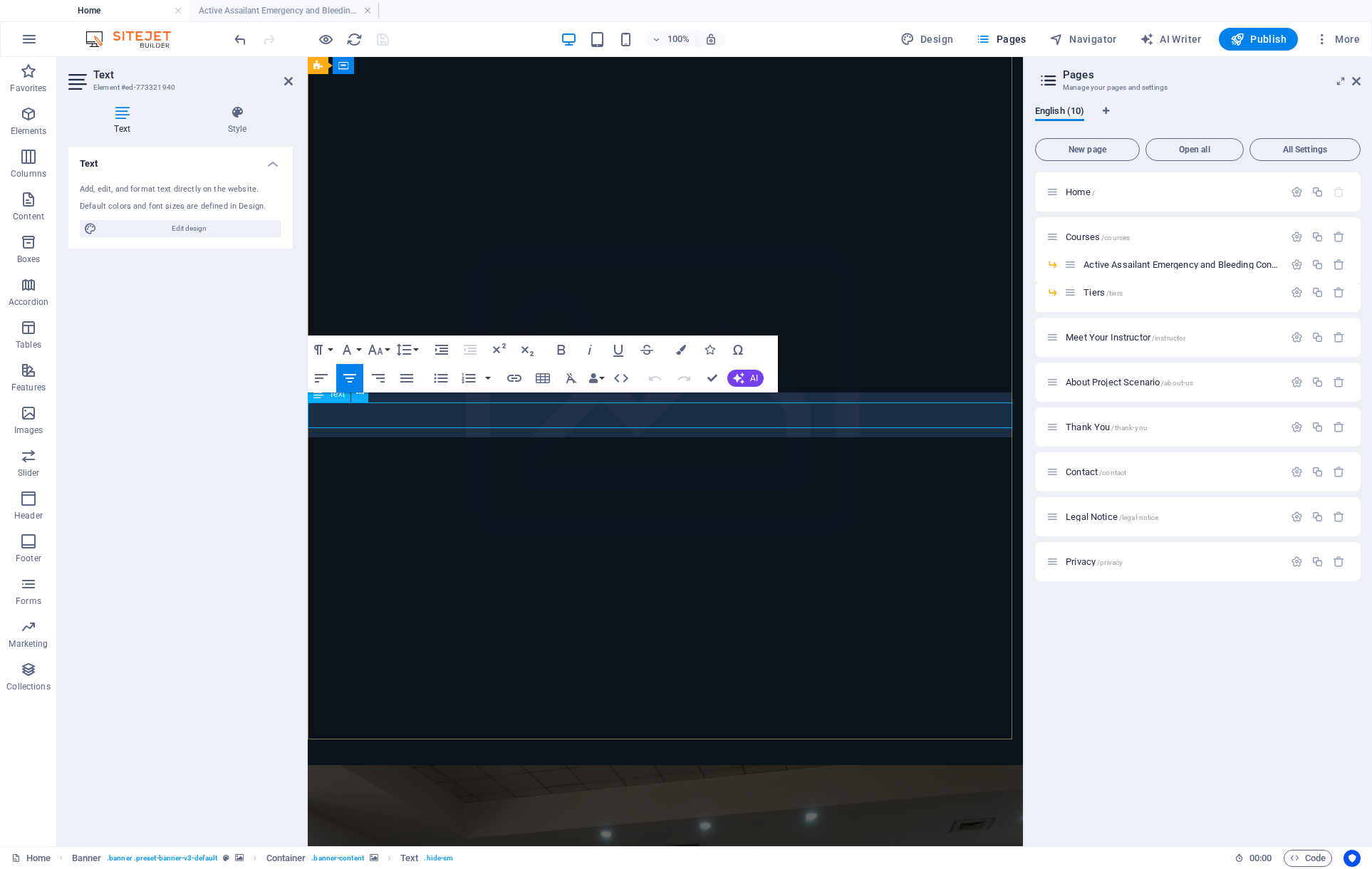
scroll to position [93, 0]
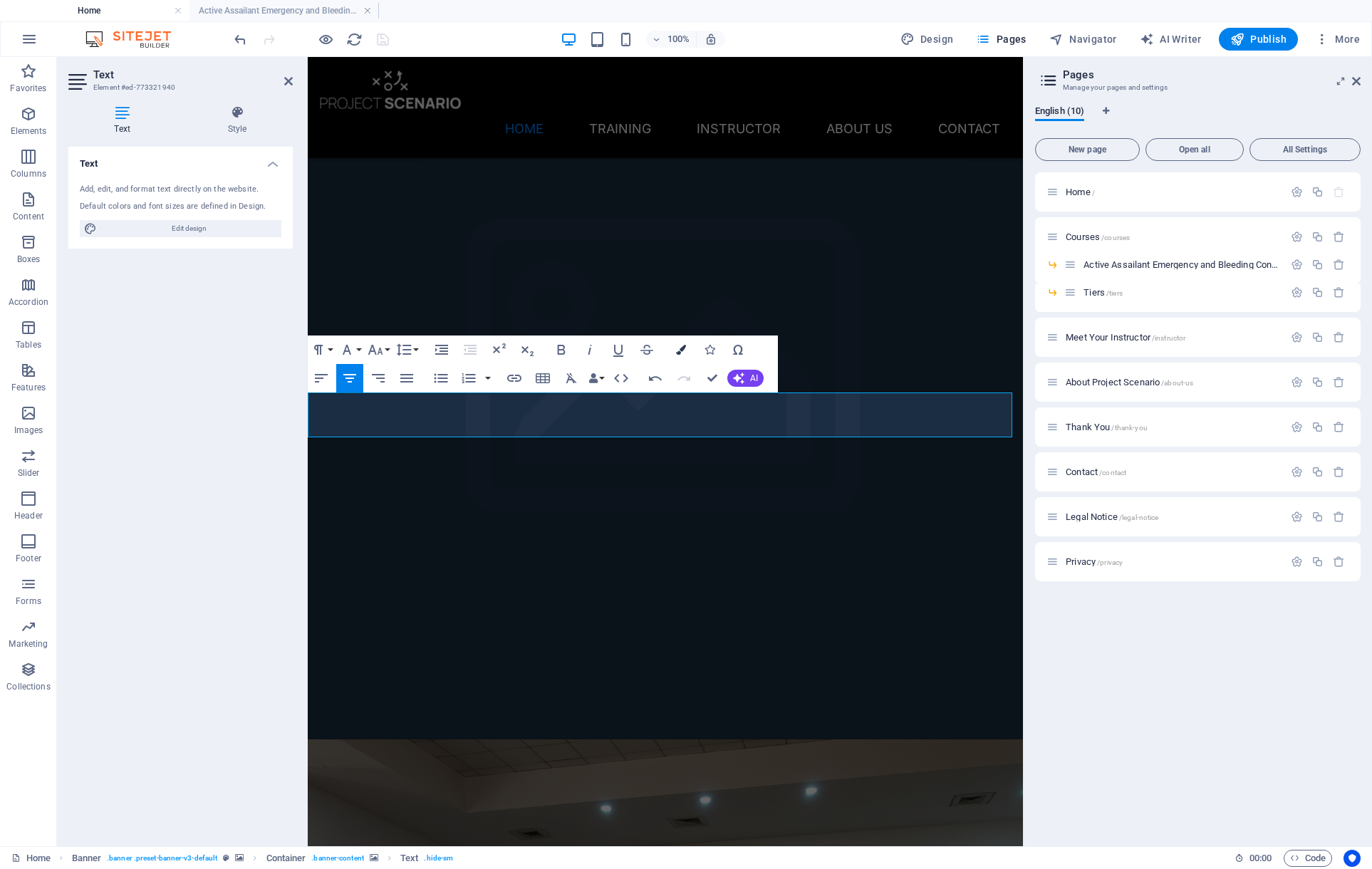
click at [682, 344] on icon "button" at bounding box center [681, 349] width 10 height 10
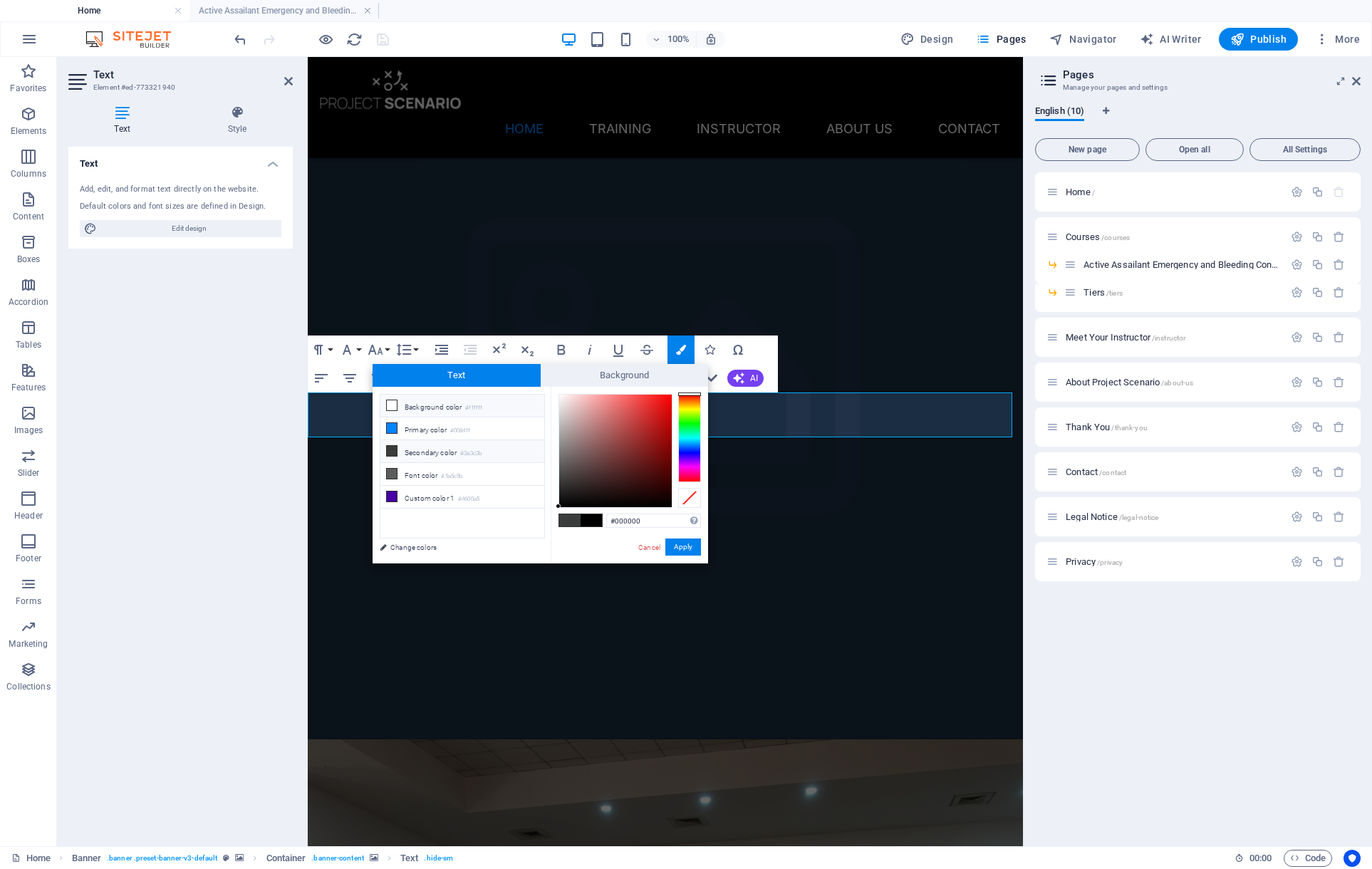
click at [387, 404] on icon at bounding box center [392, 405] width 10 height 10
type input "#ffffff"
drag, startPoint x: 677, startPoint y: 547, endPoint x: 368, endPoint y: 488, distance: 314.6
click at [677, 547] on button "Apply" at bounding box center [683, 547] width 36 height 17
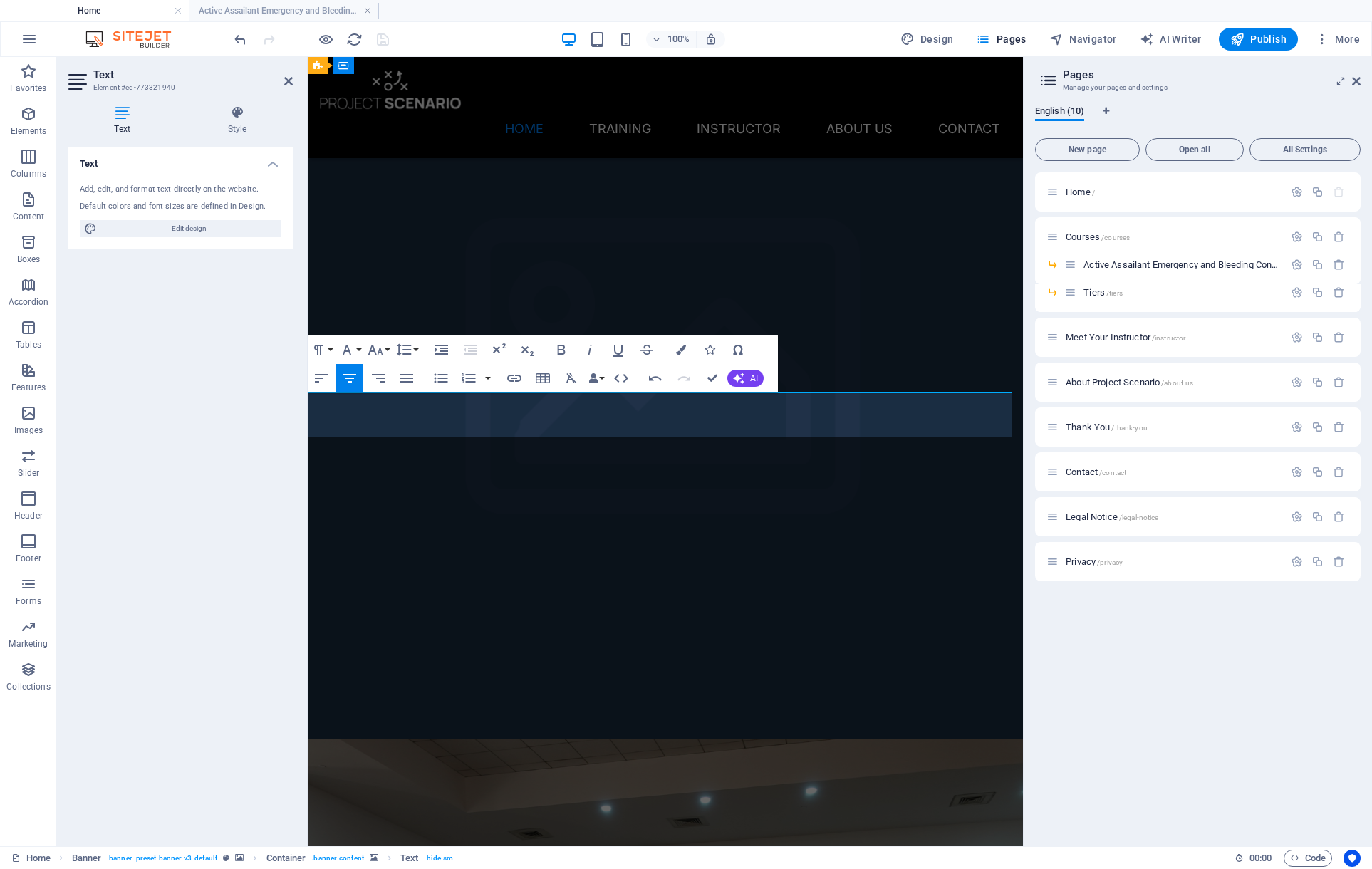
click at [380, 349] on icon "button" at bounding box center [375, 349] width 15 height 10
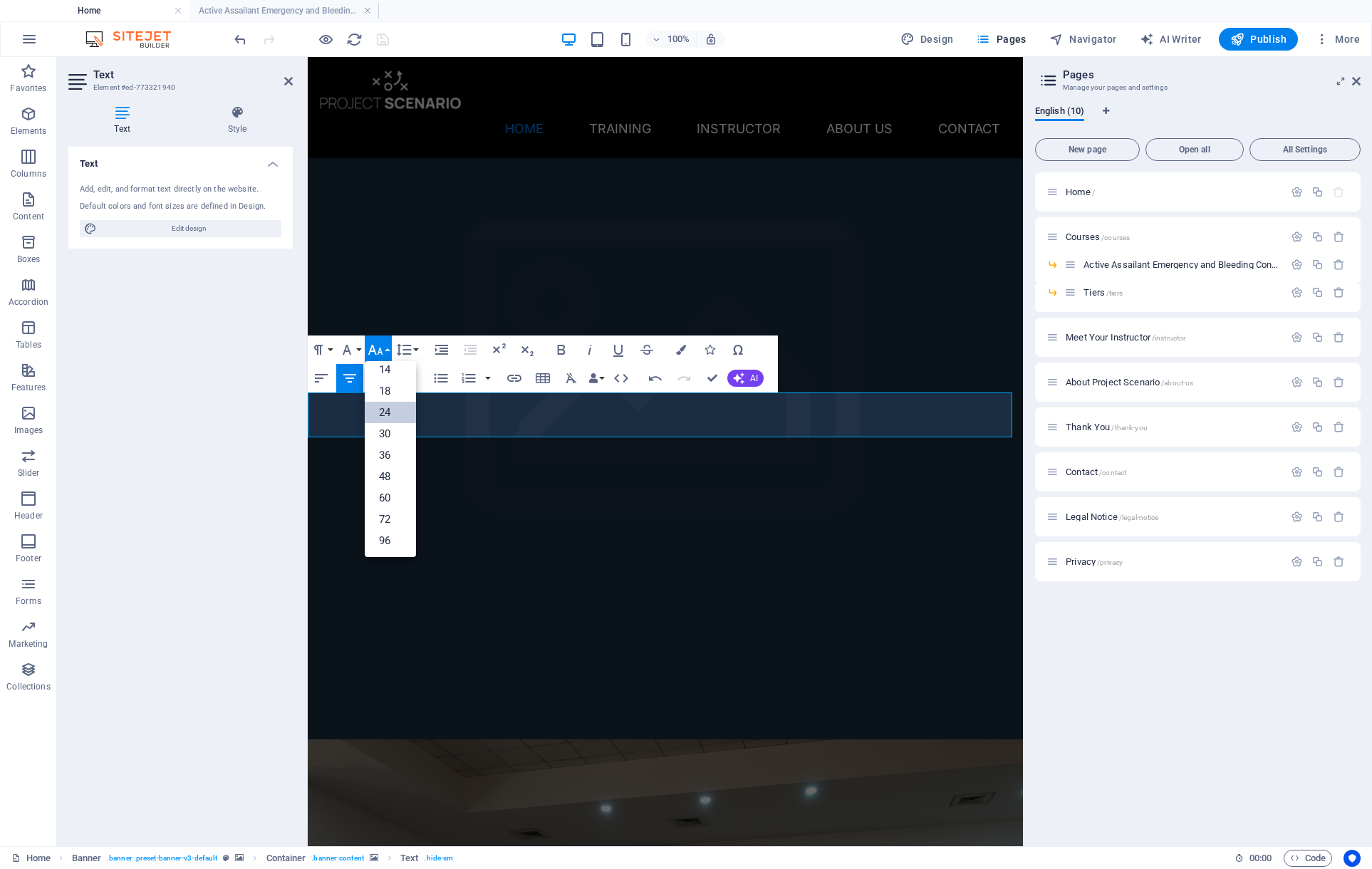
scroll to position [115, 0]
click at [380, 349] on icon "button" at bounding box center [375, 349] width 15 height 10
click at [359, 350] on button "Font Family" at bounding box center [350, 350] width 27 height 29
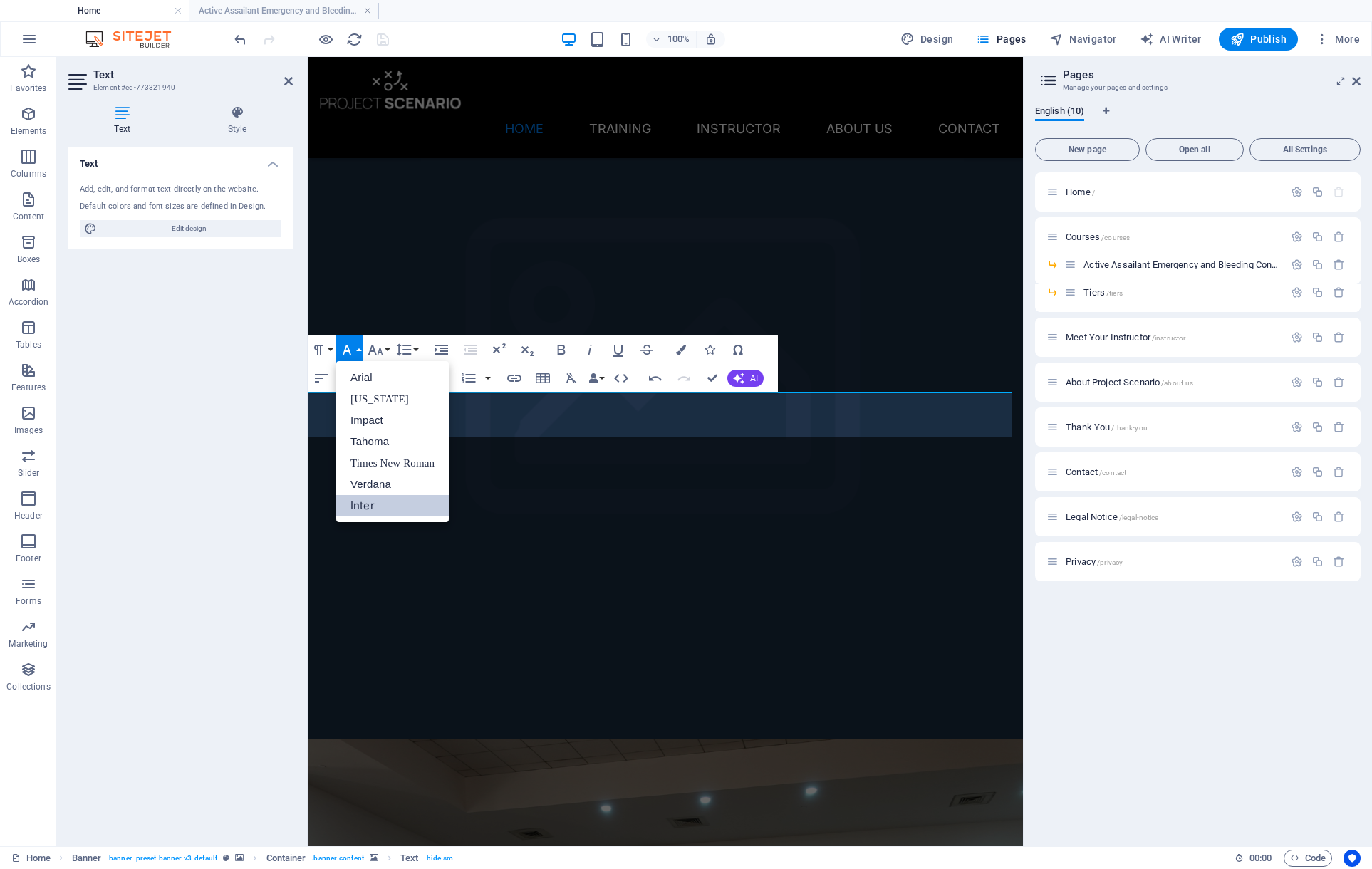
scroll to position [0, 0]
click at [359, 350] on button "Font Family" at bounding box center [350, 350] width 27 height 29
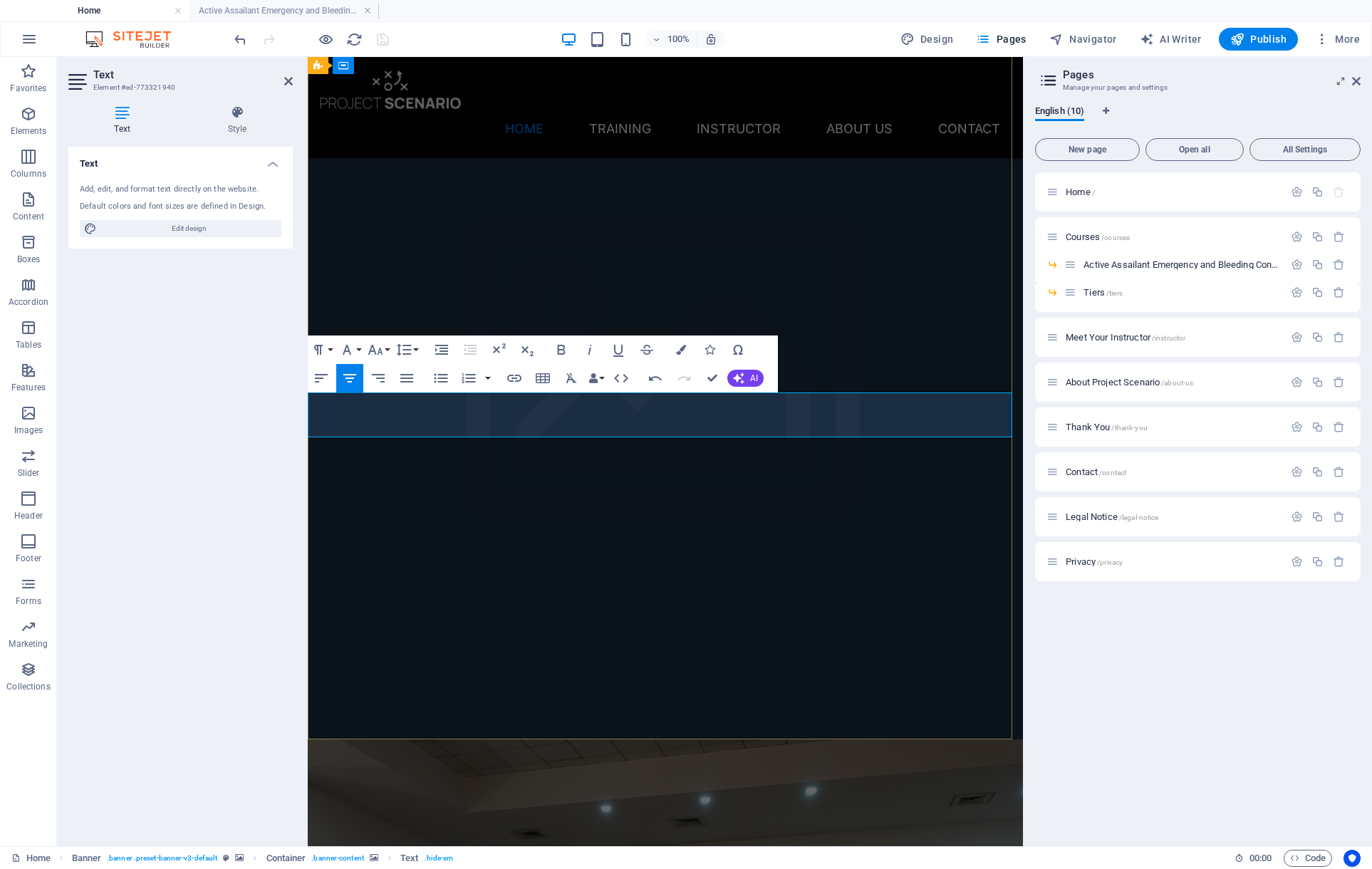
click at [373, 351] on icon "button" at bounding box center [375, 349] width 17 height 17
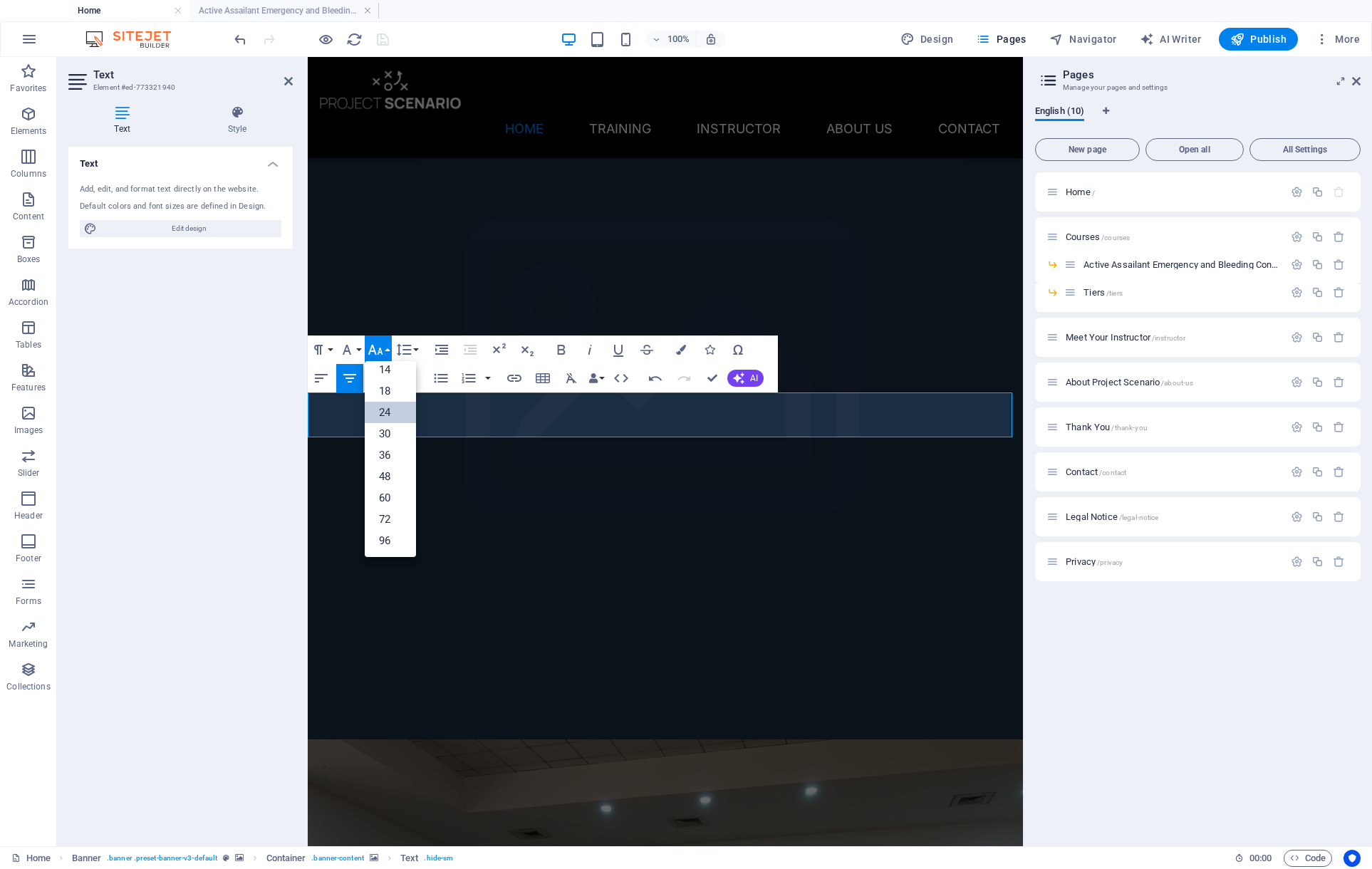
click at [392, 414] on link "24" at bounding box center [390, 412] width 52 height 21
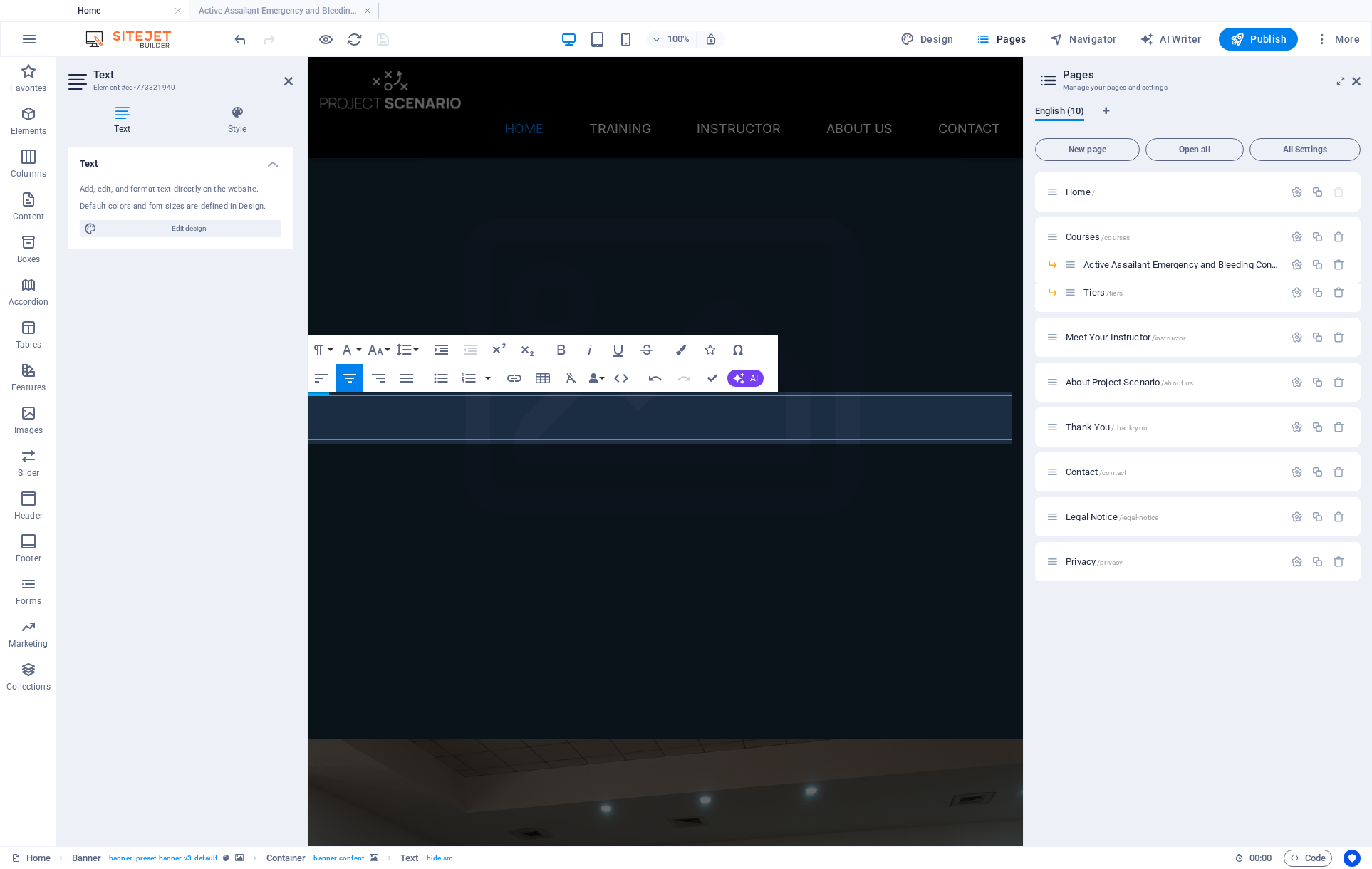
scroll to position [90, 0]
click at [353, 349] on icon "button" at bounding box center [347, 349] width 17 height 17
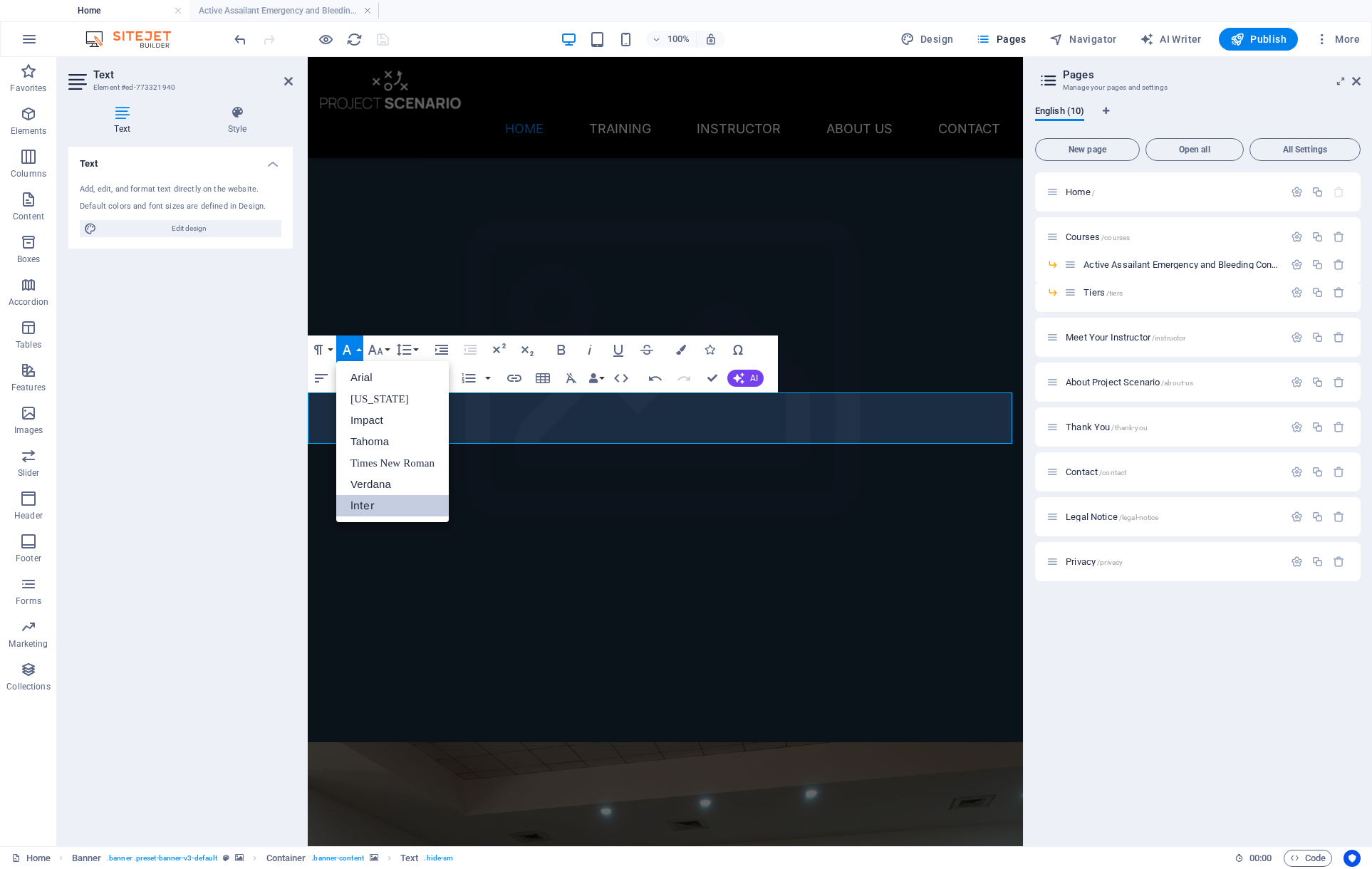
click at [375, 499] on link "Inter" at bounding box center [392, 505] width 112 height 21
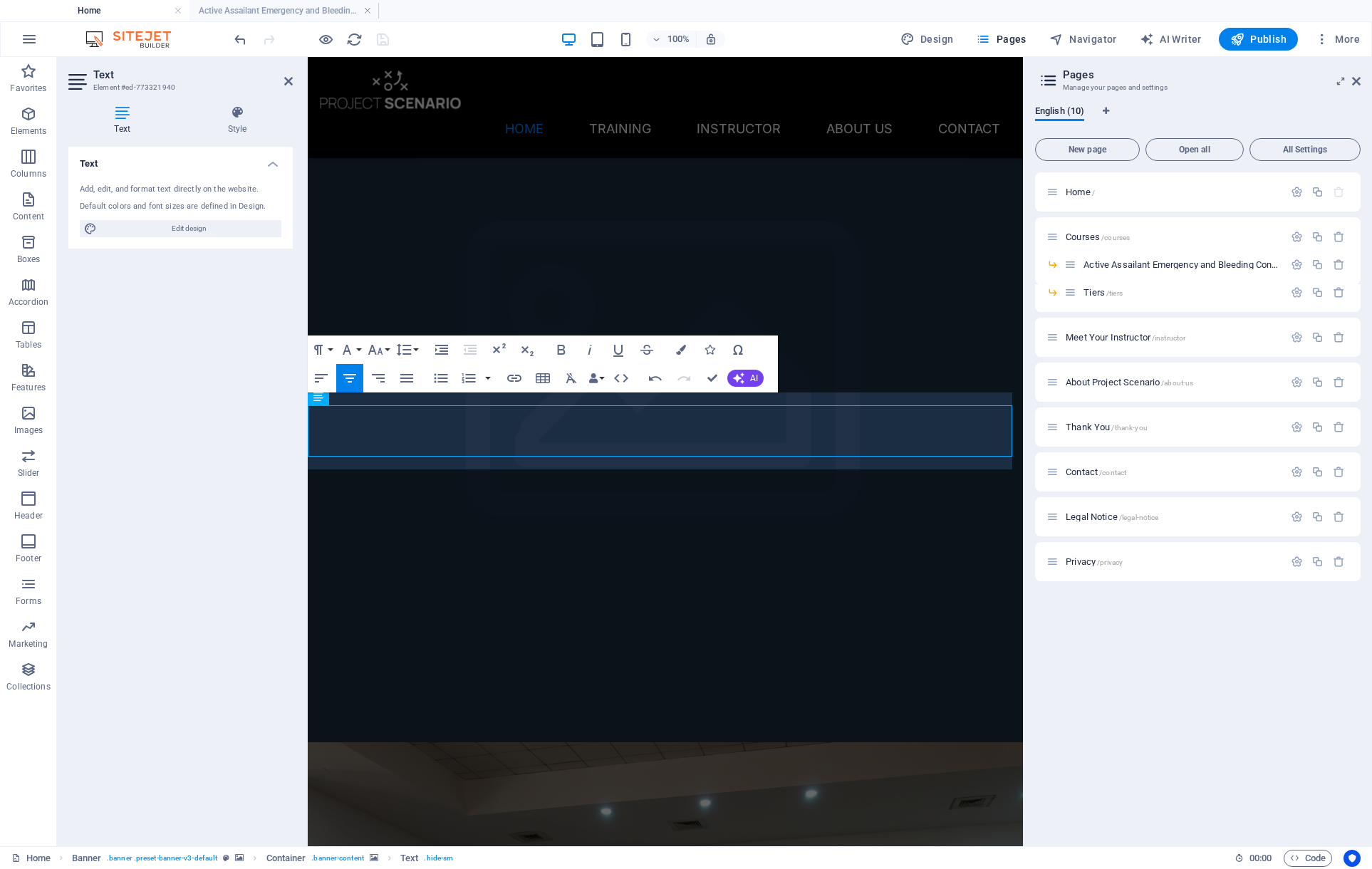
scroll to position [77, 0]
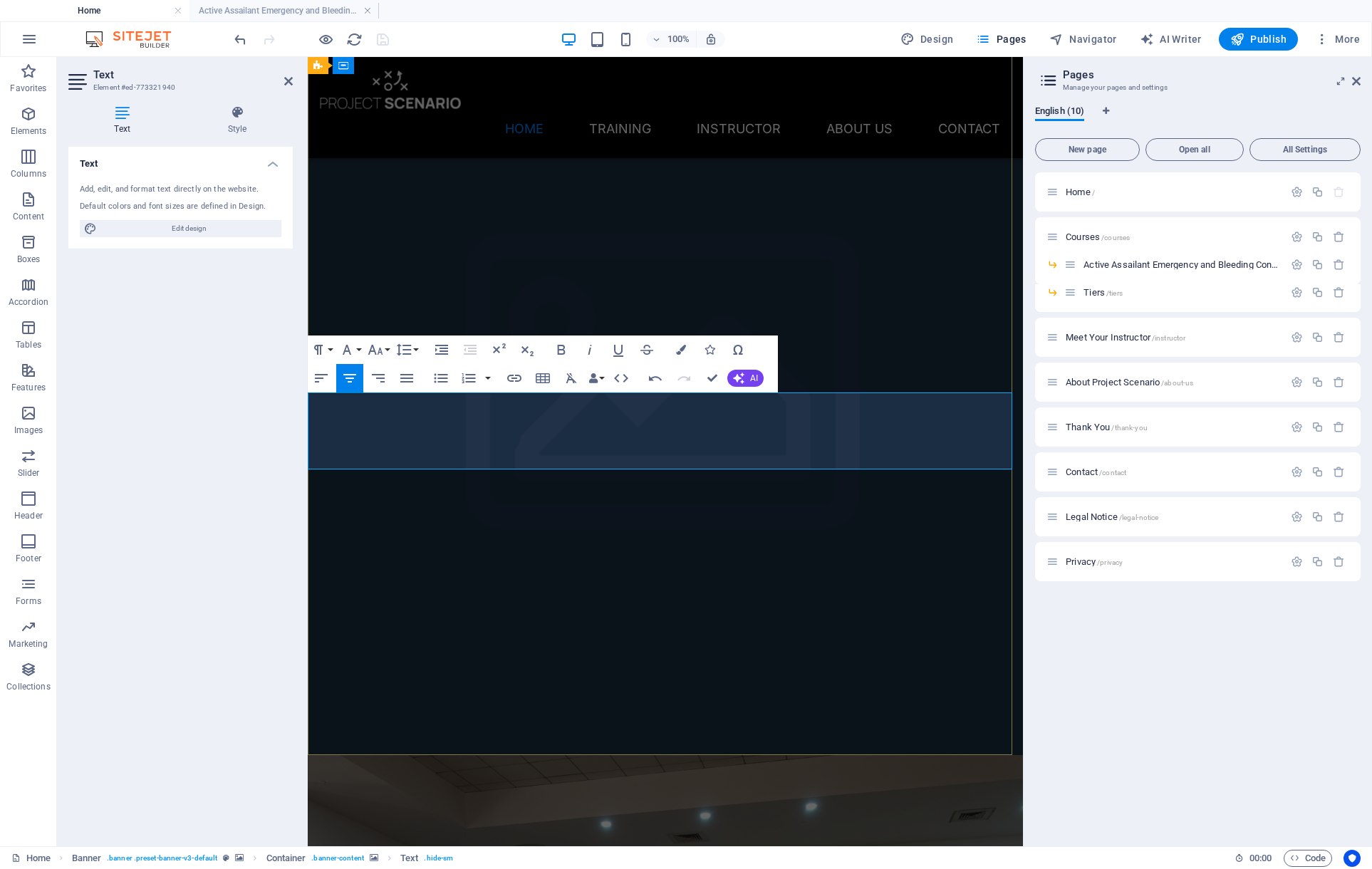
drag, startPoint x: 729, startPoint y: 427, endPoint x: 326, endPoint y: 408, distance: 403.4
copy span "Empowering schools, staff, and communities to act decisively during an active a…"
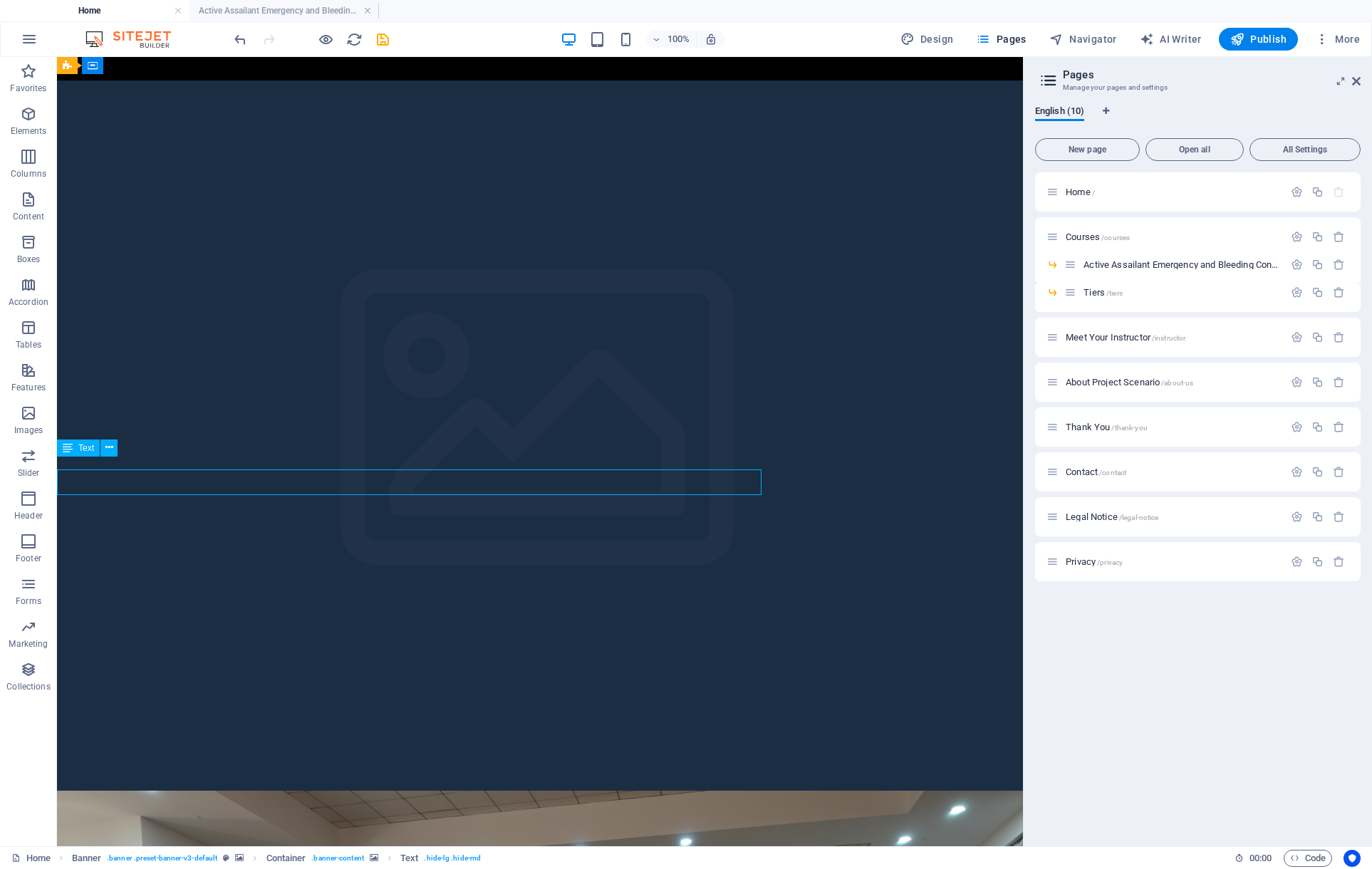
select select "px"
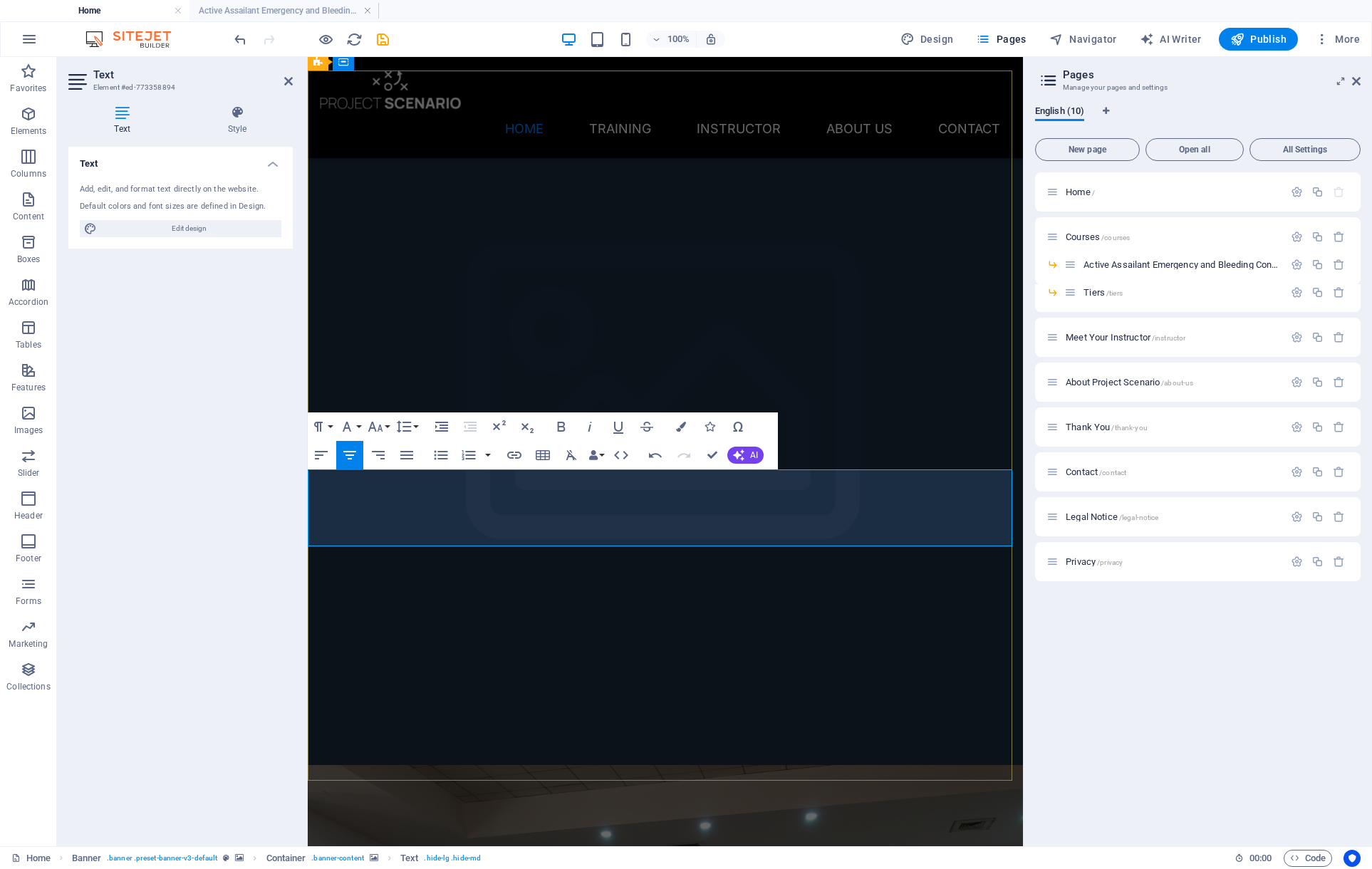
scroll to position [52, 0]
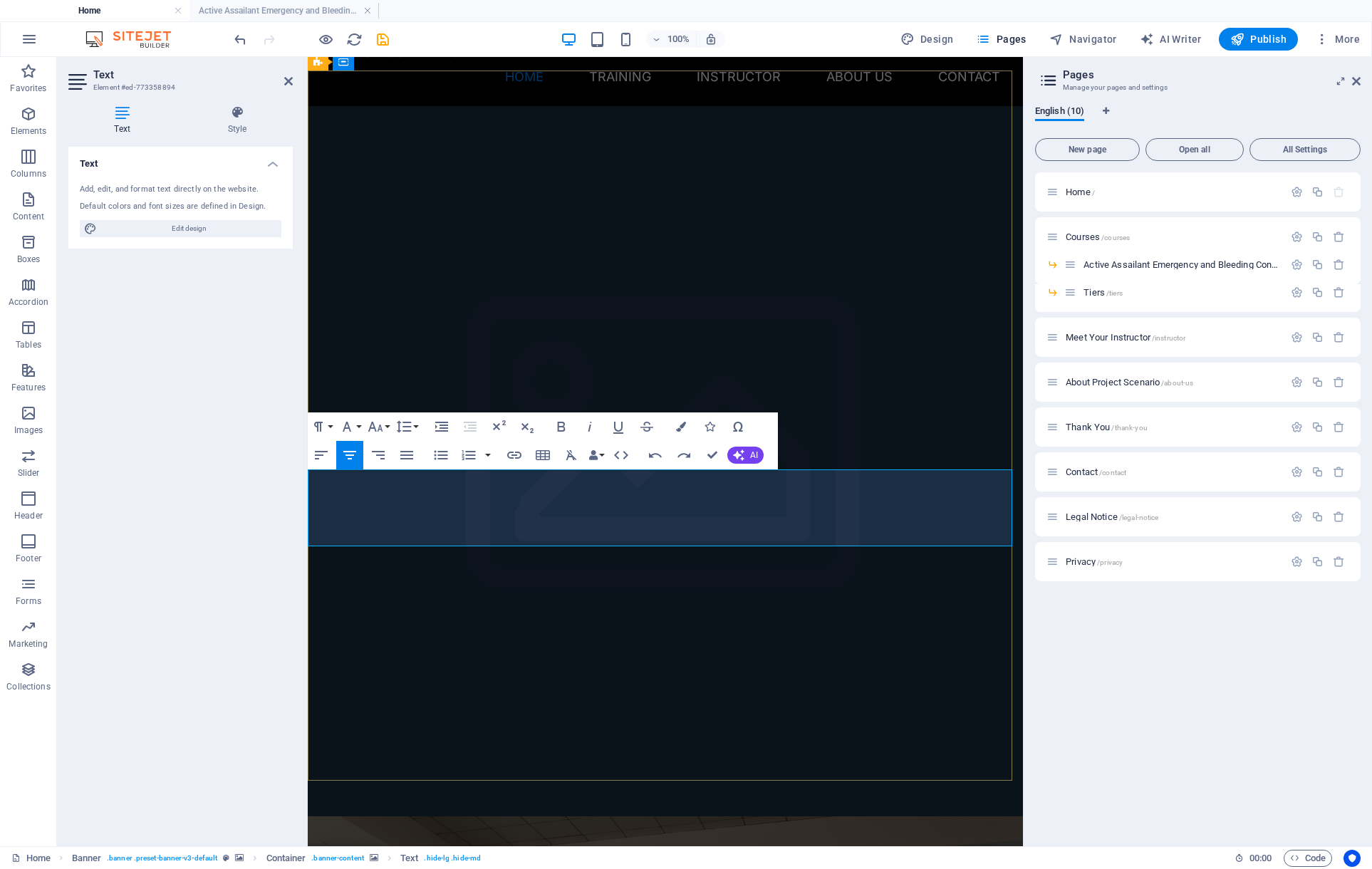
drag, startPoint x: 745, startPoint y: 513, endPoint x: 337, endPoint y: 477, distance: 409.6
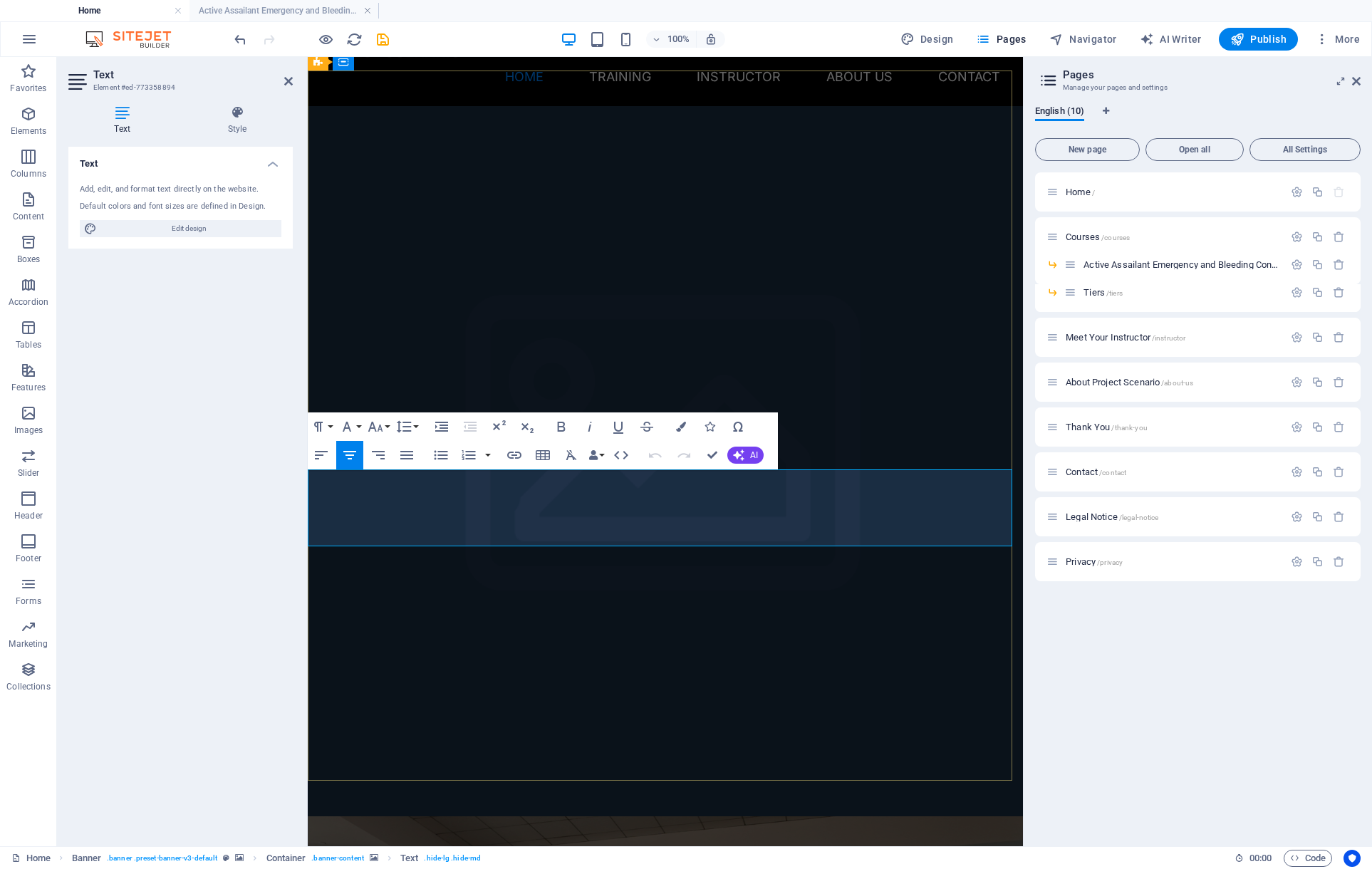
click at [674, 428] on button "Colors" at bounding box center [681, 427] width 27 height 29
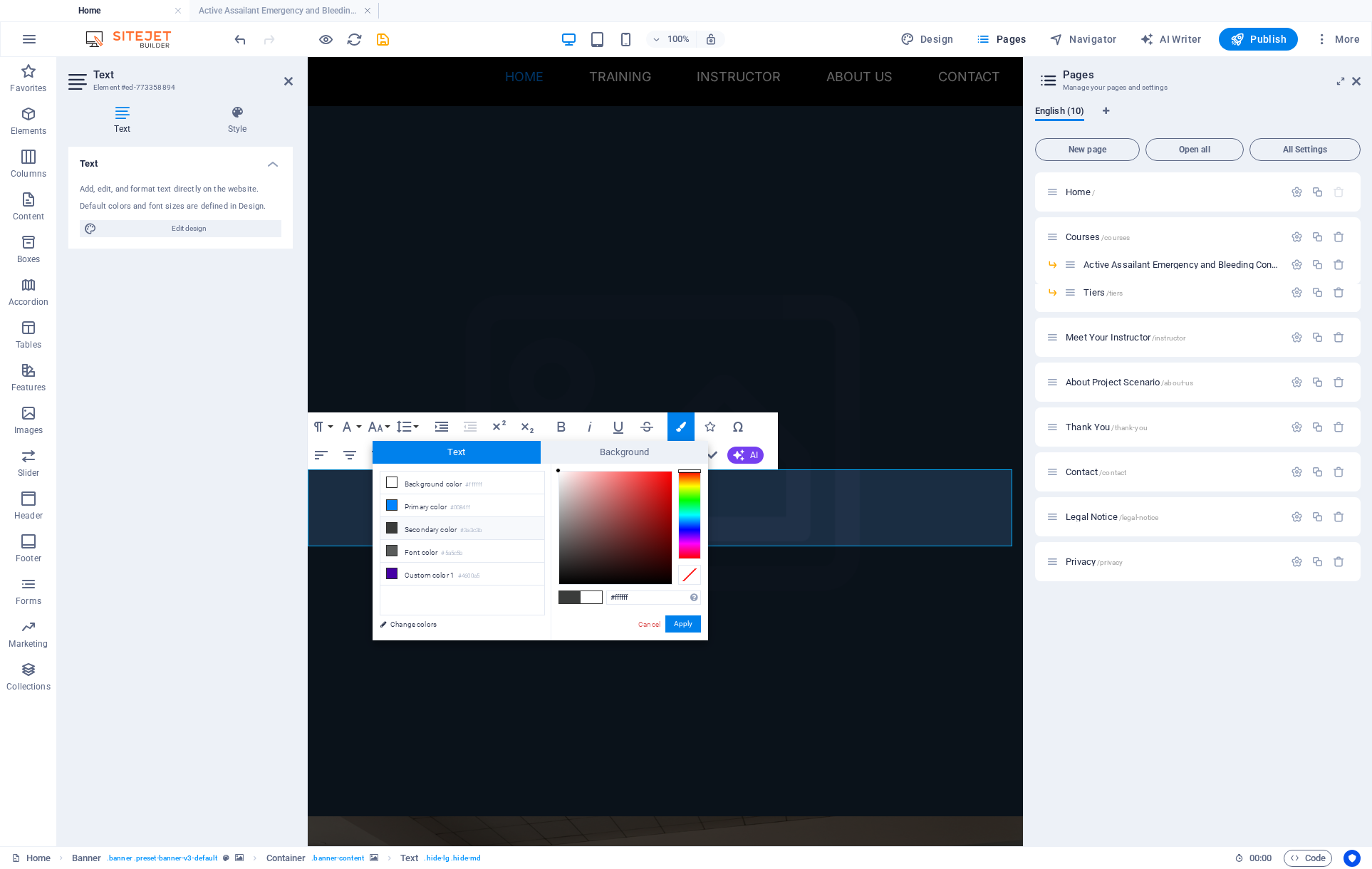
drag, startPoint x: 643, startPoint y: 596, endPoint x: 584, endPoint y: 588, distance: 59.5
click at [584, 588] on div "#ffffff Supported formats #0852ed rgb(8, 82, 237) rgba(8, 82, 237, 90%) hsv(221…" at bounding box center [629, 655] width 158 height 383
click at [652, 620] on link "Cancel" at bounding box center [649, 623] width 25 height 11
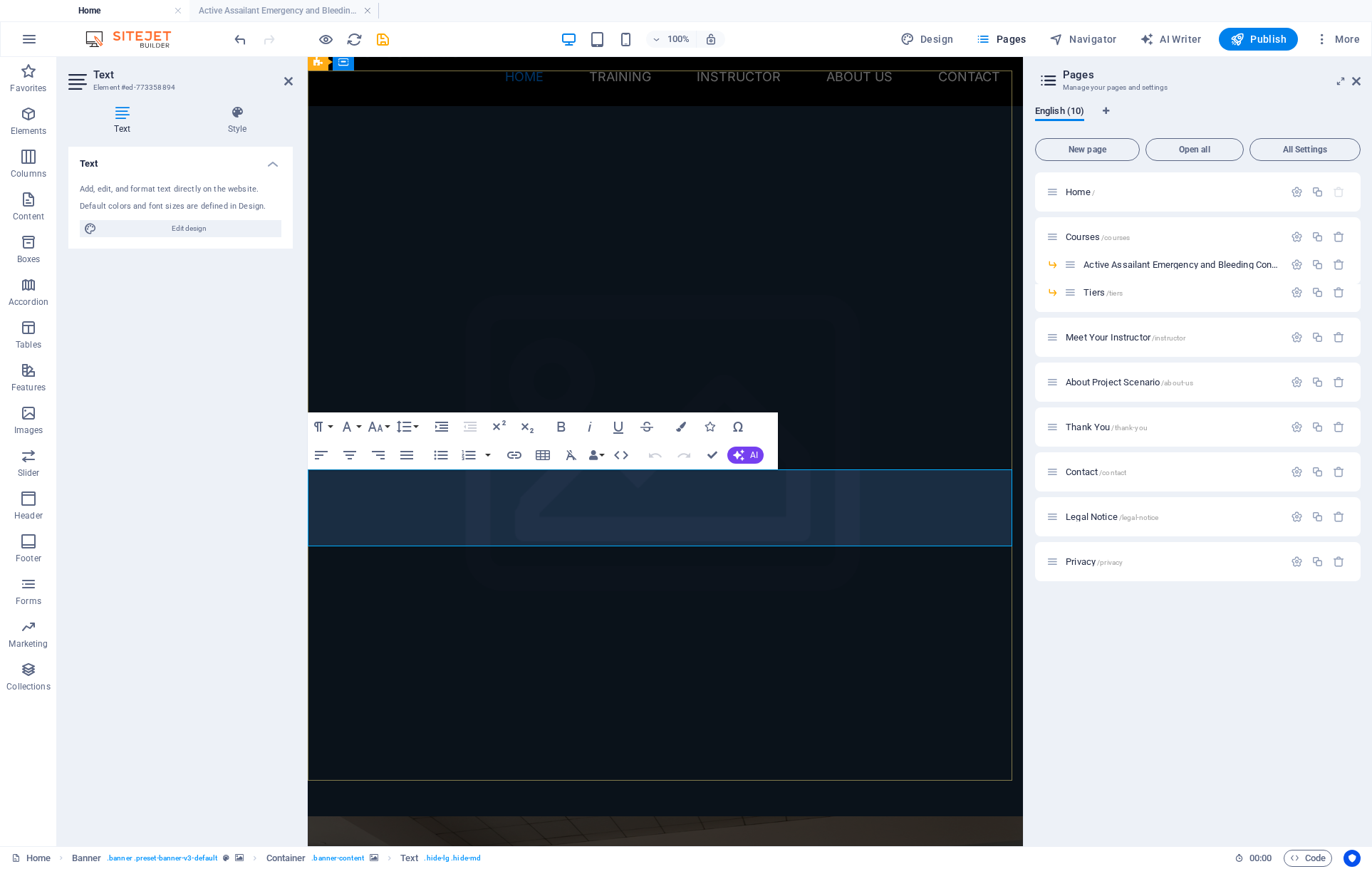
drag, startPoint x: 768, startPoint y: 510, endPoint x: 778, endPoint y: 522, distance: 15.6
click at [676, 428] on icon "button" at bounding box center [681, 427] width 10 height 10
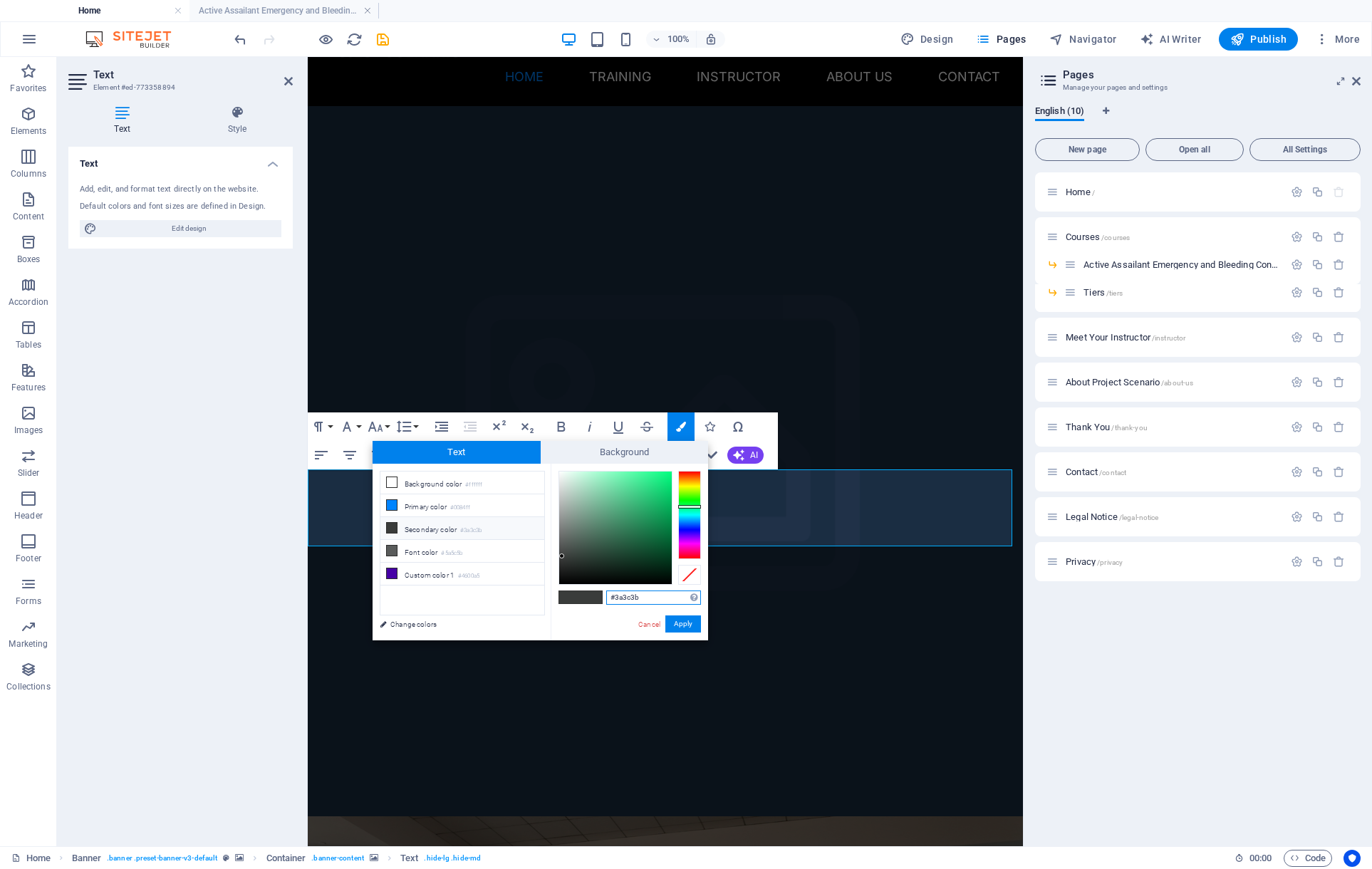
drag, startPoint x: 644, startPoint y: 592, endPoint x: 624, endPoint y: 595, distance: 20.2
click at [624, 595] on input "#3a3c3b" at bounding box center [654, 598] width 95 height 14
click at [624, 595] on input "#3a3c3b" at bounding box center [654, 598] width 95 height 14
type input "#ffffff"
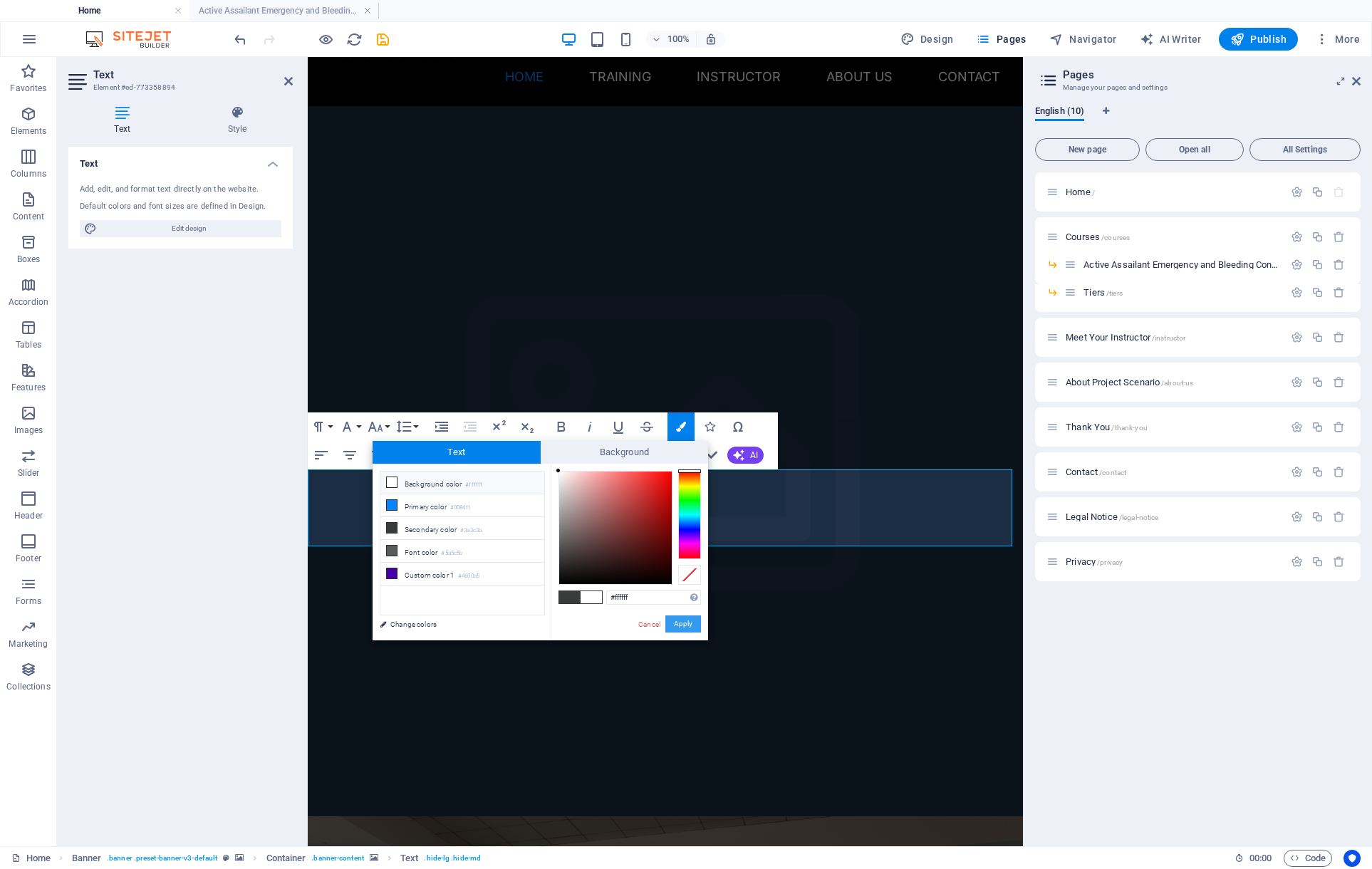
click at [672, 619] on button "Apply" at bounding box center [683, 623] width 36 height 17
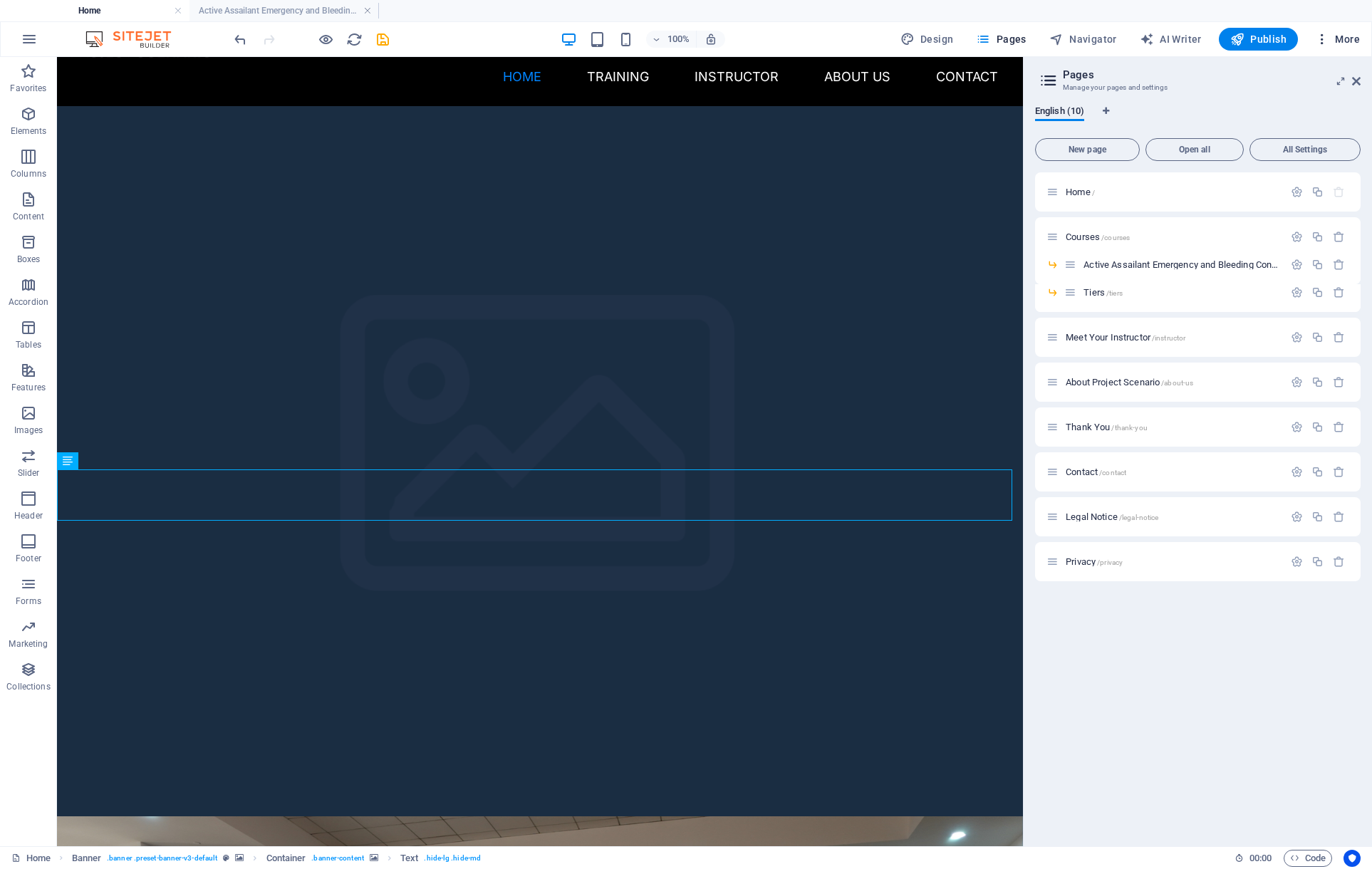
click at [1345, 39] on span "More" at bounding box center [1337, 39] width 45 height 14
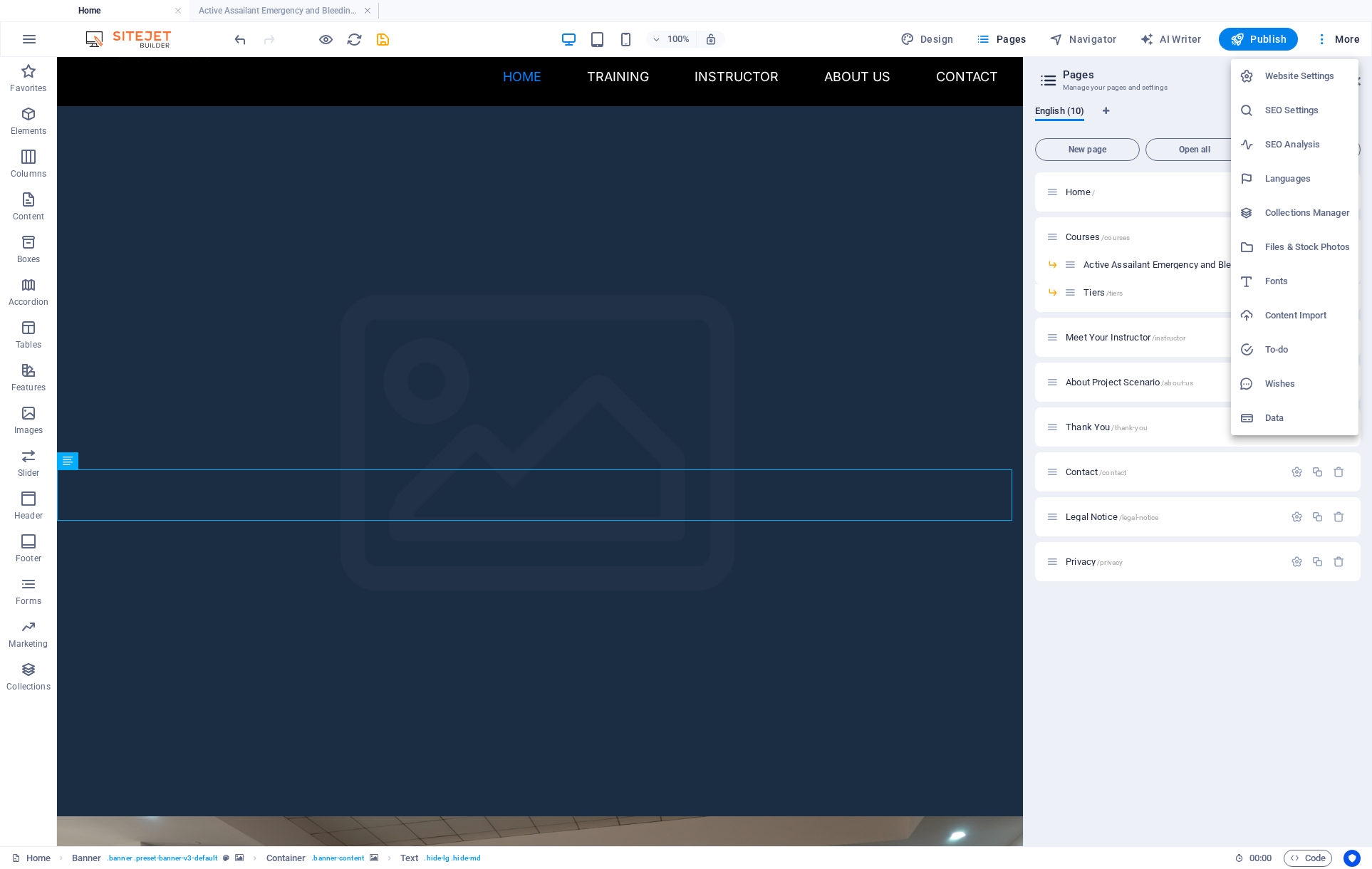
click at [1278, 34] on div at bounding box center [686, 434] width 1372 height 869
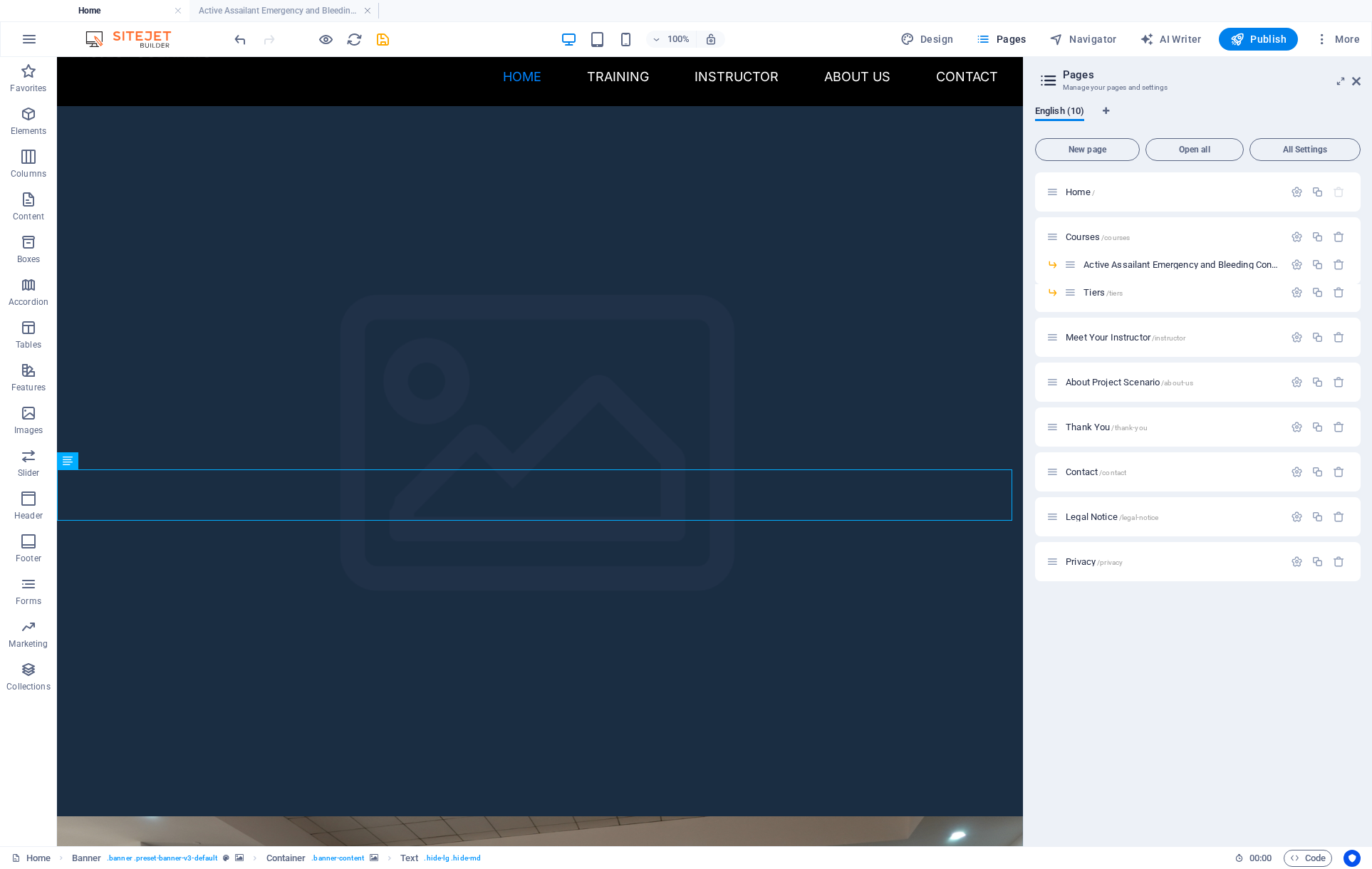
click at [1275, 37] on div "Website Settings SEO Settings SEO Analysis Languages Collections Manager Files …" at bounding box center [686, 439] width 1372 height 860
click at [1271, 35] on span "Publish" at bounding box center [1258, 39] width 57 height 14
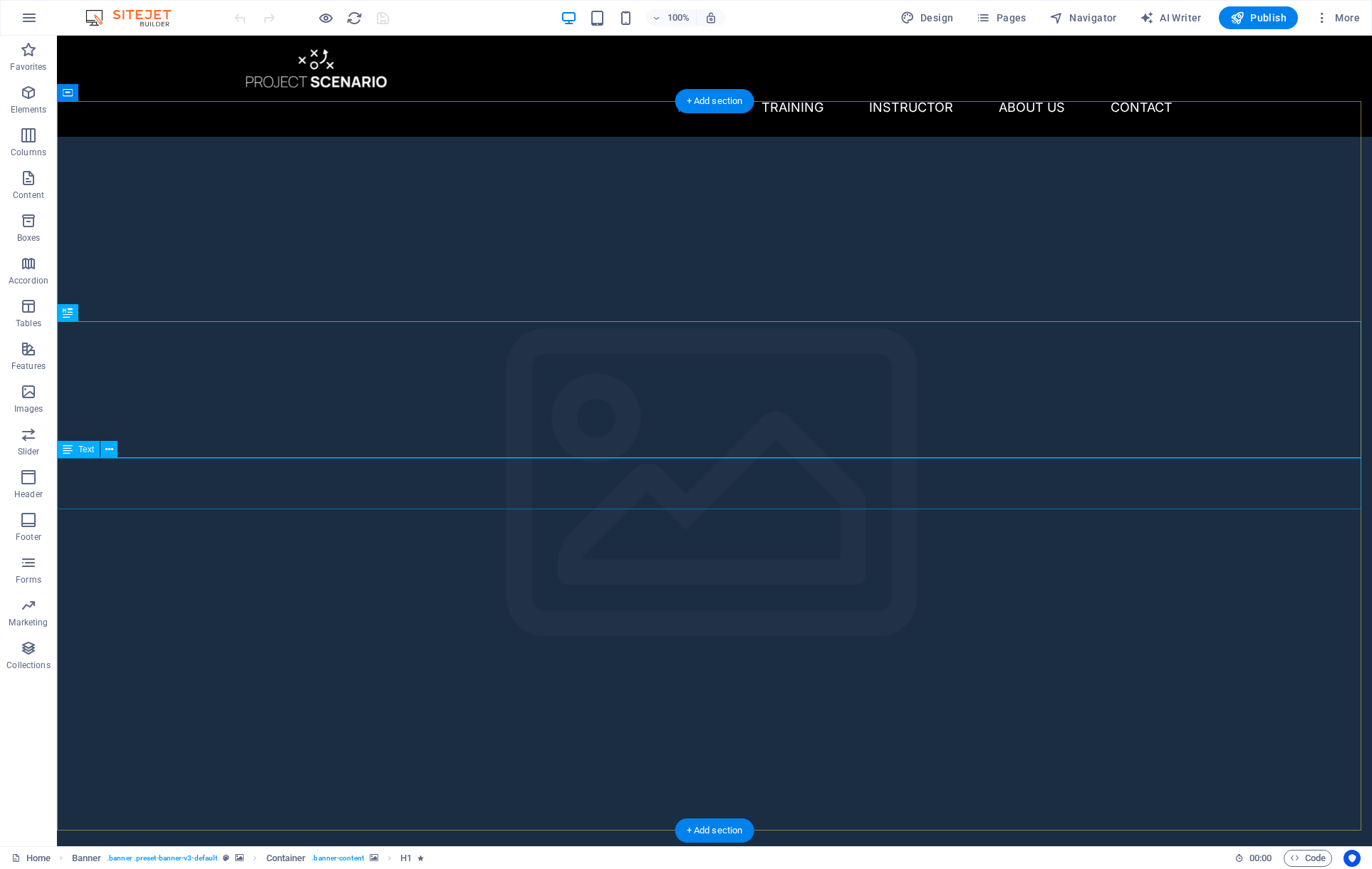
drag, startPoint x: 707, startPoint y: 488, endPoint x: 456, endPoint y: 488, distance: 251.0
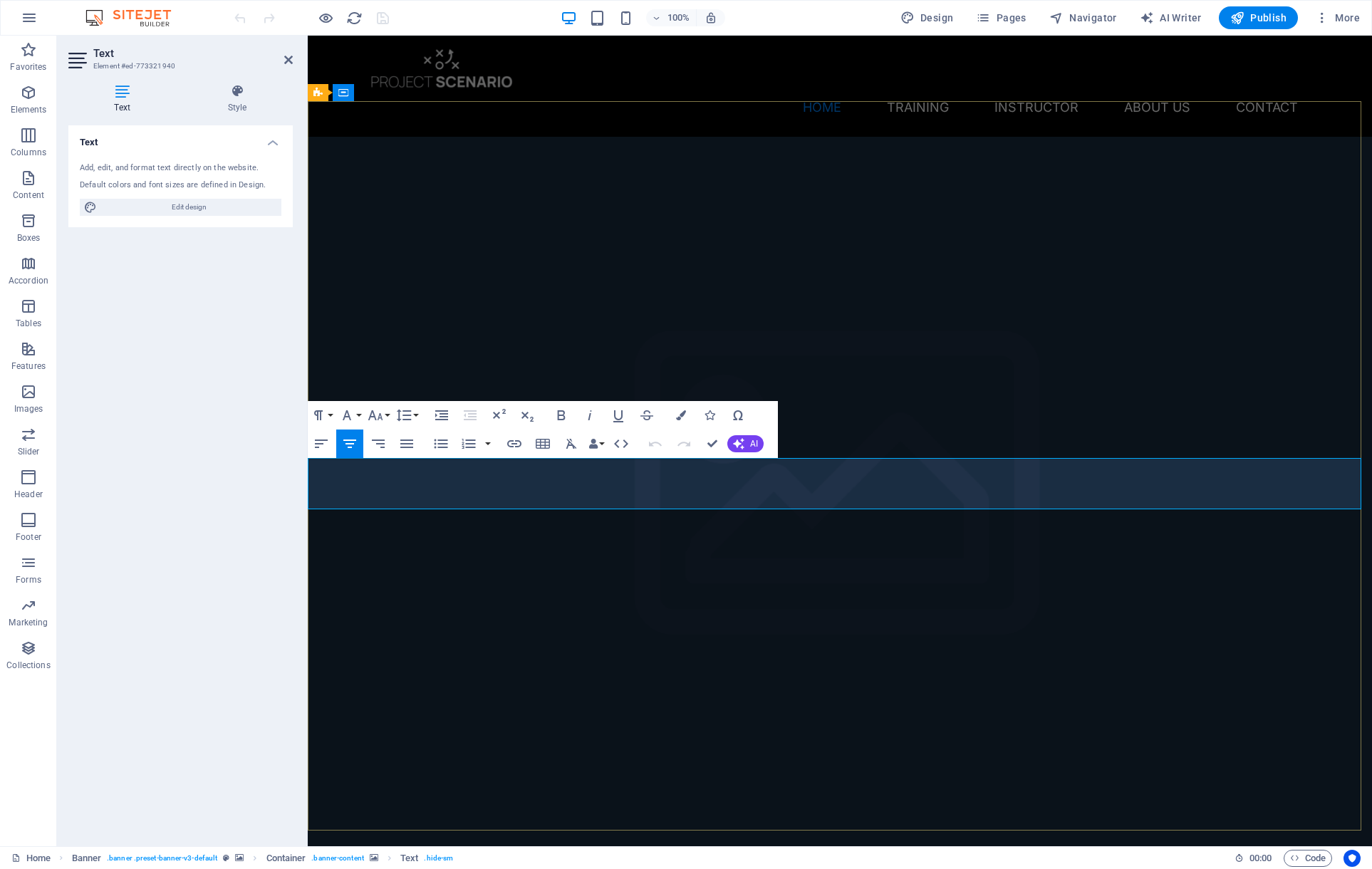
drag, startPoint x: 458, startPoint y: 472, endPoint x: 618, endPoint y: 471, distance: 160.0
drag, startPoint x: 457, startPoint y: 470, endPoint x: 1209, endPoint y: 469, distance: 752.0
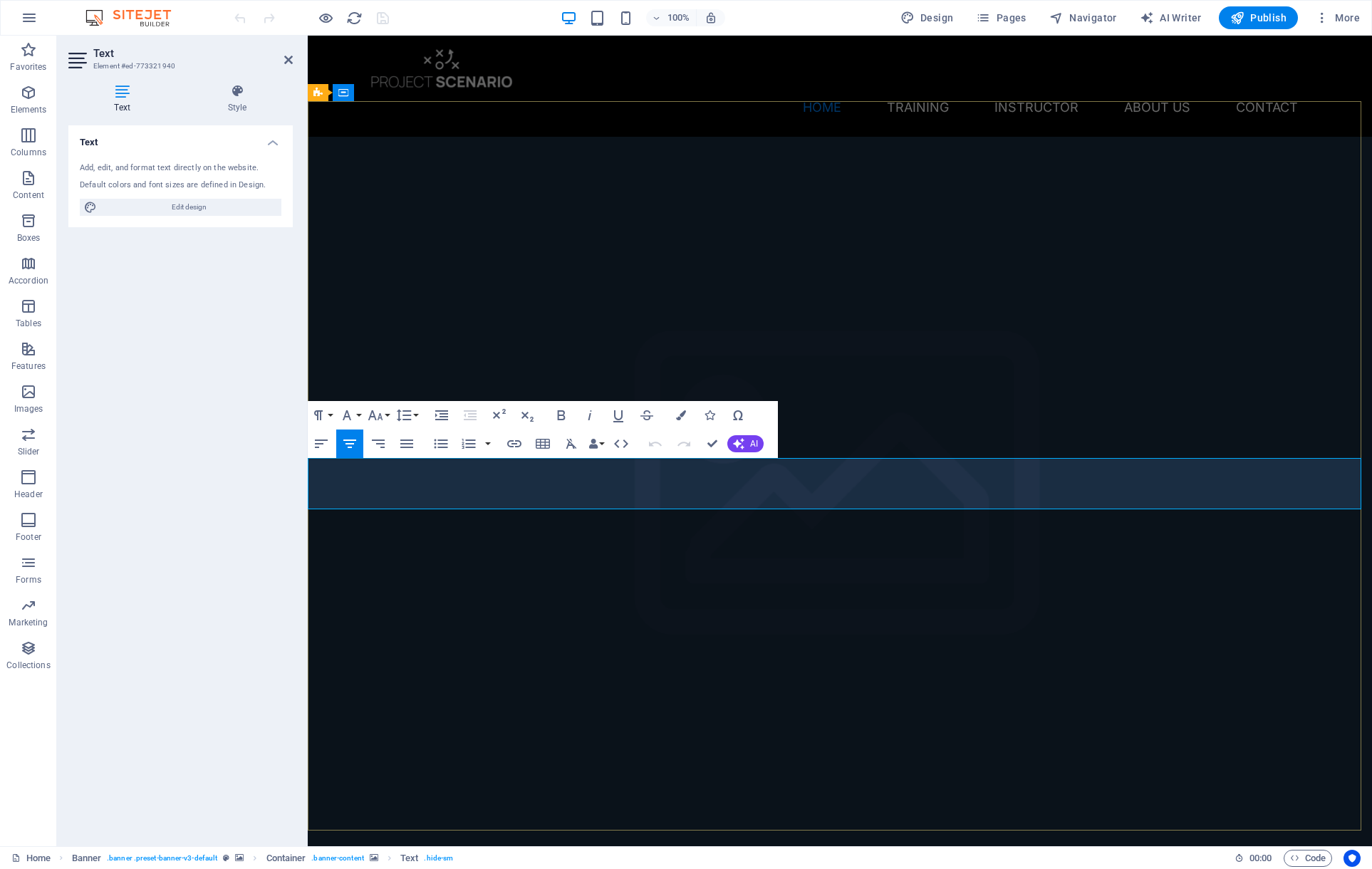
drag, startPoint x: 838, startPoint y: 472, endPoint x: 423, endPoint y: 474, distance: 415.0
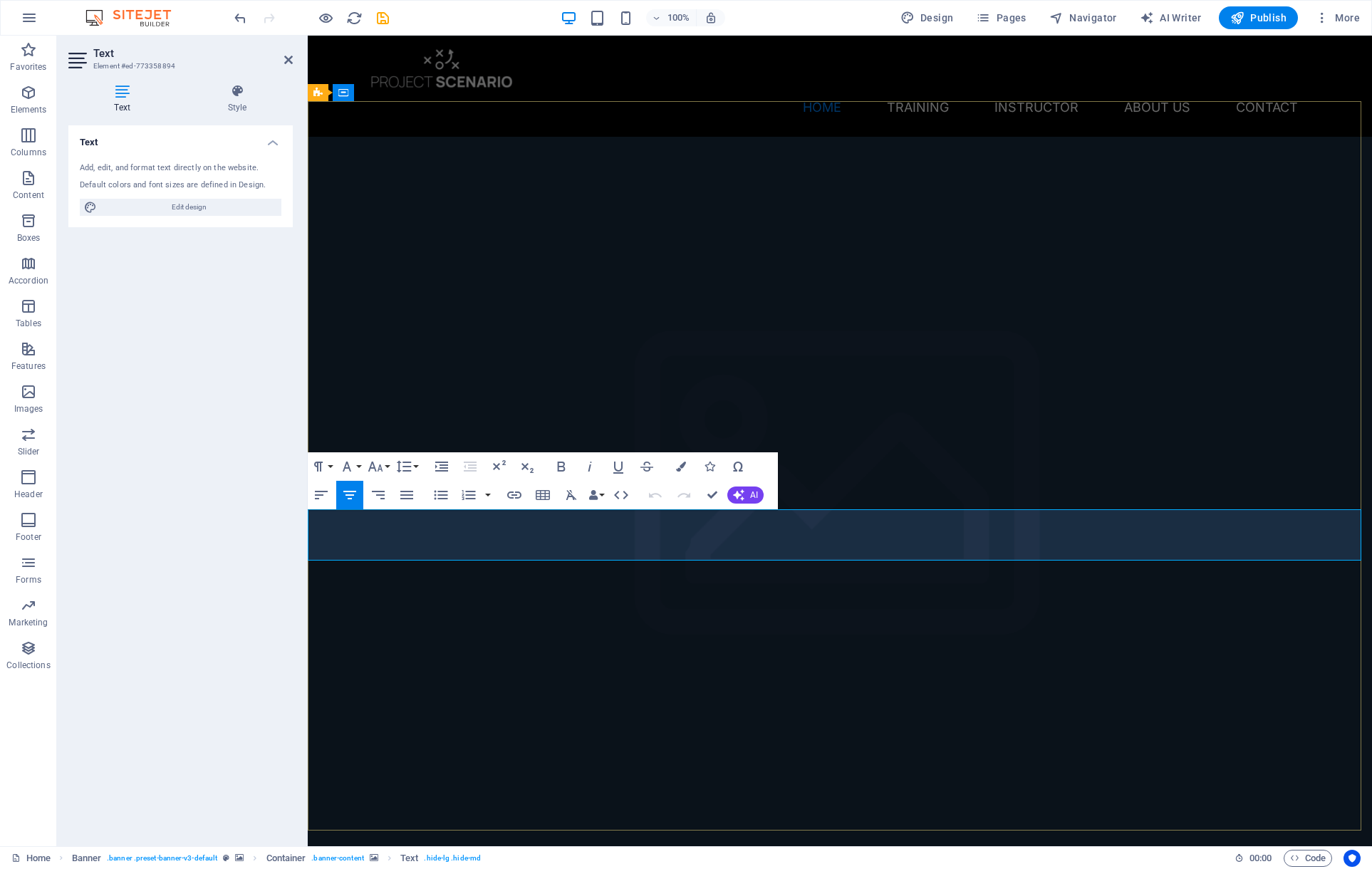
drag, startPoint x: 847, startPoint y: 520, endPoint x: 448, endPoint y: 516, distance: 399.0
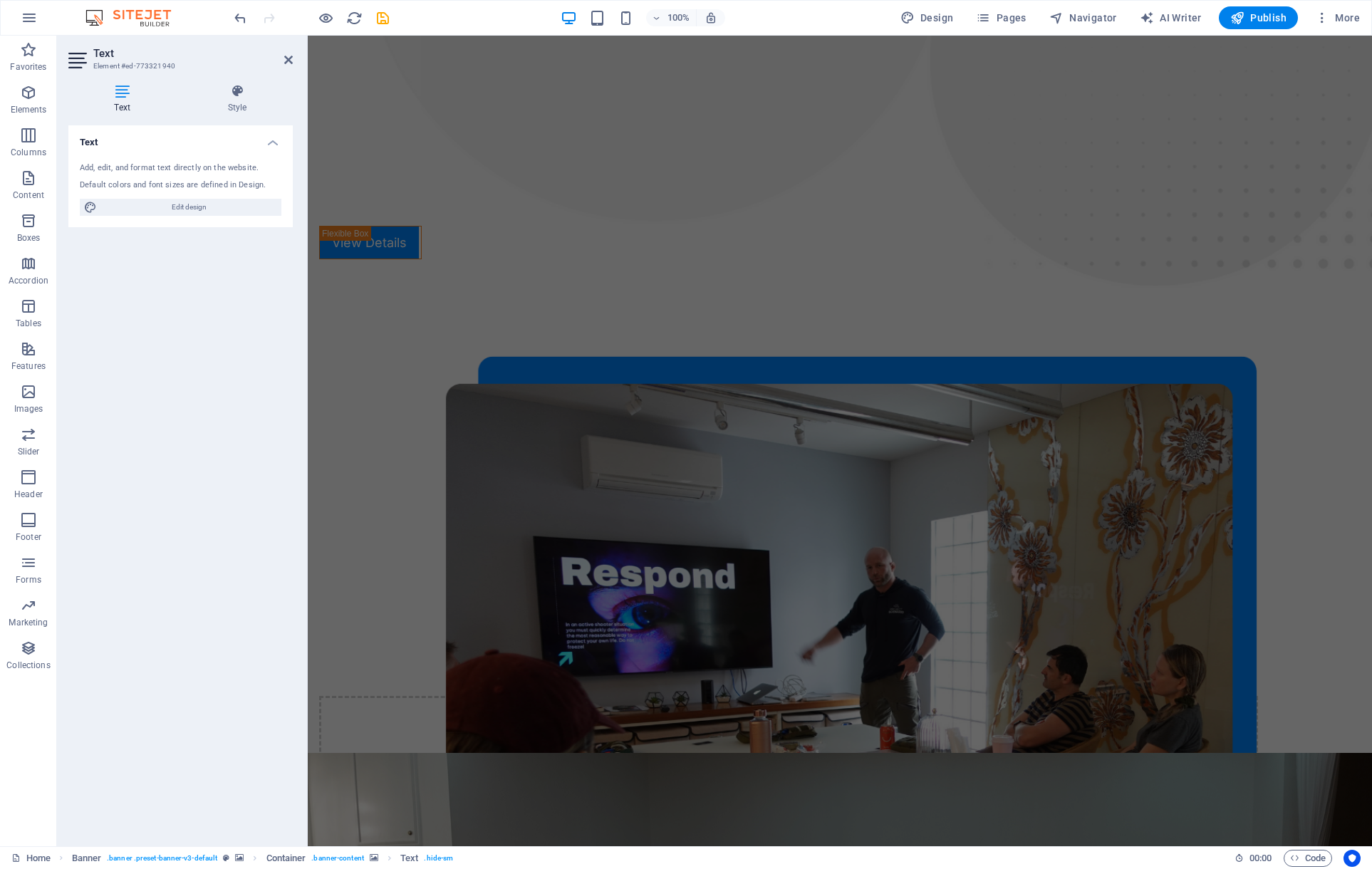
scroll to position [30, 0]
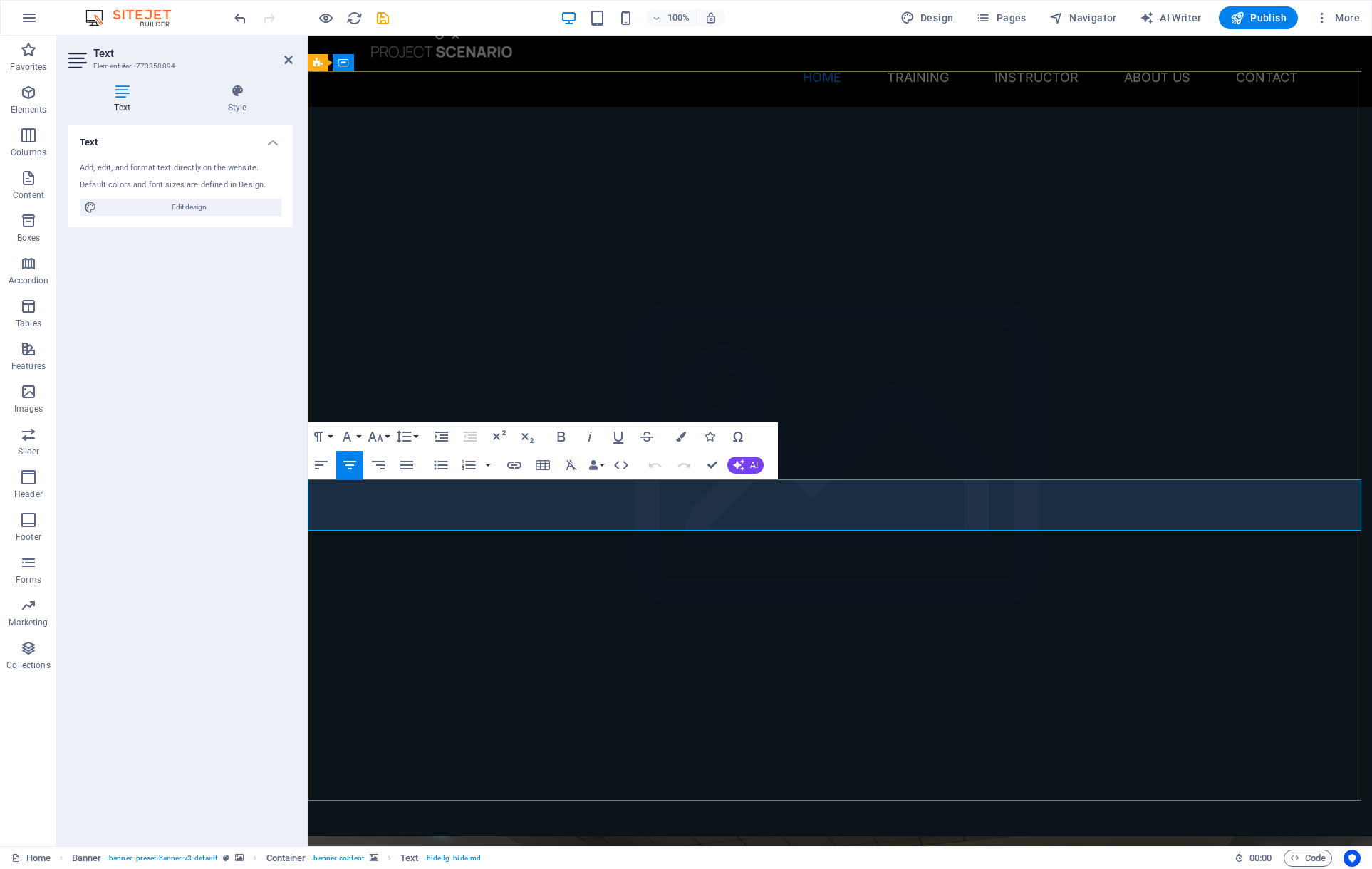
drag, startPoint x: 649, startPoint y: 429, endPoint x: 706, endPoint y: 465, distance: 67.4
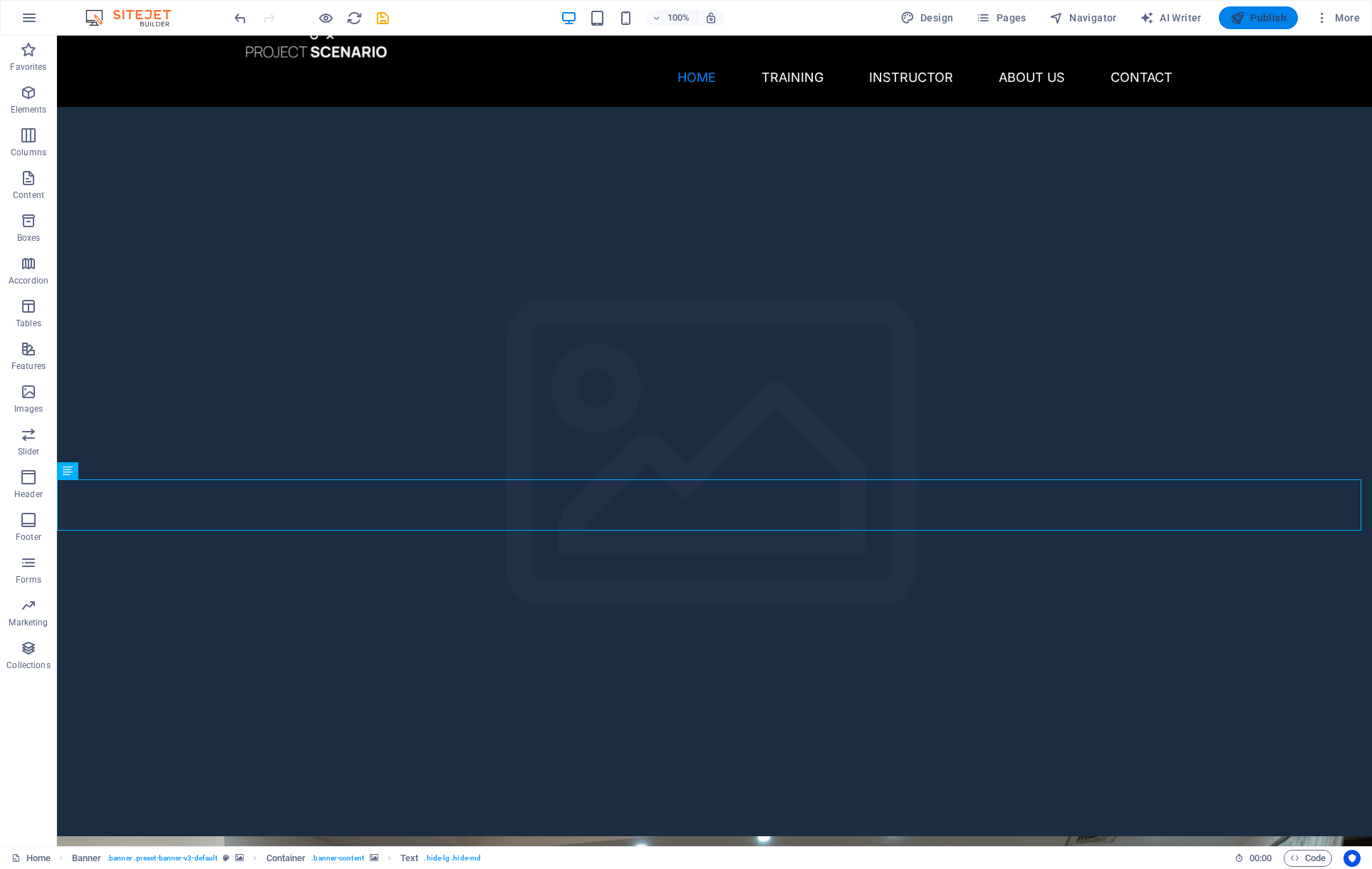
click at [1268, 15] on span "Publish" at bounding box center [1258, 18] width 57 height 14
